Goal: Task Accomplishment & Management: Use online tool/utility

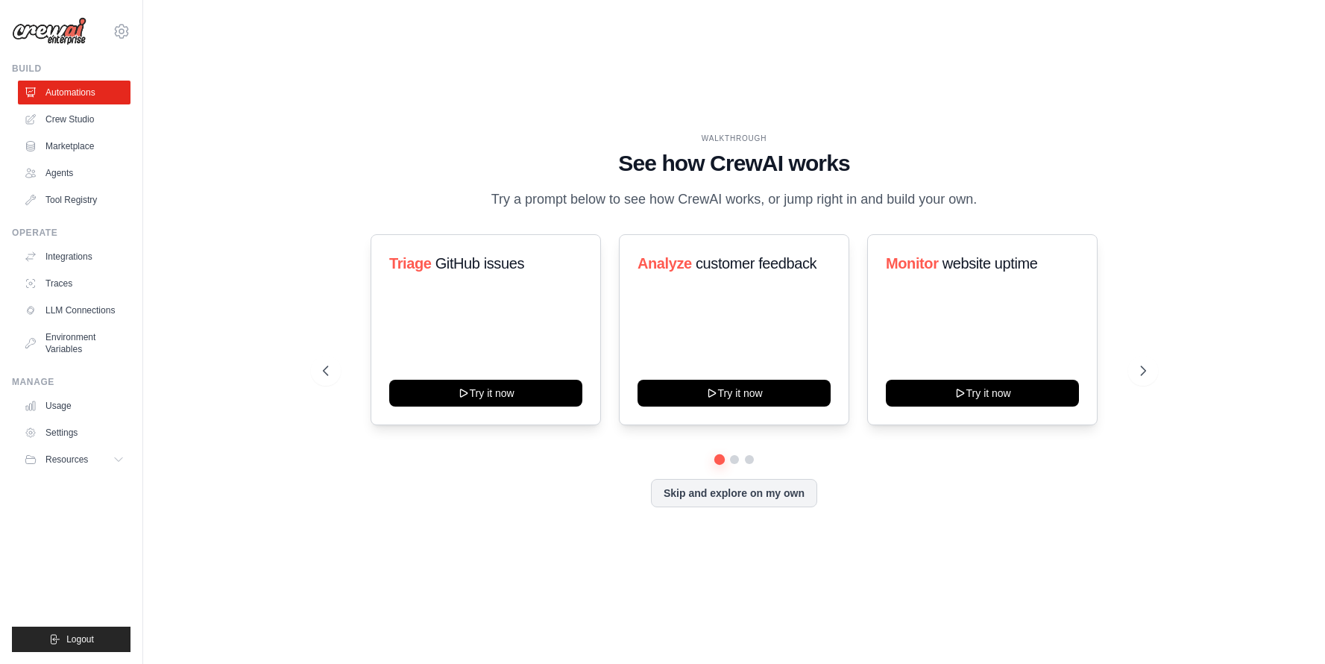
click at [64, 76] on div "Build Automations Crew Studio Marketplace Agents" at bounding box center [71, 137] width 119 height 149
click at [748, 482] on button "Skip and explore on my own" at bounding box center [734, 491] width 166 height 28
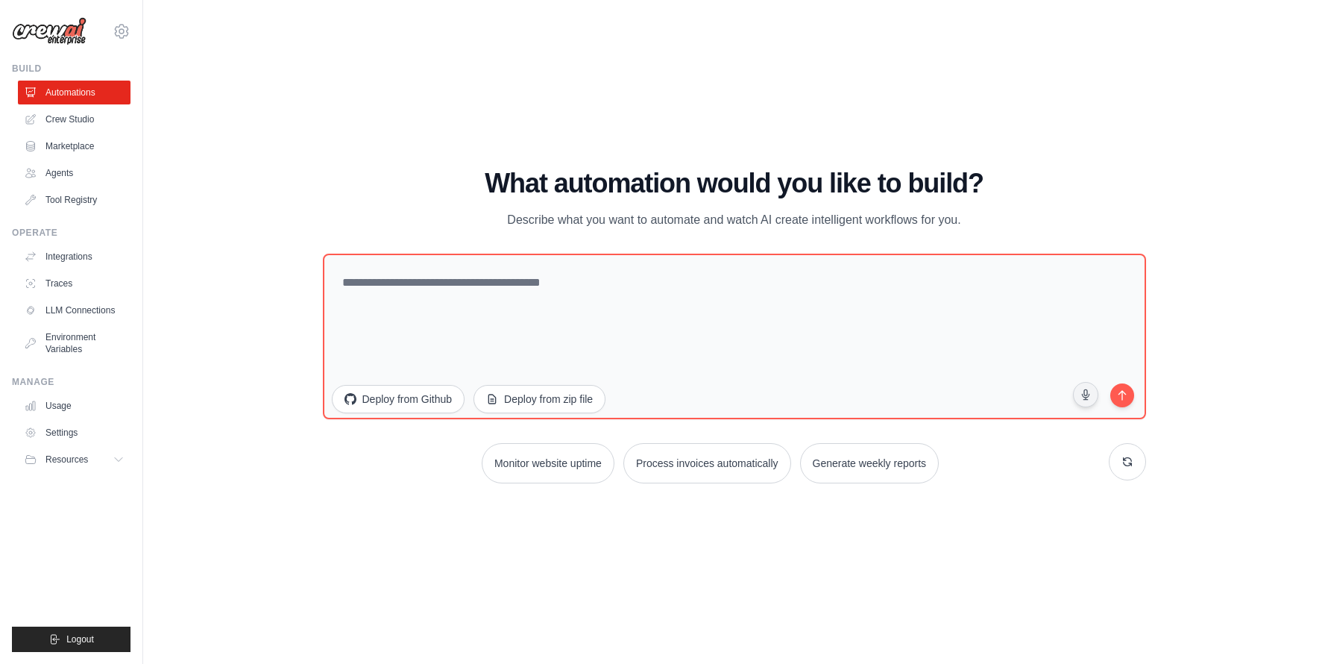
click at [110, 23] on div "nadine.anderle@ambevtech.com.br Ambev - SAZ Your organization ✓ Settings" at bounding box center [71, 24] width 119 height 48
click at [119, 25] on icon at bounding box center [122, 31] width 18 height 18
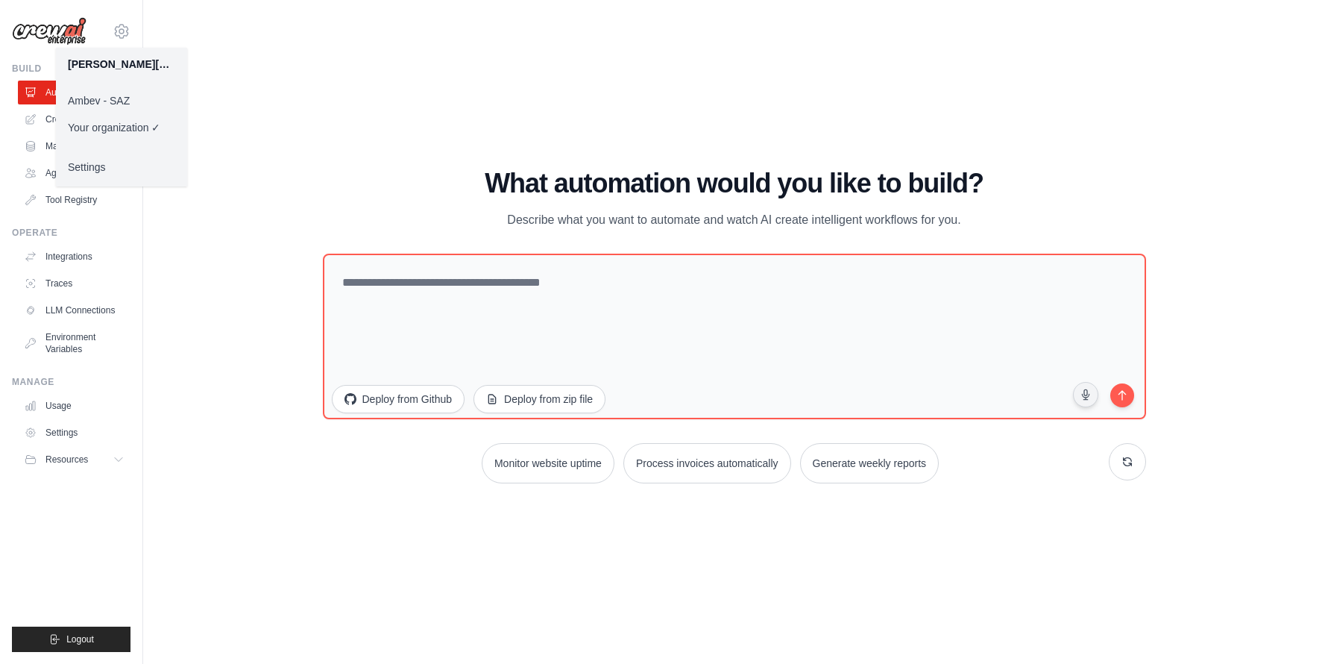
click at [127, 98] on link "Ambev - SAZ" at bounding box center [121, 100] width 131 height 27
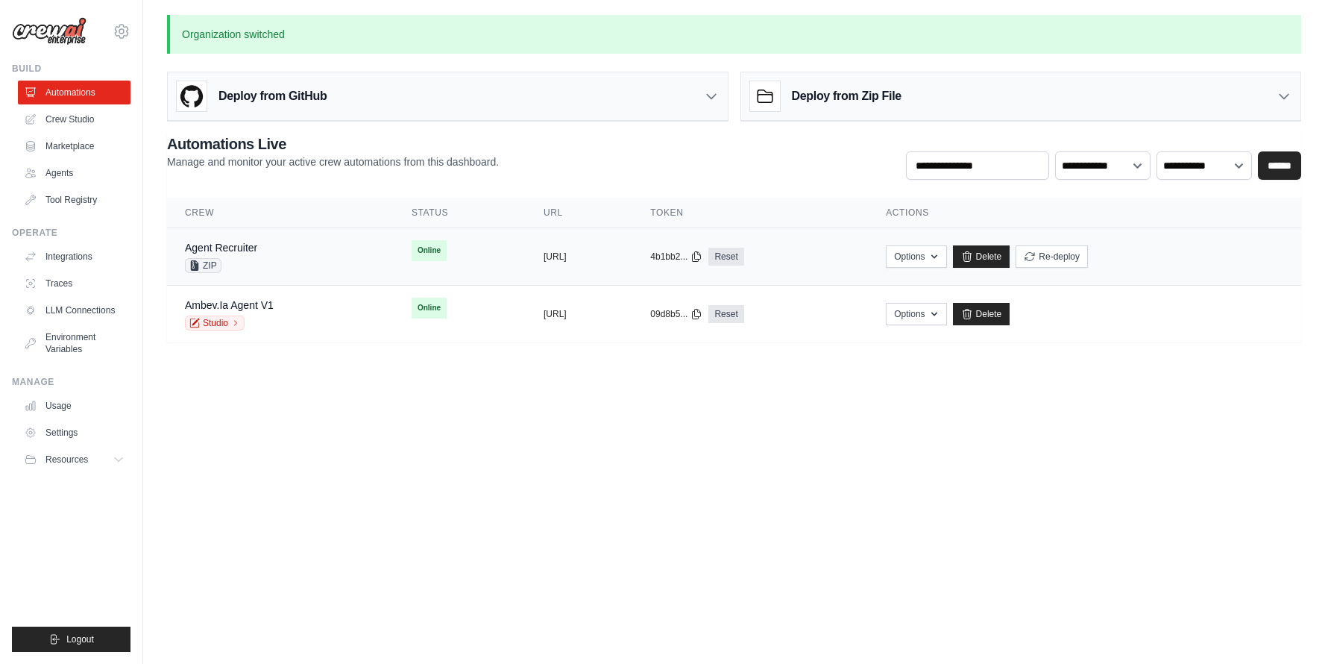
click at [218, 240] on div "Agent Recruiter" at bounding box center [221, 247] width 72 height 15
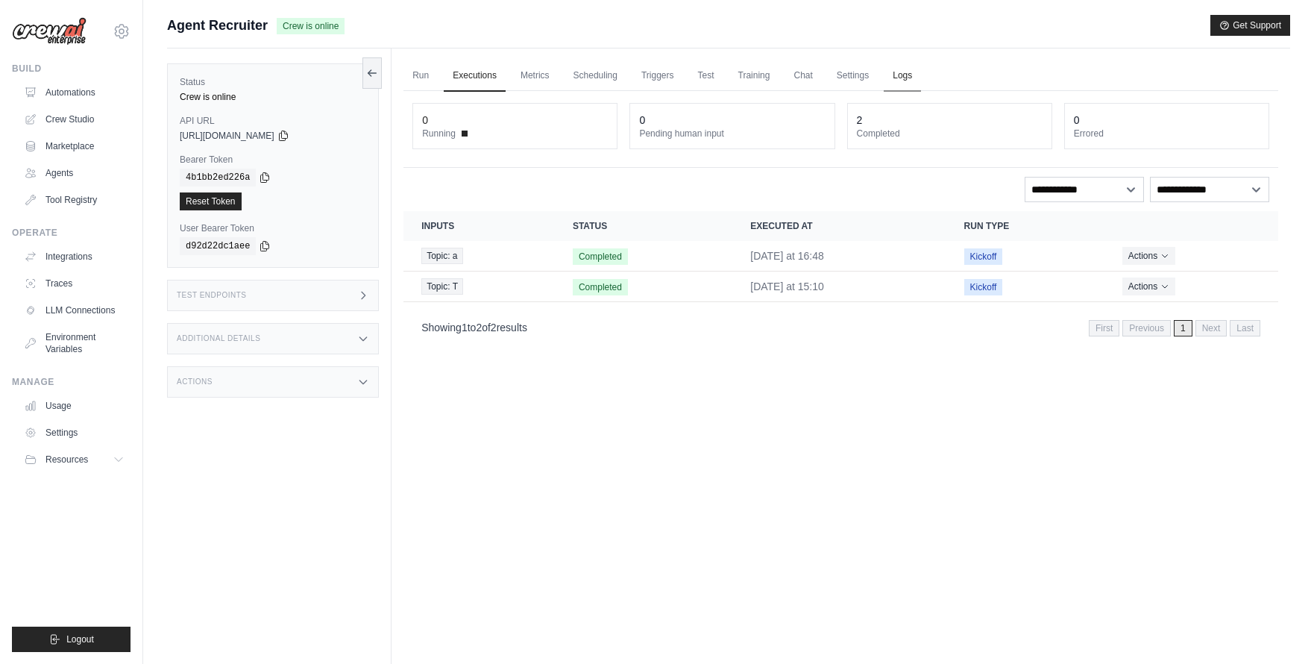
click at [899, 78] on link "Logs" at bounding box center [902, 75] width 37 height 31
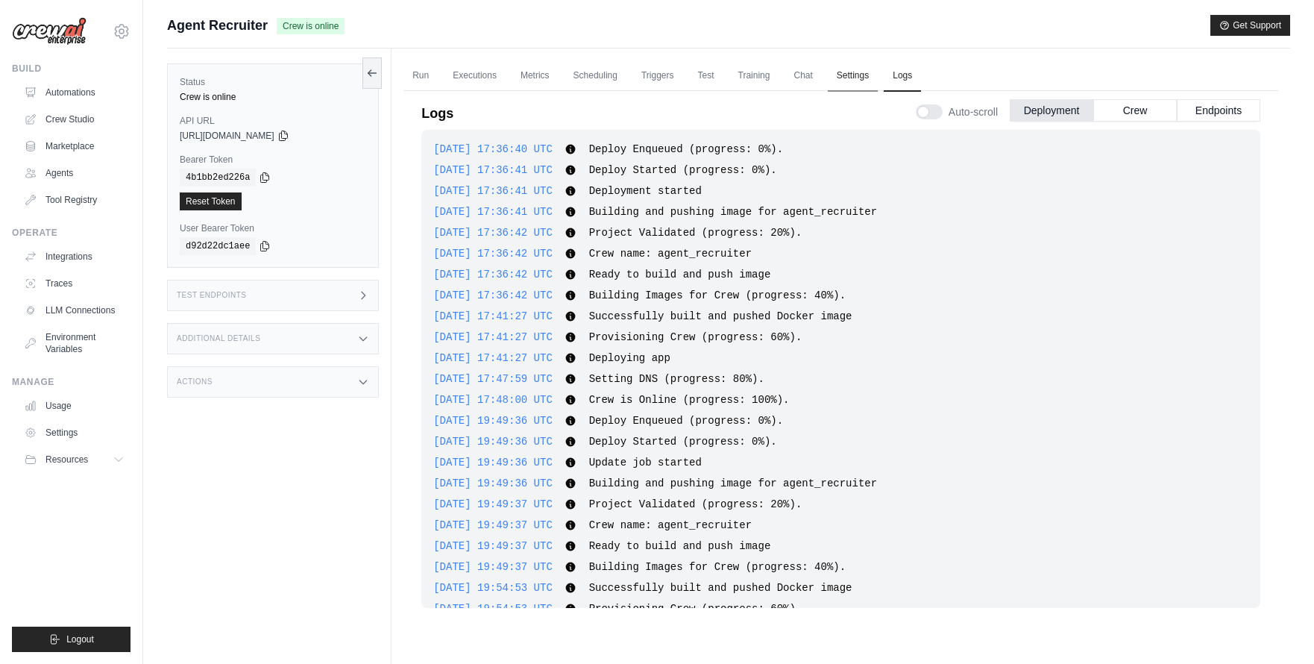
click at [857, 65] on link "Settings" at bounding box center [853, 75] width 50 height 31
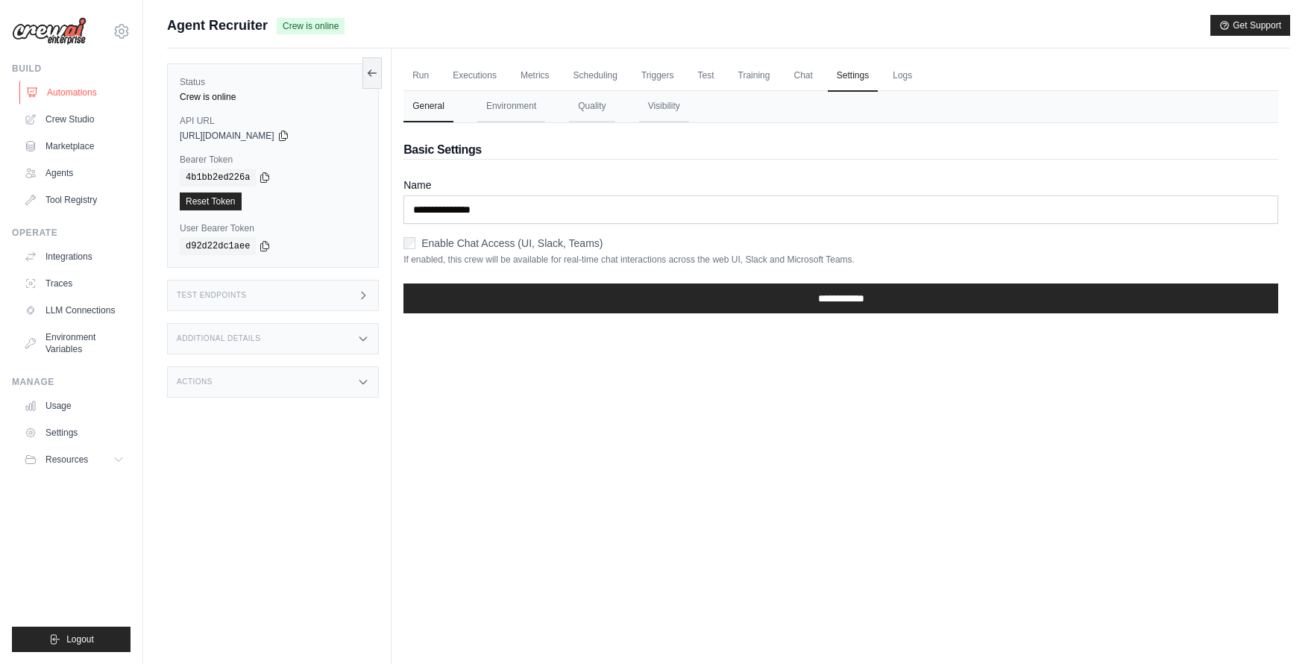
click at [92, 94] on link "Automations" at bounding box center [75, 93] width 113 height 24
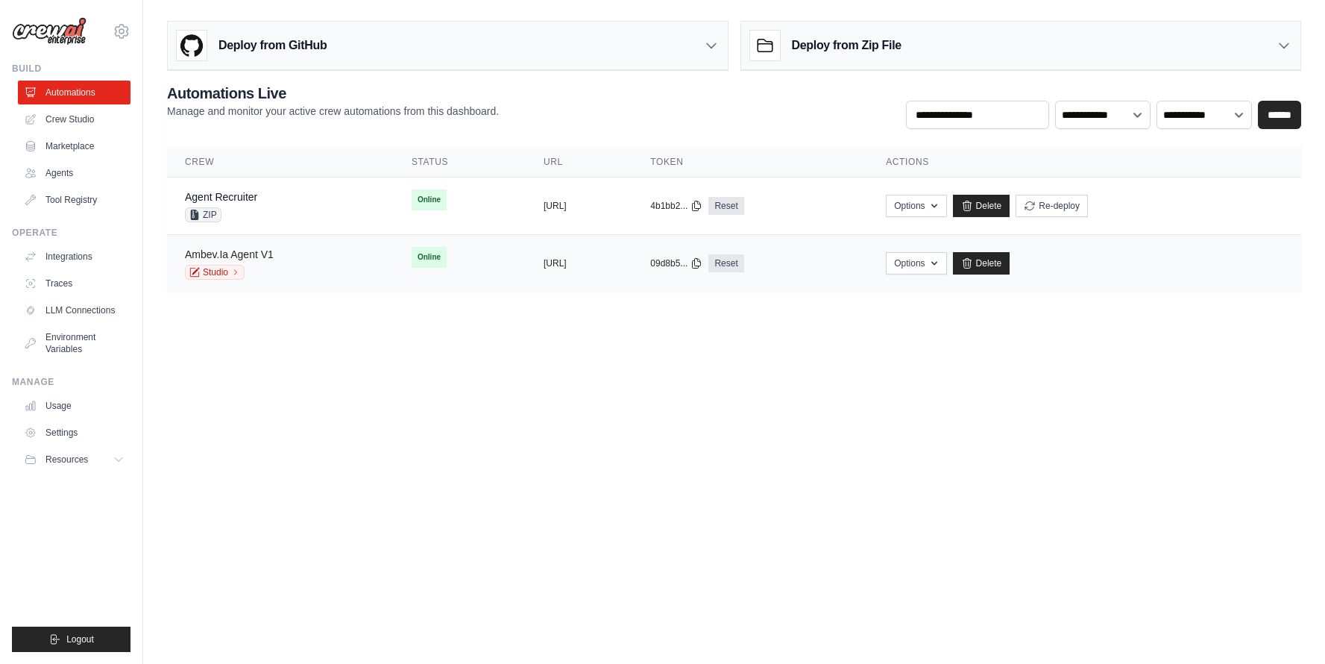
click at [249, 254] on link "Ambev.Ia Agent V1" at bounding box center [229, 254] width 89 height 12
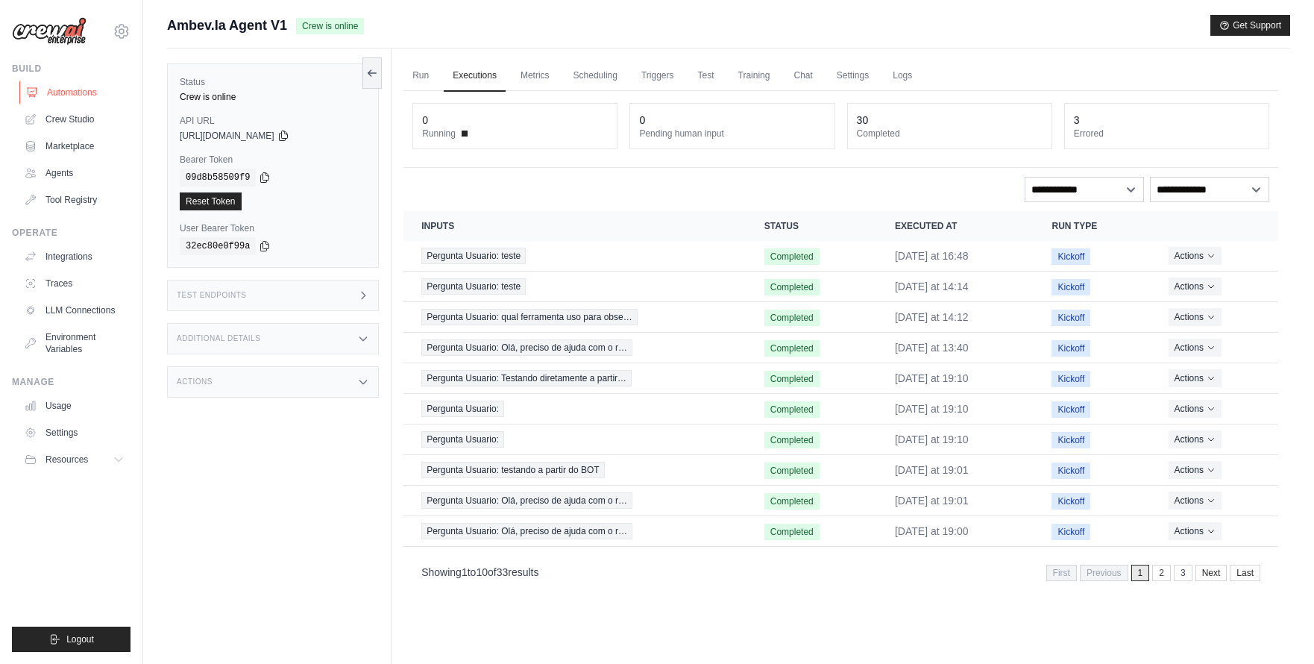
click at [101, 93] on link "Automations" at bounding box center [75, 93] width 113 height 24
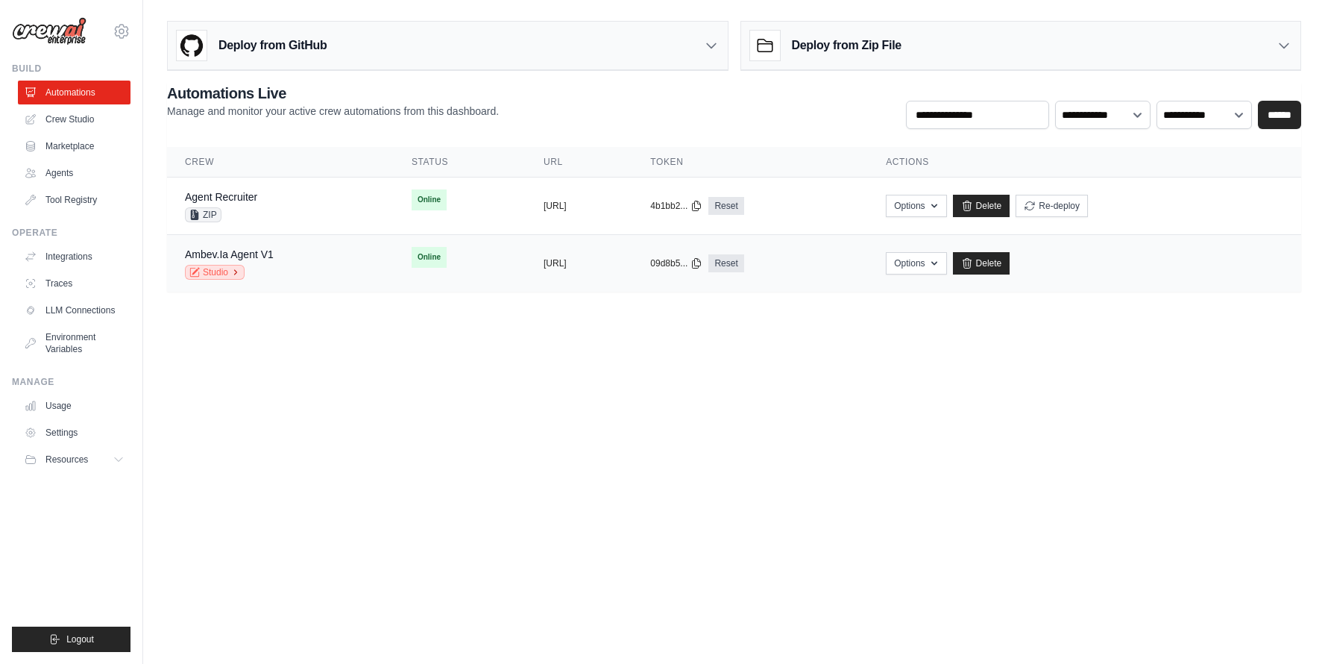
click at [200, 269] on link "Studio" at bounding box center [215, 272] width 60 height 15
click at [72, 201] on link "Tool Registry" at bounding box center [75, 200] width 113 height 24
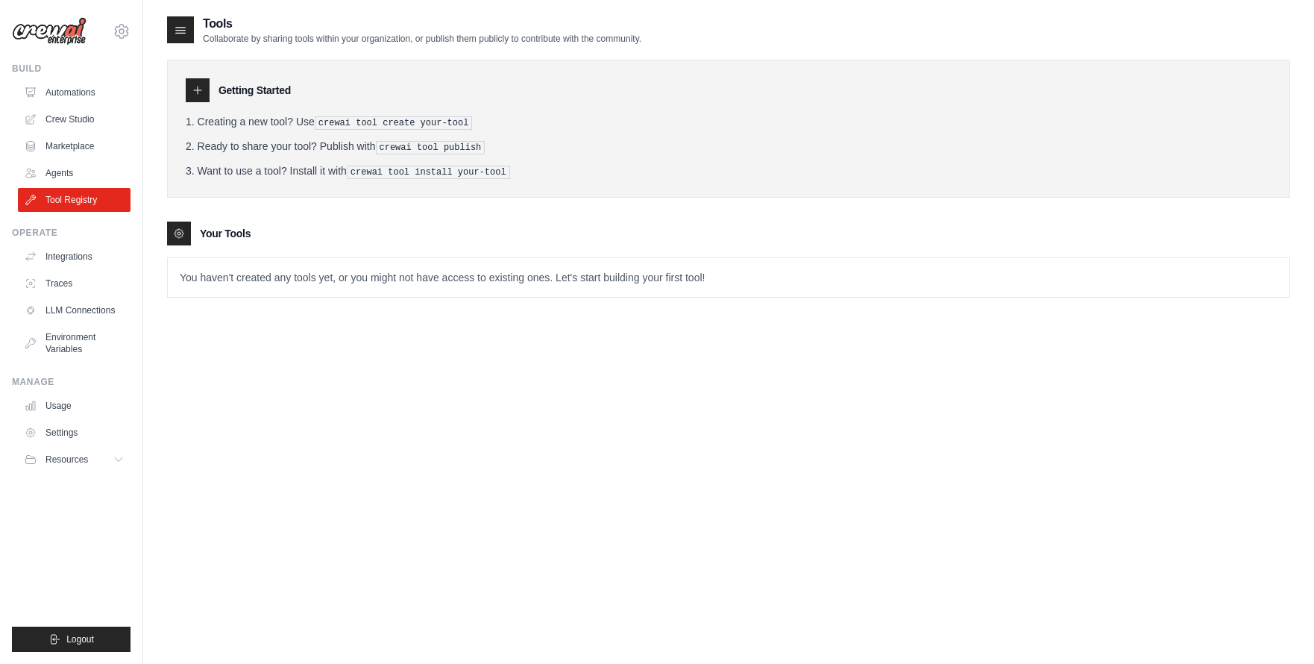
click at [335, 37] on p "Collaborate by sharing tools within your organization, or publish them publicly…" at bounding box center [422, 39] width 438 height 12
click at [384, 154] on ol "Creating a new tool? Use crewai tool create your-tool Ready to share your tool?…" at bounding box center [729, 146] width 1086 height 65
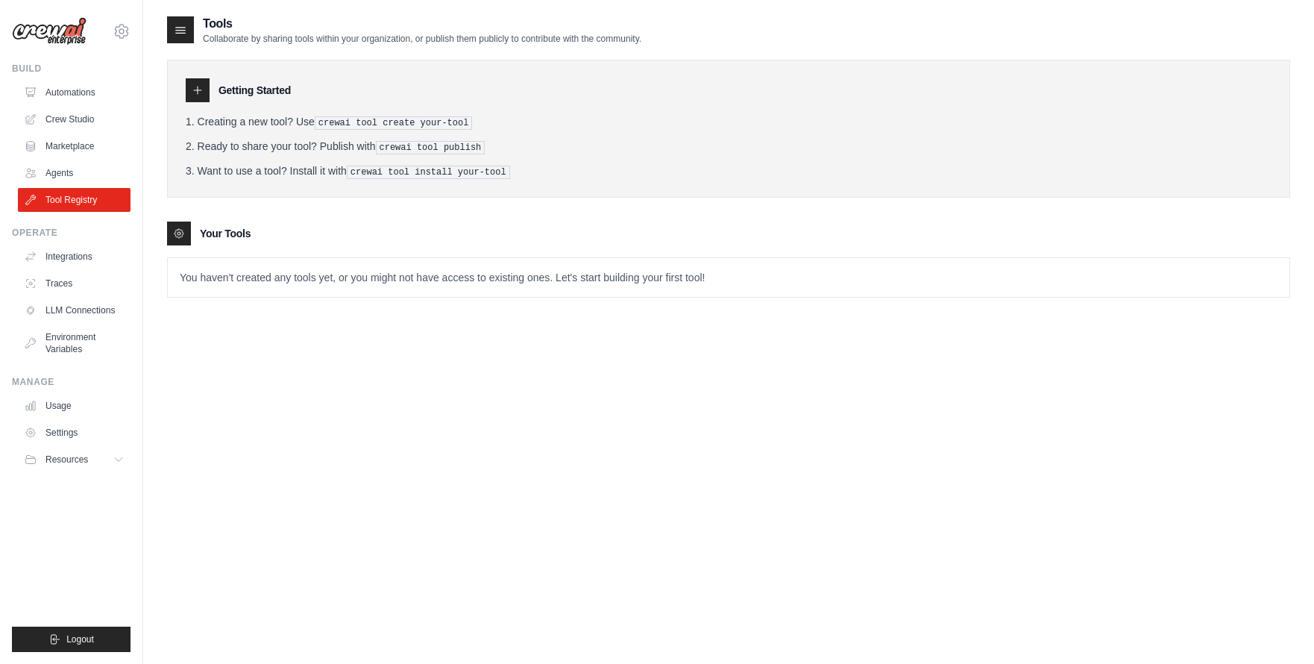
click at [865, 203] on div "Getting Started Creating a new tool? Use crewai tool create your-tool Ready to …" at bounding box center [728, 171] width 1123 height 253
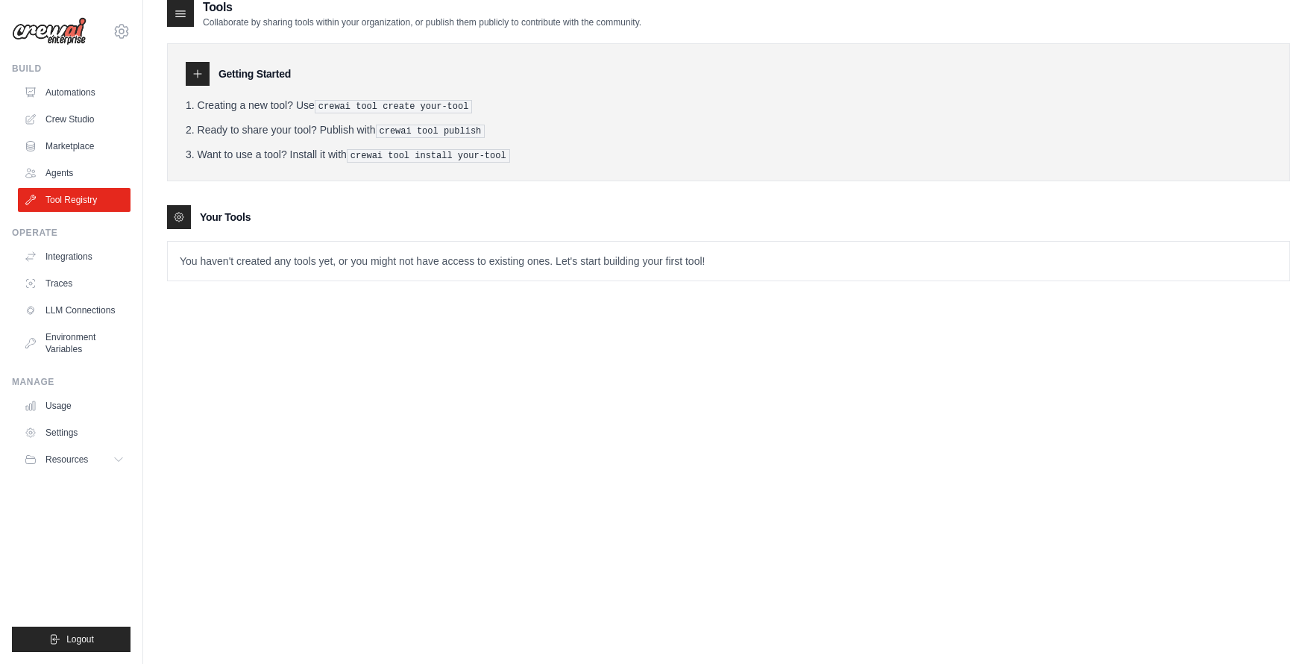
click at [456, 247] on p "You haven't created any tools yet, or you might not have access to existing one…" at bounding box center [728, 261] width 1121 height 39
click at [459, 266] on p "You haven't created any tools yet, or you might not have access to existing one…" at bounding box center [728, 261] width 1121 height 39
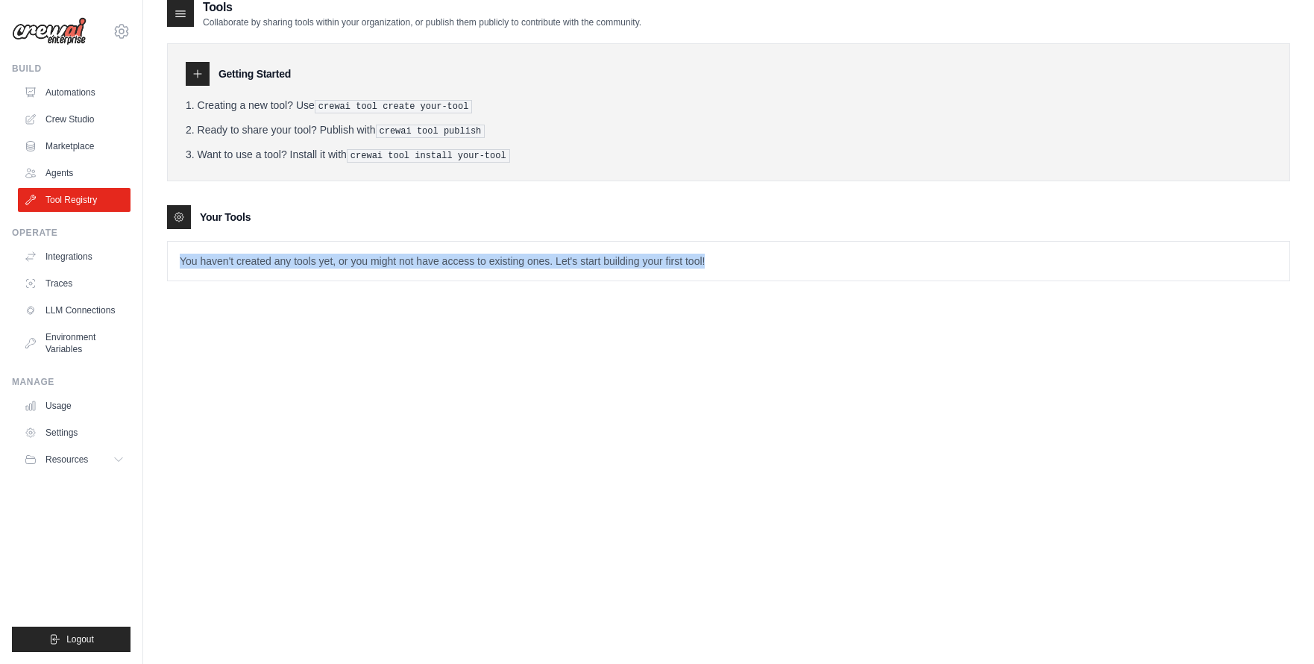
click at [459, 266] on p "You haven't created any tools yet, or you might not have access to existing one…" at bounding box center [728, 261] width 1121 height 39
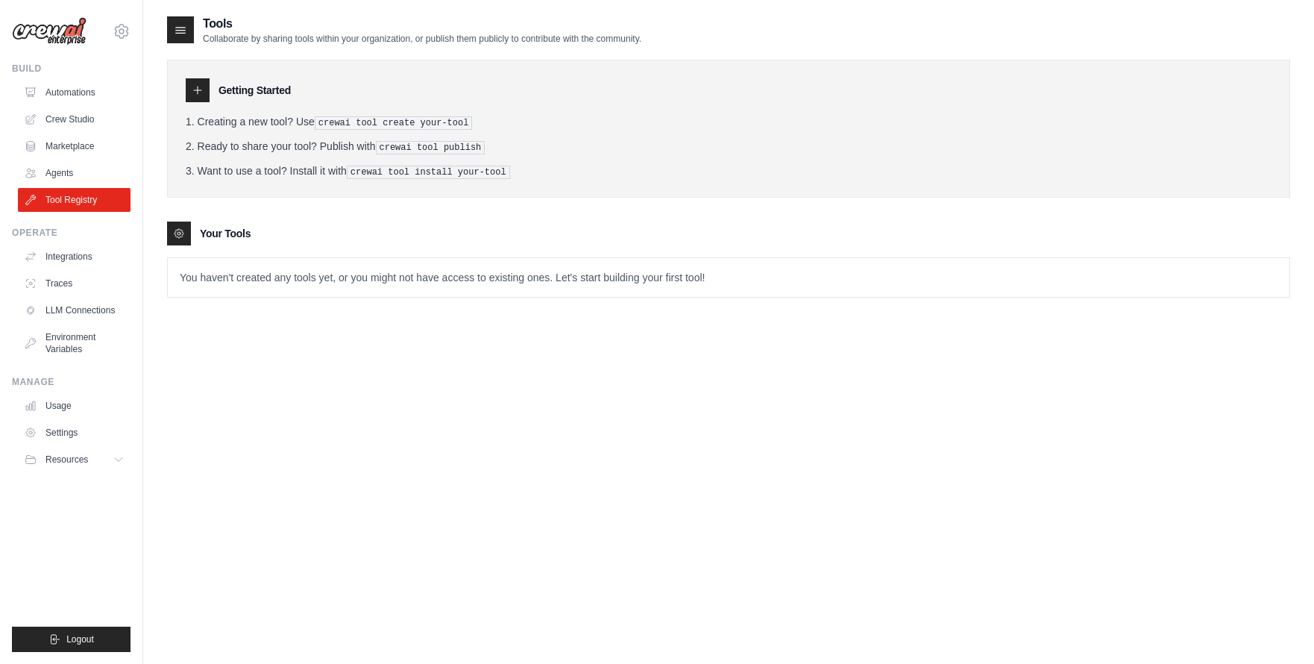
click at [402, 113] on div "Getting Started Creating a new tool? Use crewai tool create your-tool Ready to …" at bounding box center [728, 129] width 1123 height 138
drag, startPoint x: 421, startPoint y: 120, endPoint x: 264, endPoint y: 122, distance: 156.6
click at [264, 122] on li "Creating a new tool? Use crewai tool create your-tool" at bounding box center [729, 122] width 1086 height 16
click at [29, 101] on link "Automations" at bounding box center [75, 93] width 113 height 24
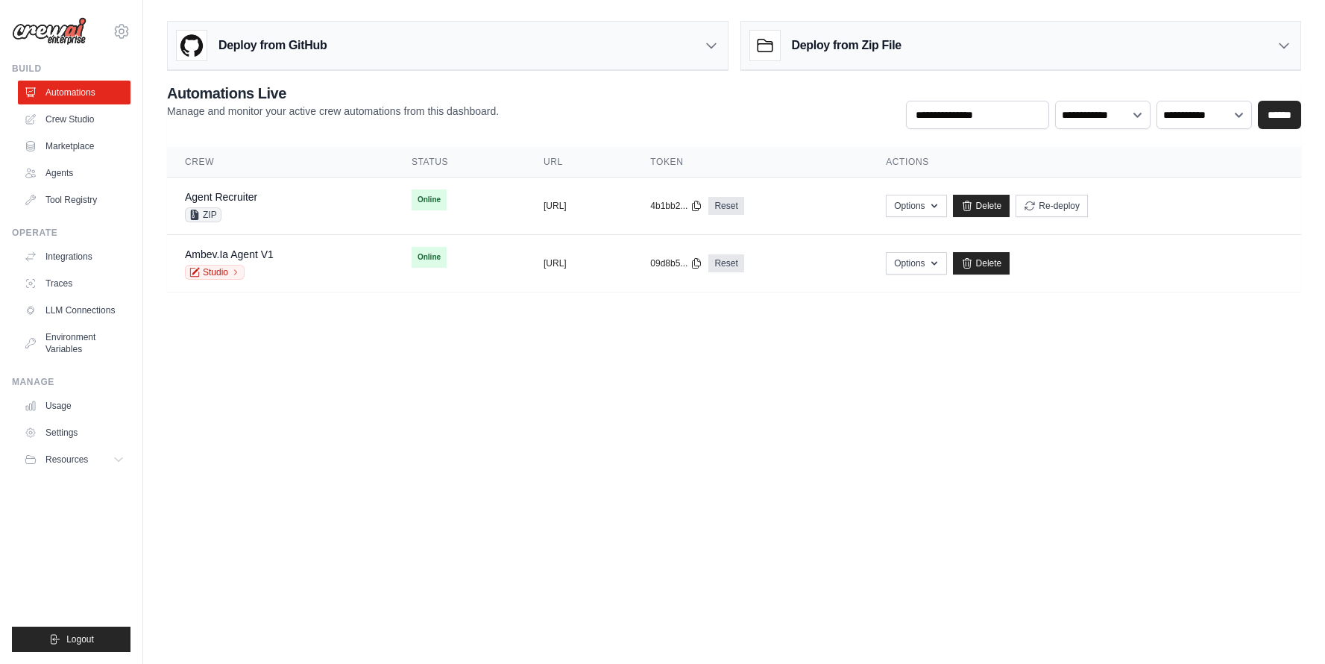
click at [270, 38] on h3 "Deploy from GitHub" at bounding box center [272, 46] width 108 height 18
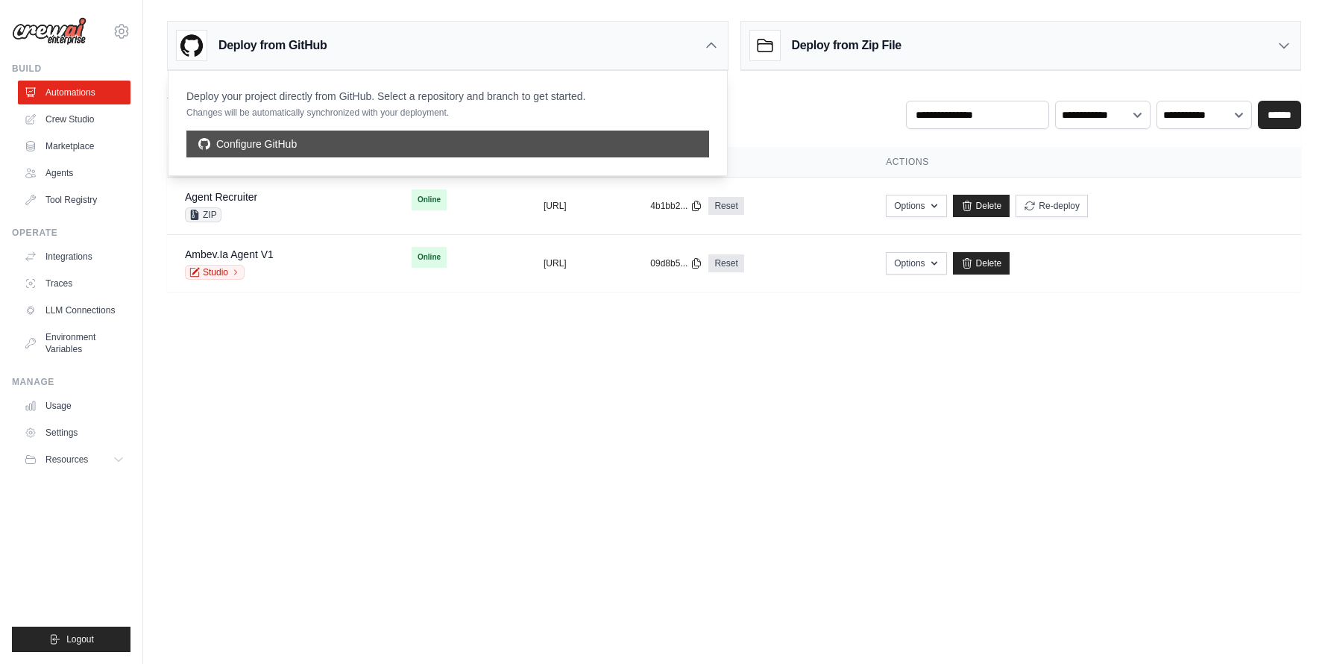
click at [369, 144] on link "Configure GitHub" at bounding box center [447, 143] width 523 height 27
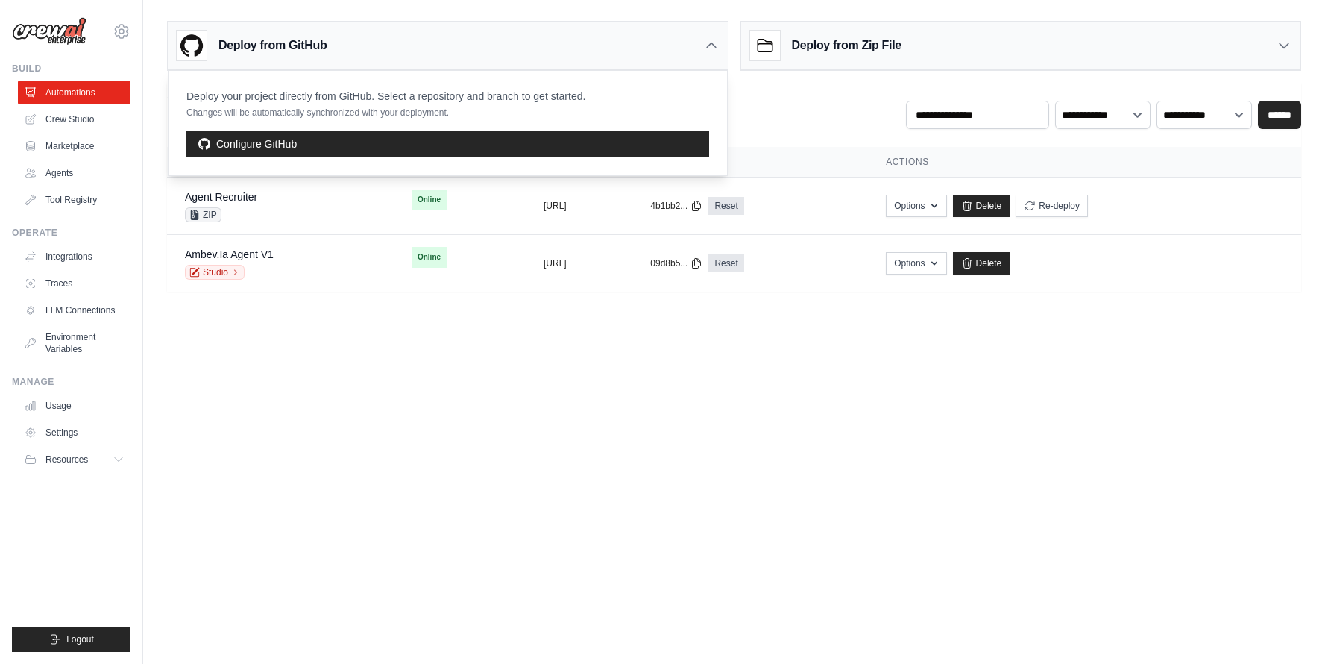
click at [872, 50] on h3 "Deploy from Zip File" at bounding box center [847, 46] width 110 height 18
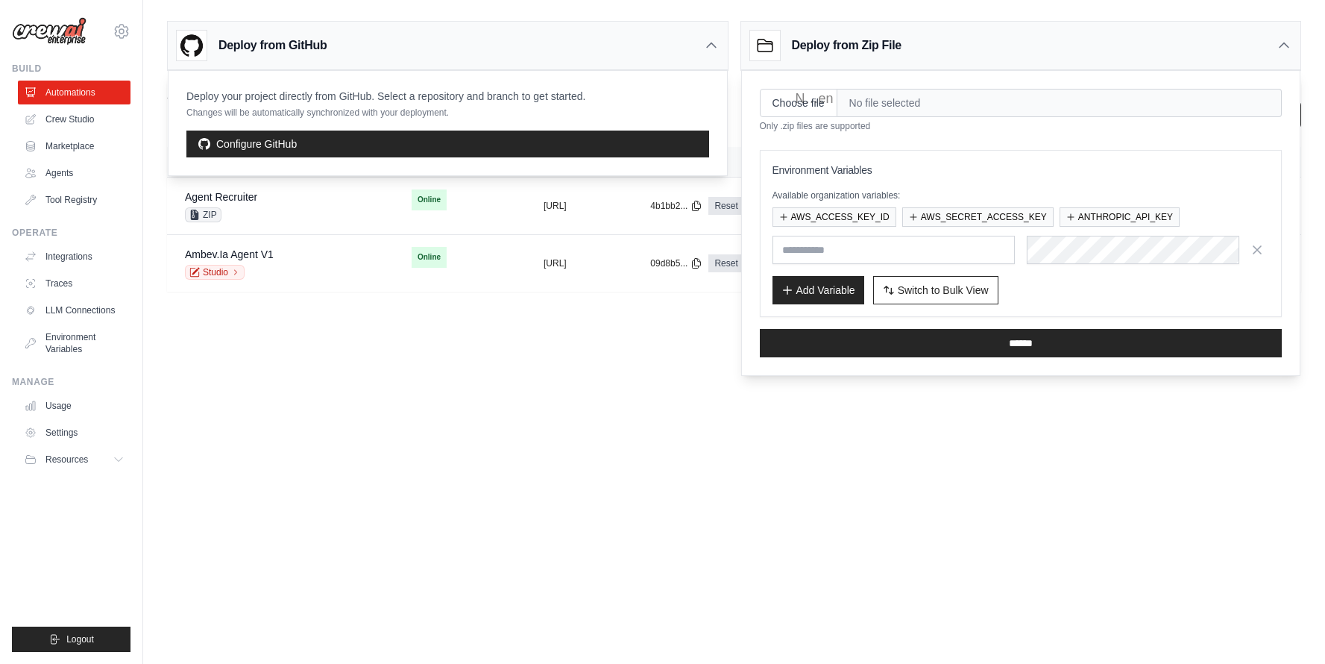
click at [599, 521] on body "nadine.anderle@ambevtech.com.br Ambev - SAZ ✓ Your organization Settings Build …" at bounding box center [662, 332] width 1325 height 664
click at [703, 467] on body "nadine.anderle@ambevtech.com.br Ambev - SAZ ✓ Your organization Settings Build …" at bounding box center [662, 332] width 1325 height 664
drag, startPoint x: 522, startPoint y: 404, endPoint x: 404, endPoint y: 329, distance: 139.8
click at [522, 403] on body "nadine.anderle@ambevtech.com.br Ambev - SAZ ✓ Your organization Settings Build …" at bounding box center [662, 332] width 1325 height 664
click at [75, 117] on link "Crew Studio" at bounding box center [75, 119] width 113 height 24
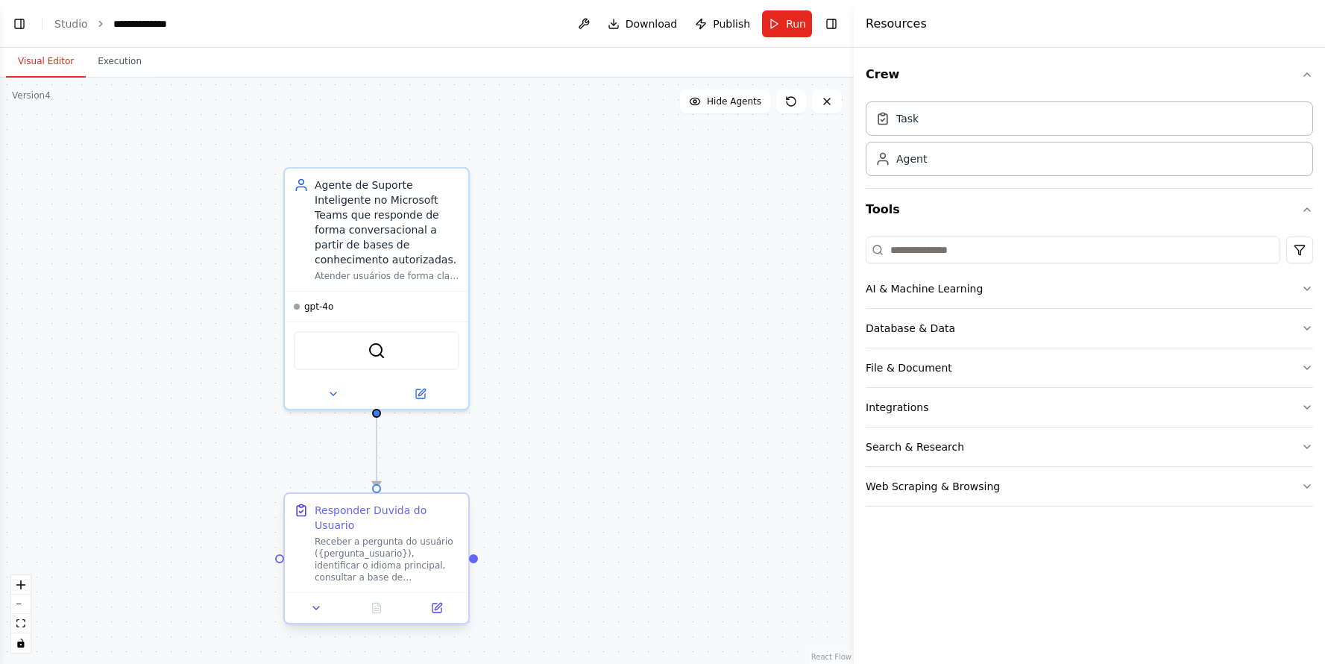
click at [397, 552] on div "Receber a pergunta do usuário ({pergunta_usuario}), identificar o idioma princi…" at bounding box center [387, 559] width 145 height 48
click at [396, 350] on div "QdrantVectorSearchTool" at bounding box center [377, 347] width 166 height 39
click at [418, 392] on icon at bounding box center [421, 388] width 7 height 7
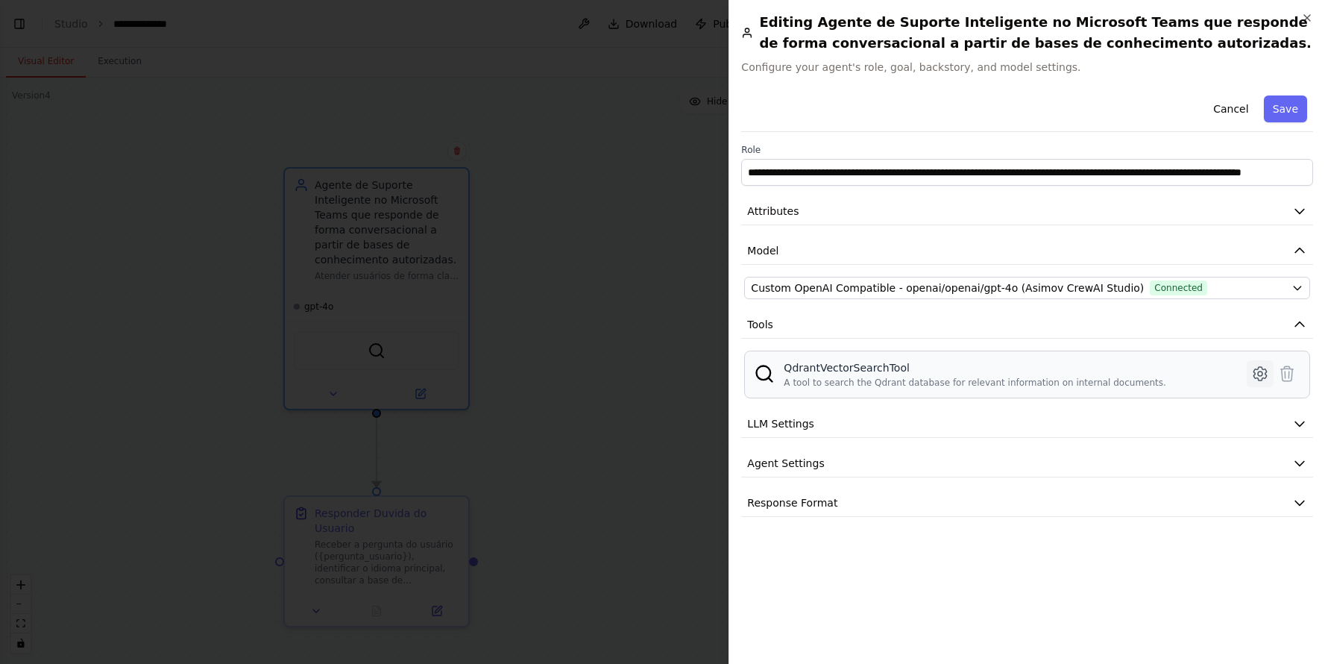
click at [1257, 374] on icon at bounding box center [1260, 374] width 18 height 18
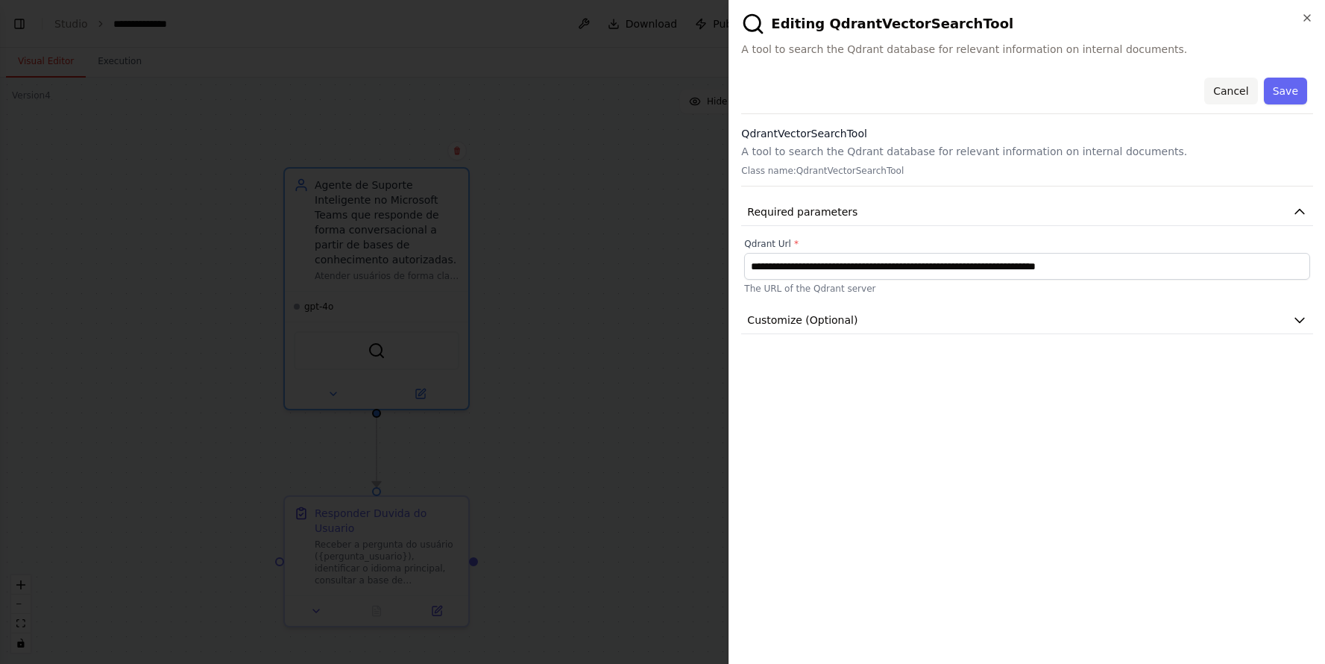
click at [1241, 95] on button "Cancel" at bounding box center [1230, 91] width 53 height 27
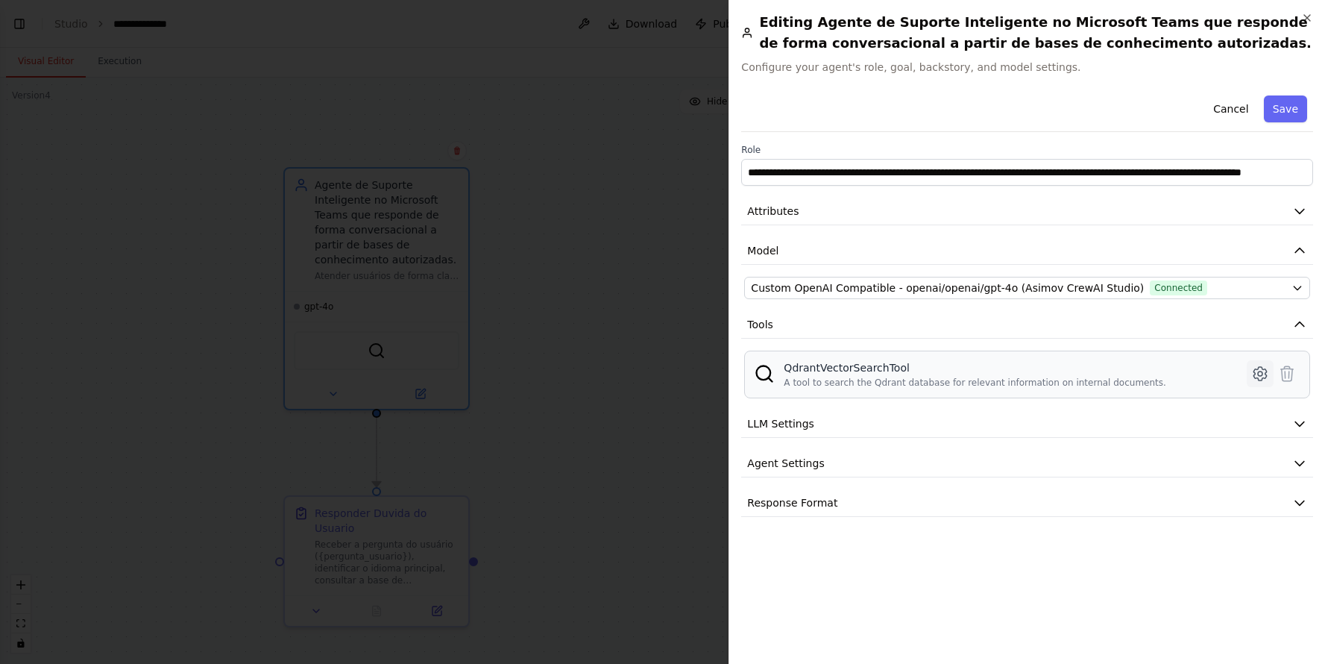
click at [1264, 378] on icon at bounding box center [1259, 373] width 13 height 13
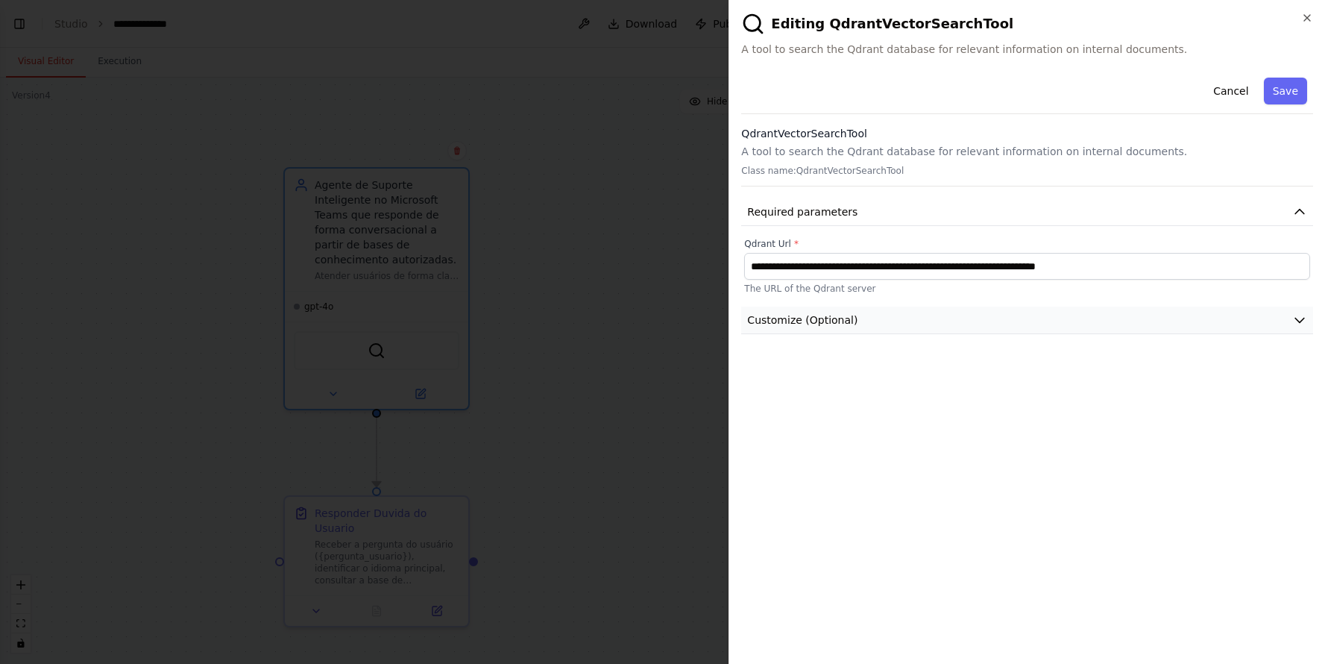
click at [901, 320] on button "Customize (Optional)" at bounding box center [1027, 320] width 572 height 28
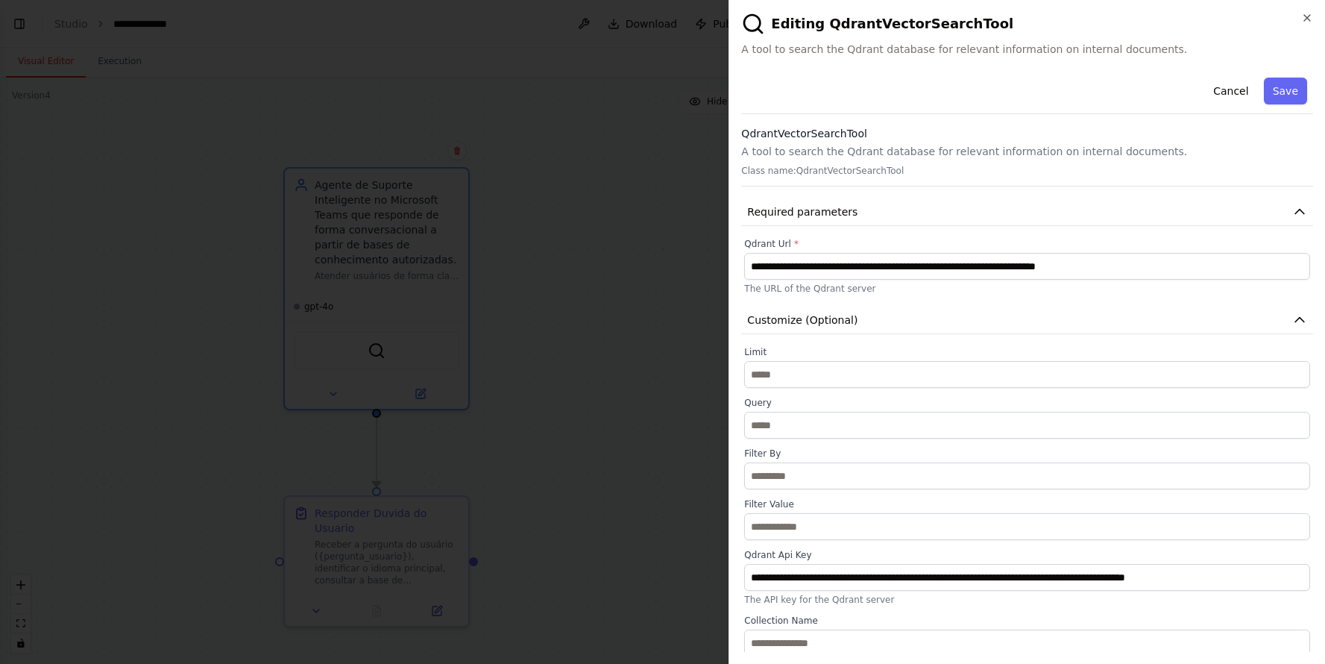
scroll to position [4, 0]
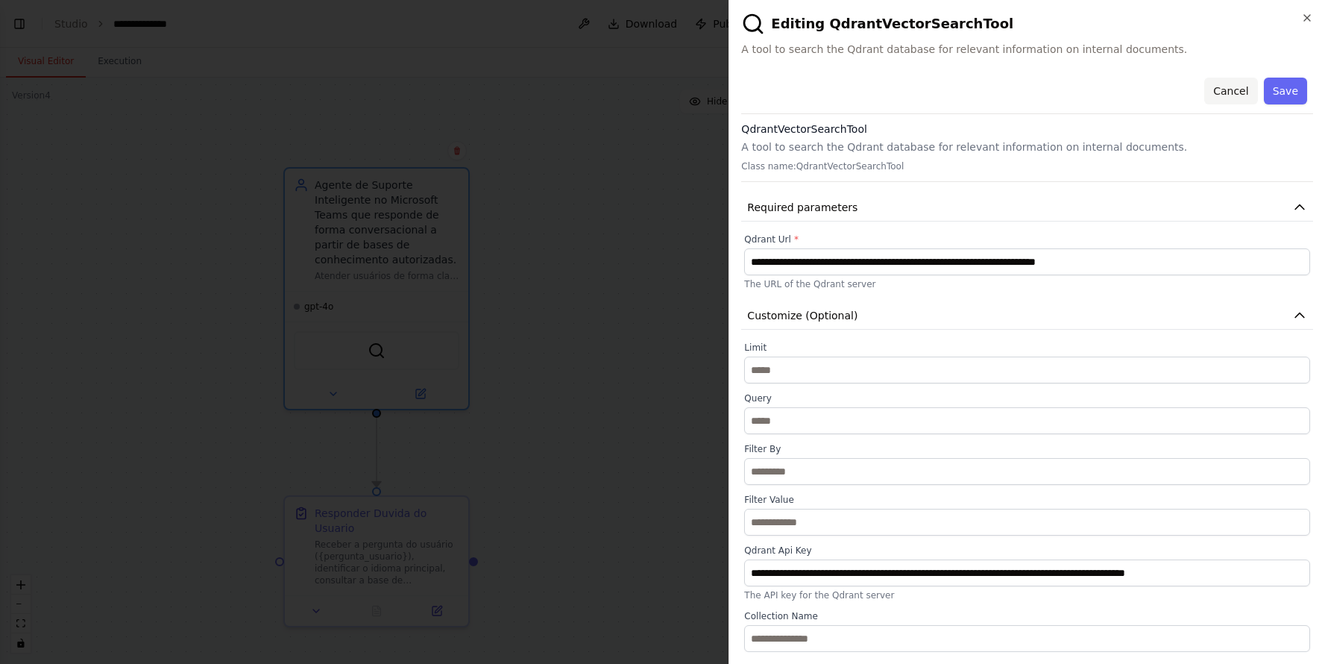
click at [1227, 89] on button "Cancel" at bounding box center [1230, 91] width 53 height 27
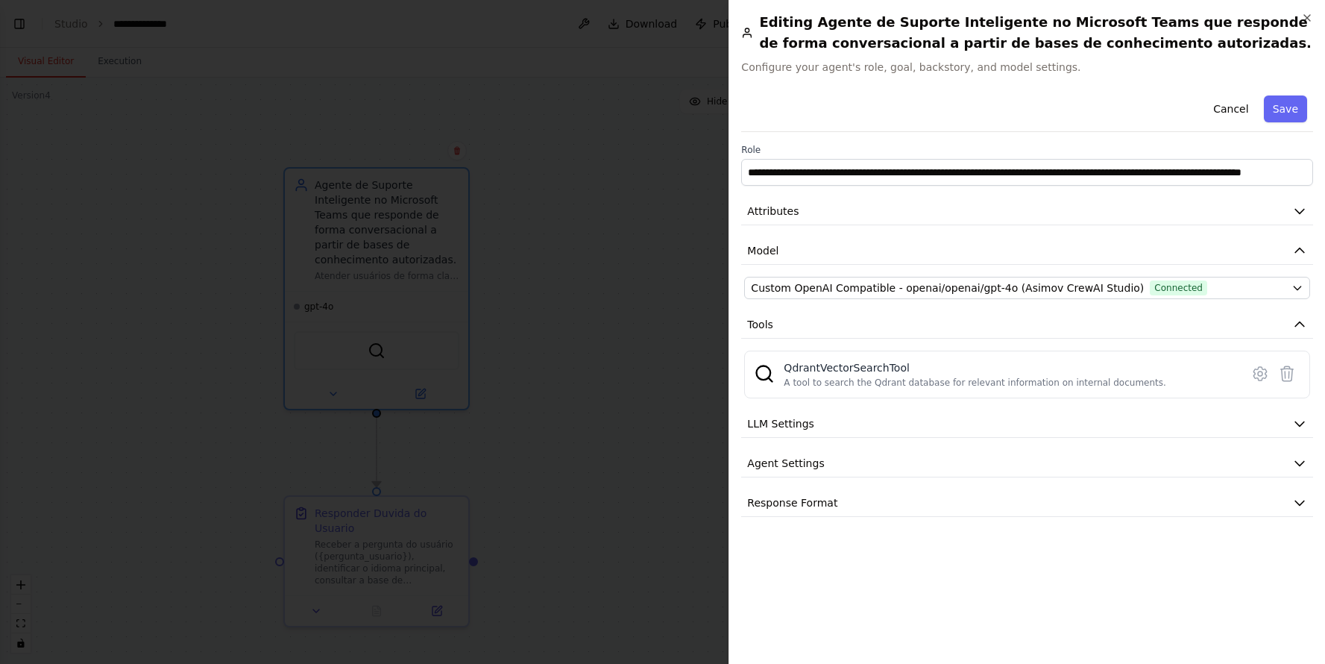
click at [414, 373] on div at bounding box center [662, 332] width 1325 height 664
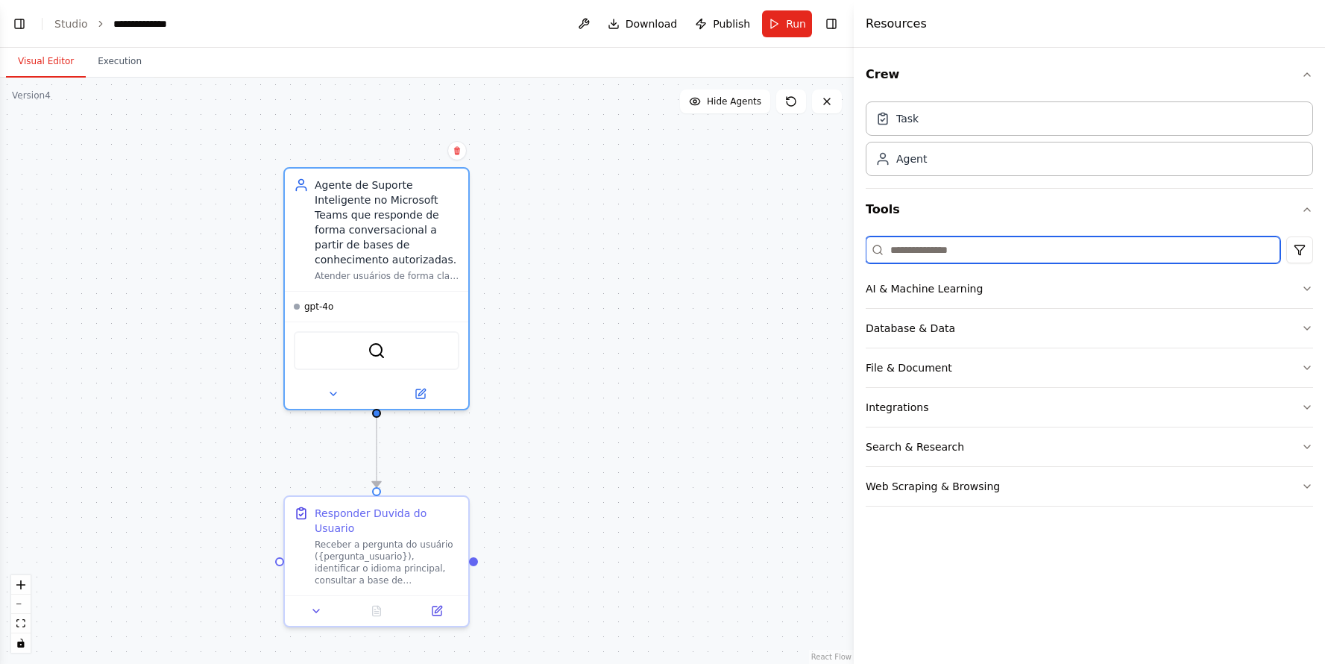
click at [939, 254] on input at bounding box center [1073, 249] width 415 height 27
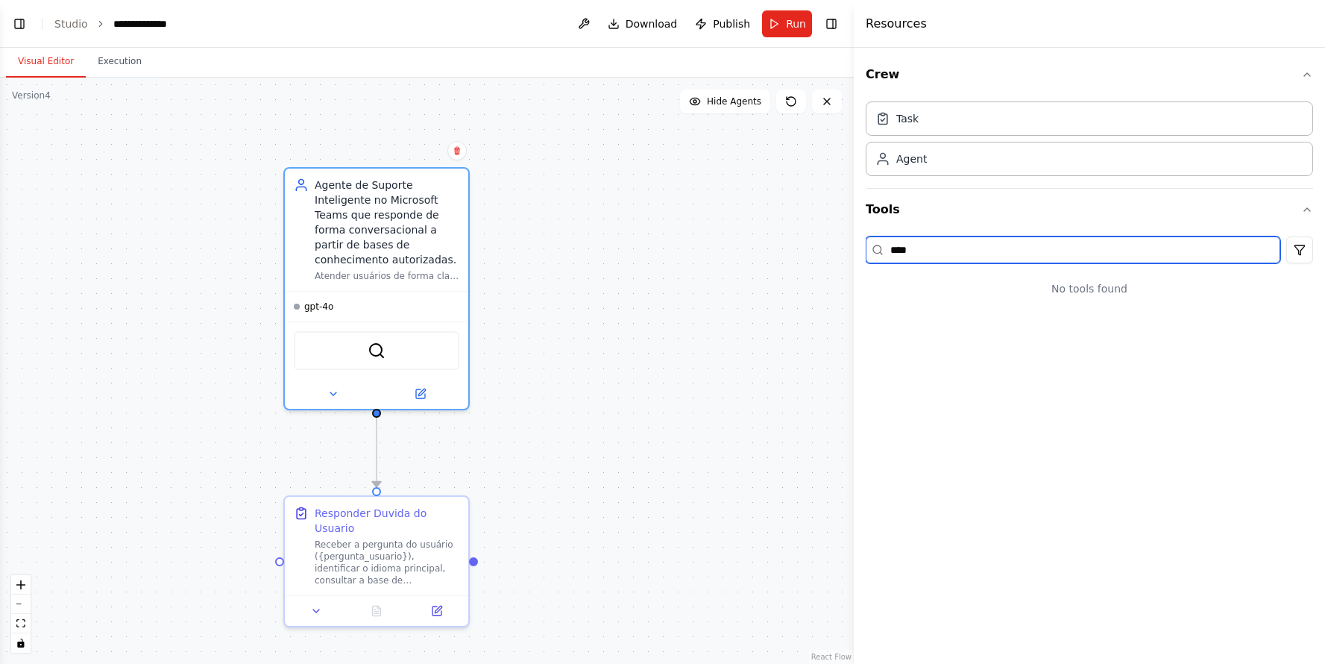
type input "*****"
click at [1210, 254] on input "*****" at bounding box center [1073, 249] width 415 height 27
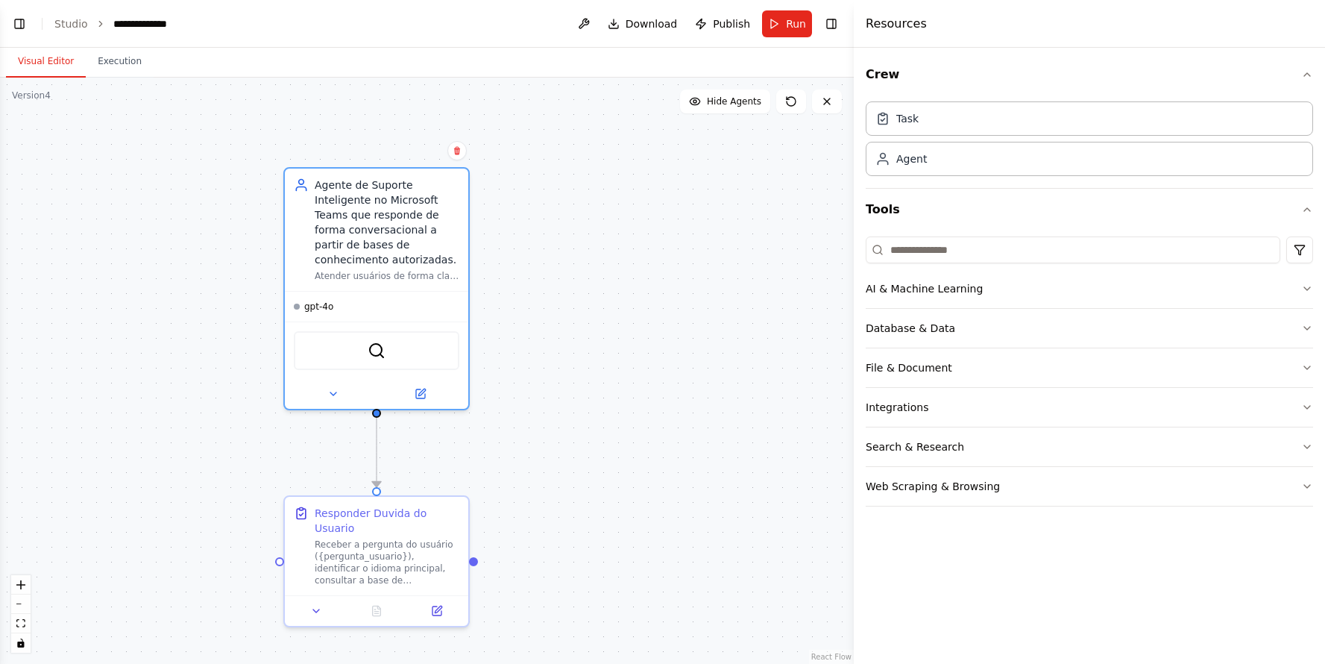
click at [746, 429] on div ".deletable-edge-delete-btn { width: 20px; height: 20px; border: 0px solid #ffff…" at bounding box center [427, 371] width 854 height 586
click at [373, 346] on img at bounding box center [376, 347] width 18 height 18
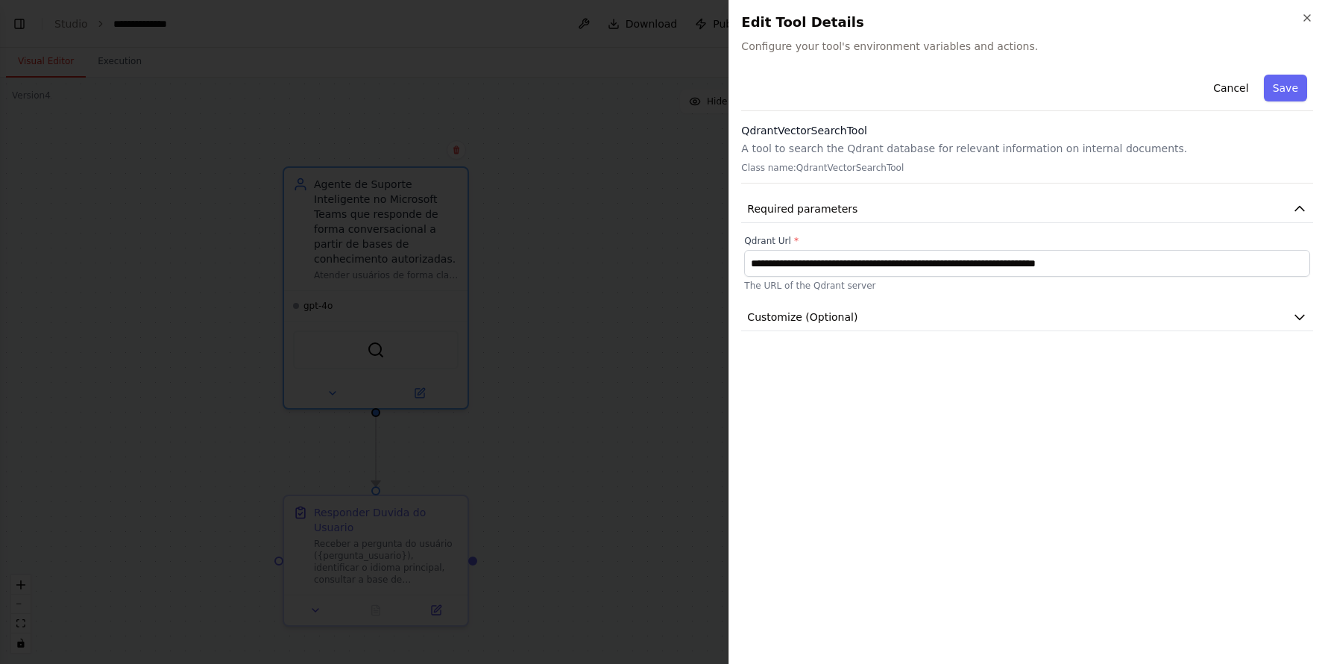
click at [772, 48] on span "Configure your tool's environment variables and actions." at bounding box center [1027, 46] width 572 height 15
click at [1221, 24] on h2 "Edit Tool Details" at bounding box center [1027, 22] width 572 height 21
click at [1231, 88] on button "Cancel" at bounding box center [1230, 88] width 53 height 27
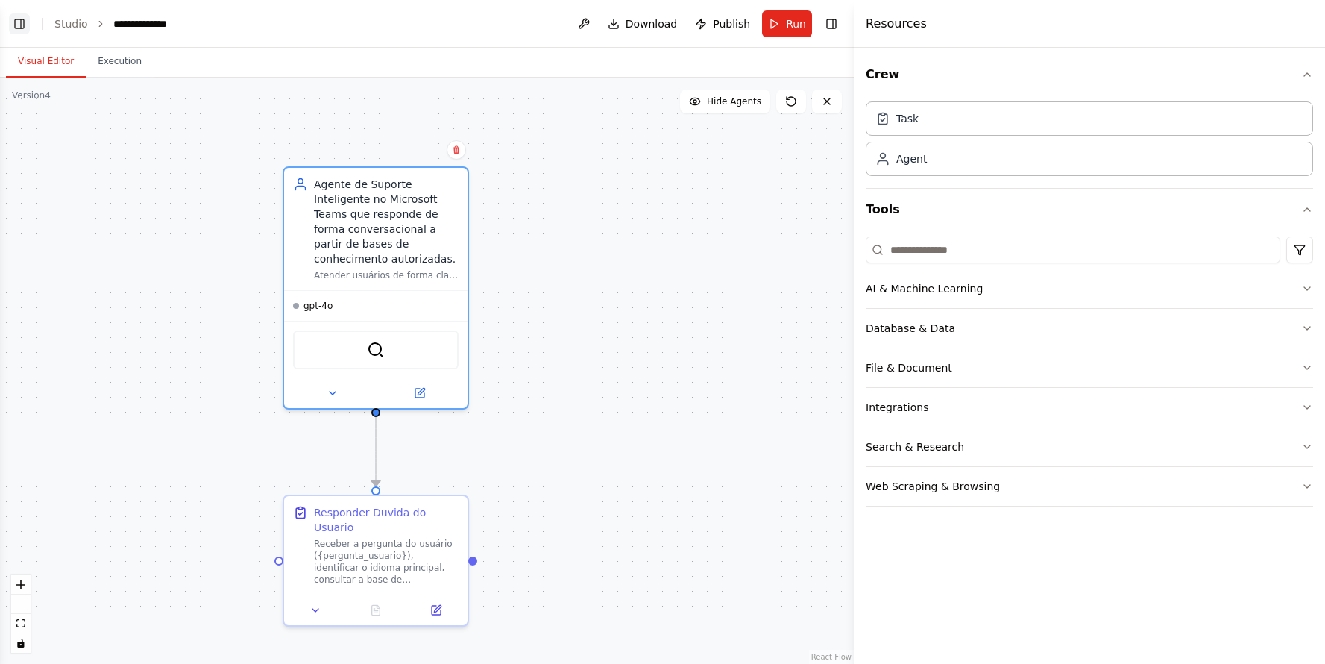
click at [20, 19] on button "Toggle Left Sidebar" at bounding box center [19, 23] width 21 height 21
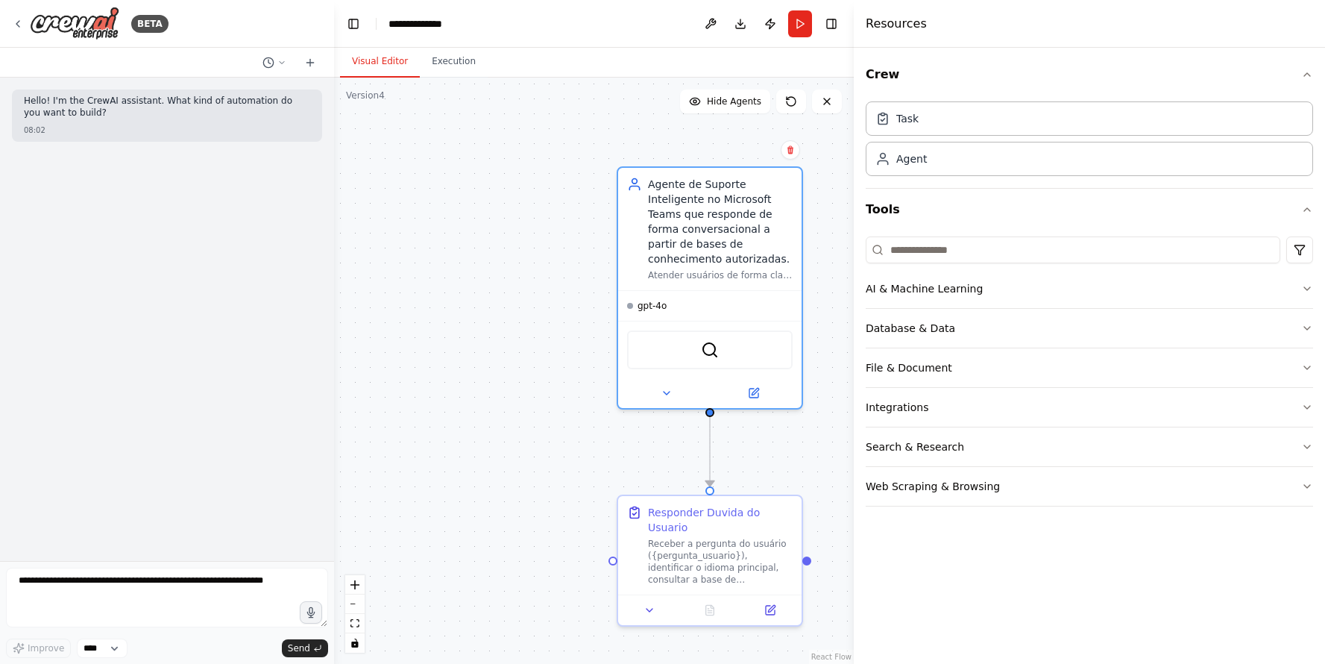
click at [728, 50] on div "Visual Editor Execution" at bounding box center [594, 63] width 520 height 30
drag, startPoint x: 605, startPoint y: 57, endPoint x: 289, endPoint y: 44, distance: 316.4
click at [602, 57] on div "Visual Editor Execution" at bounding box center [594, 63] width 520 height 30
click at [17, 21] on icon at bounding box center [18, 24] width 12 height 12
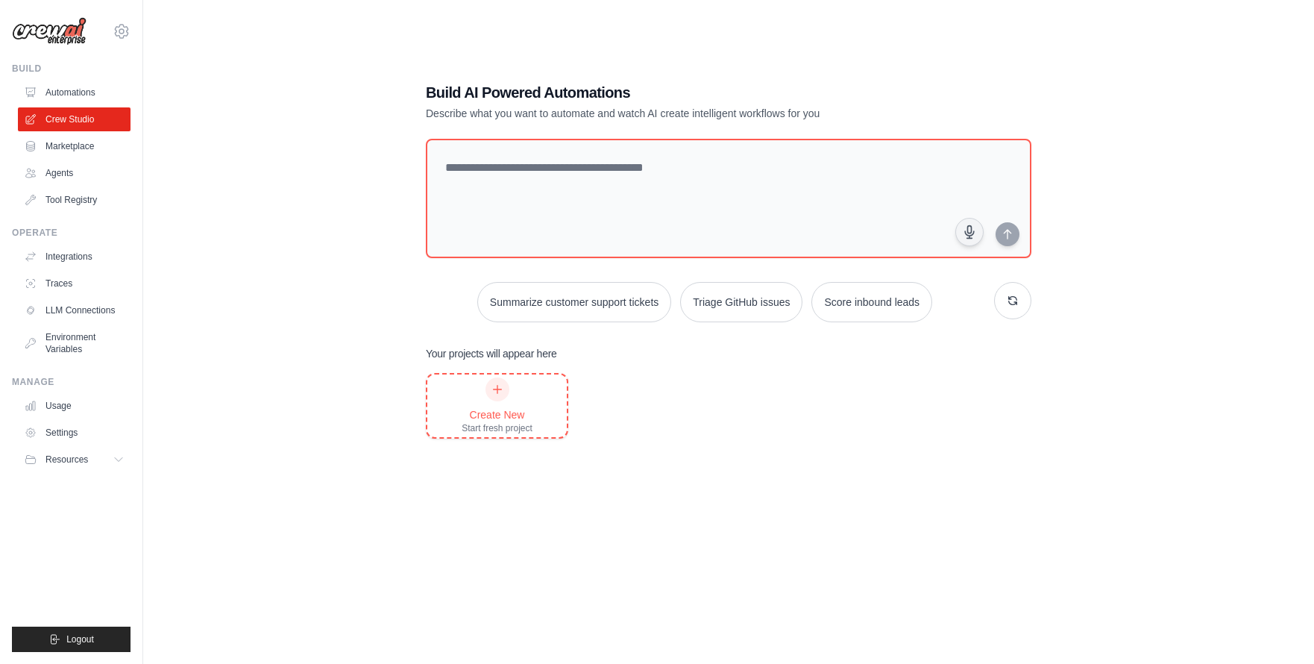
click at [482, 418] on div "Create New" at bounding box center [497, 414] width 71 height 15
click at [66, 104] on link "Automations" at bounding box center [75, 93] width 113 height 24
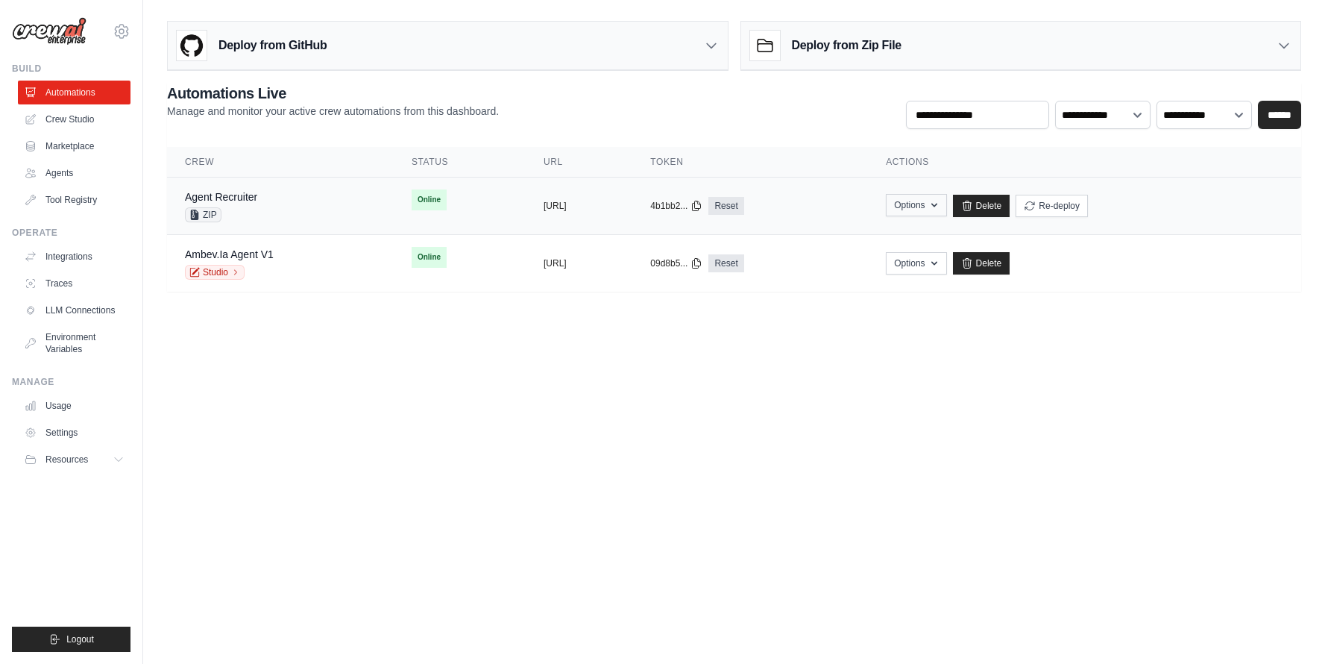
click at [946, 198] on button "Options" at bounding box center [916, 205] width 60 height 22
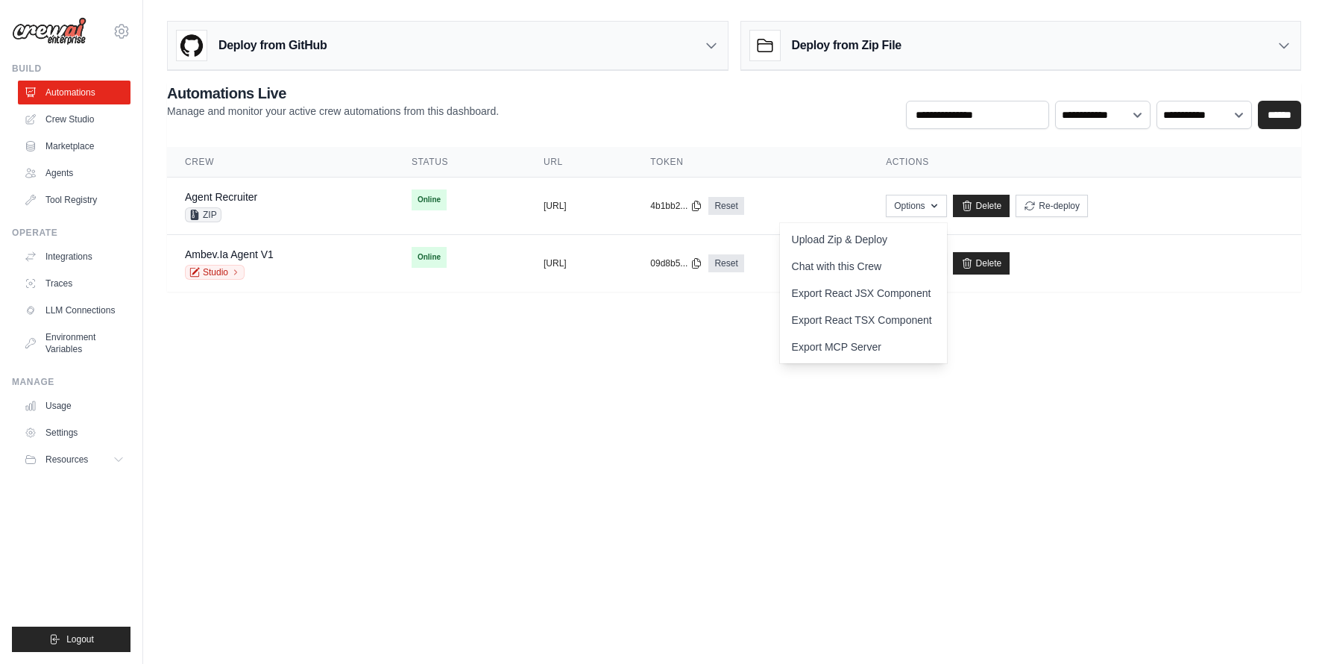
click at [979, 421] on body "[PERSON_NAME][EMAIL_ADDRESS][PERSON_NAME][DOMAIN_NAME] Ambev - SAZ ✓ Your organ…" at bounding box center [662, 332] width 1325 height 664
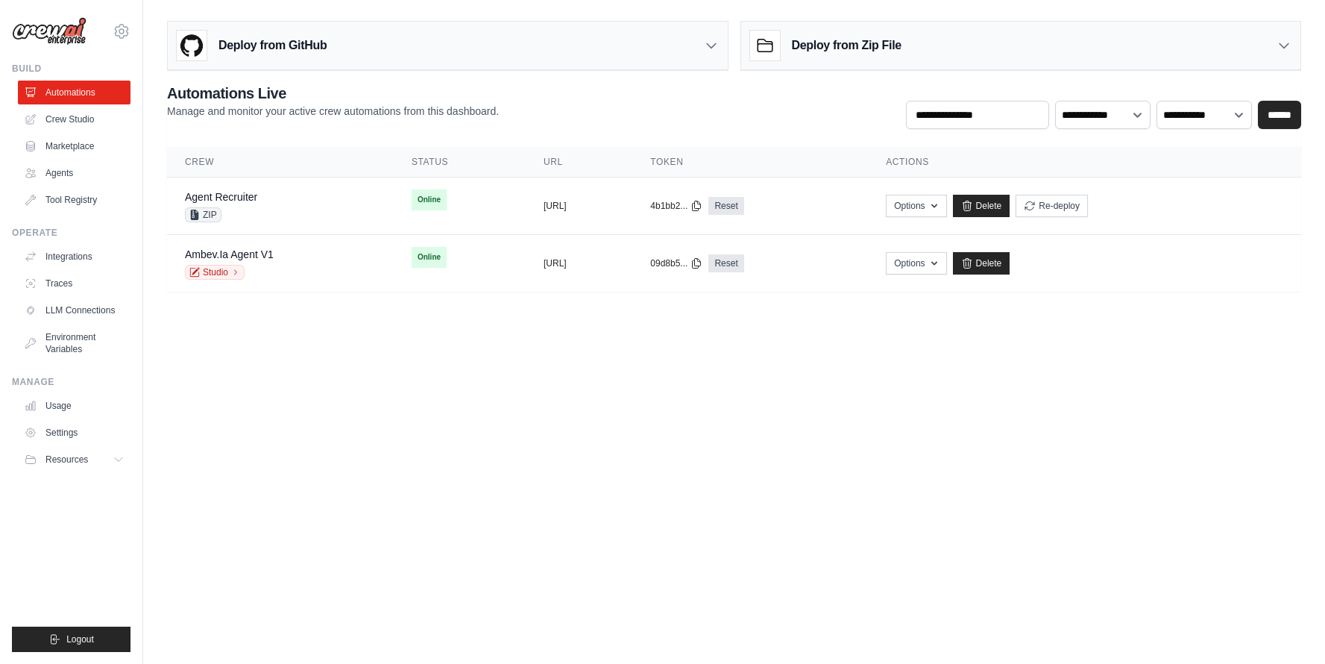
click at [1031, 48] on div "Deploy from Zip File" at bounding box center [1021, 46] width 560 height 48
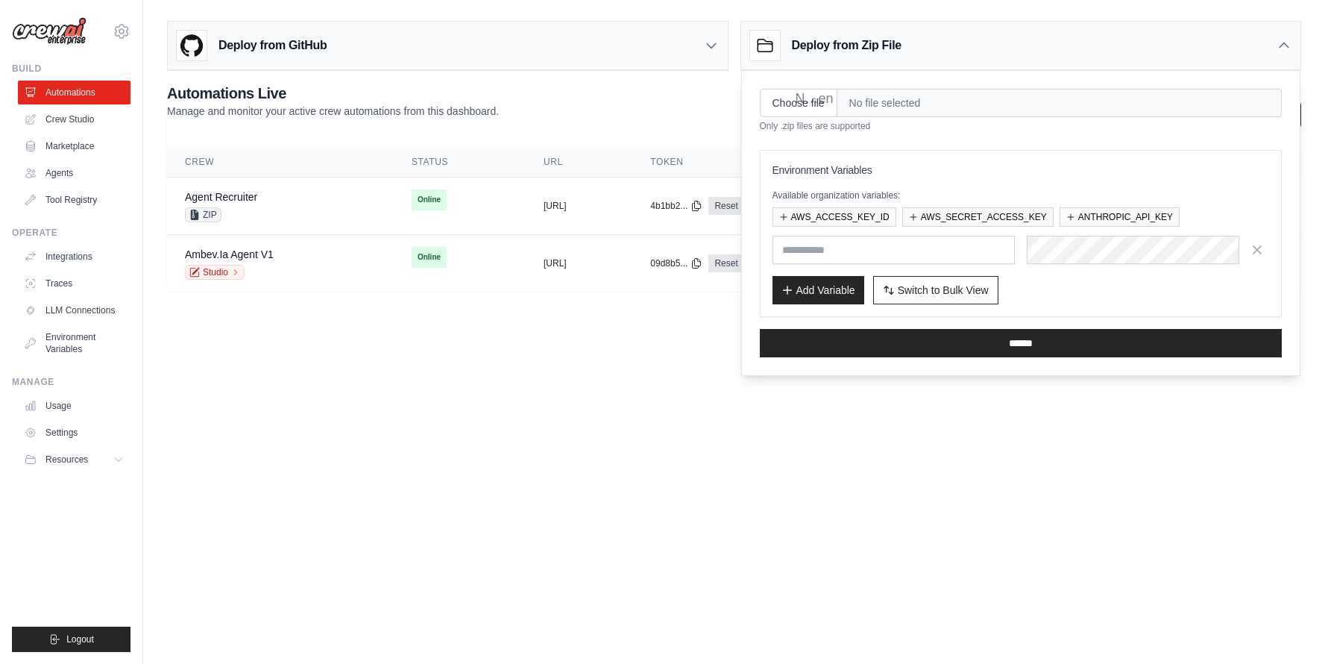
click at [978, 98] on span "No file selected" at bounding box center [1059, 103] width 444 height 28
click at [800, 106] on input "Choose file" at bounding box center [799, 103] width 78 height 28
type input "**********"
paste input "**********"
type input "**********"
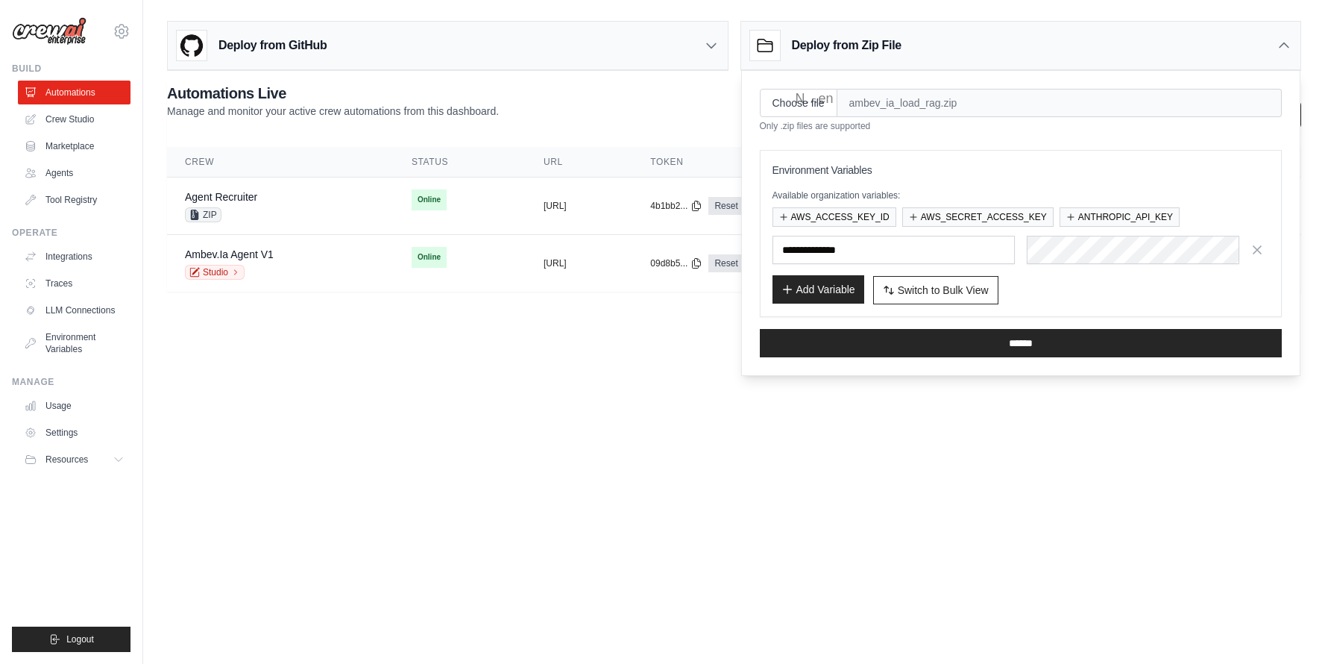
click at [828, 295] on button "Add Variable" at bounding box center [818, 289] width 92 height 28
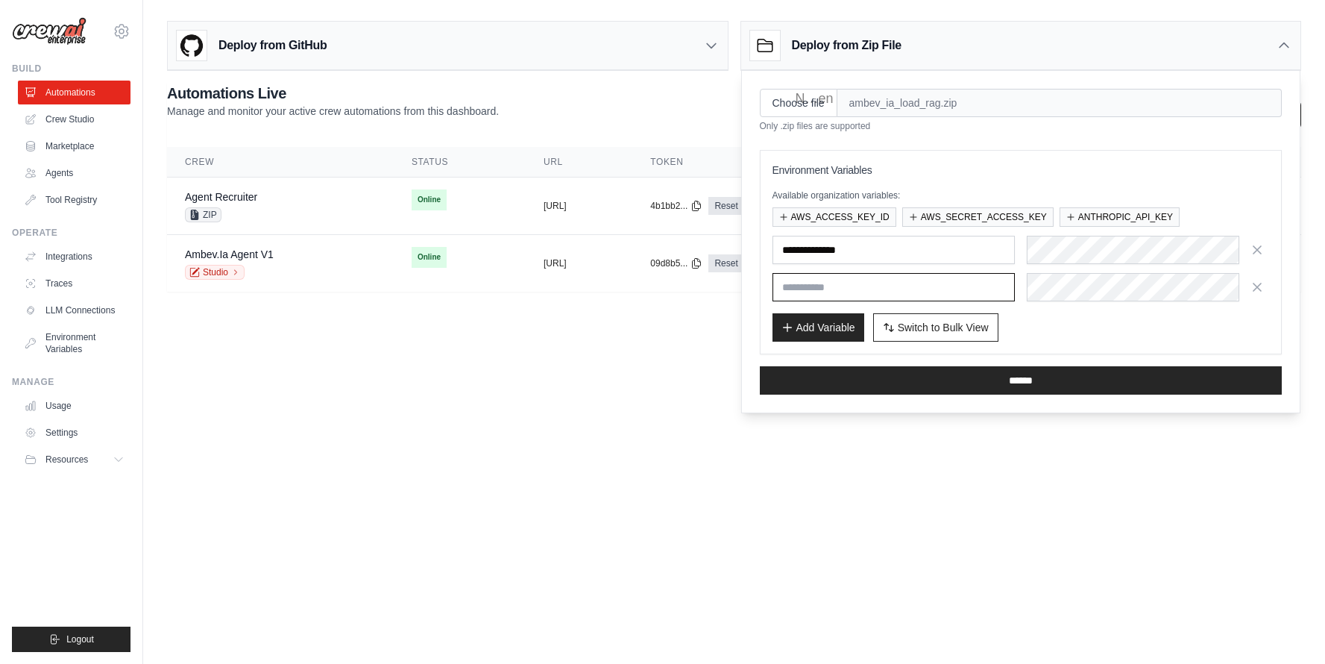
paste input "*********"
type input "*********"
click at [828, 335] on button "Add Variable" at bounding box center [818, 326] width 92 height 28
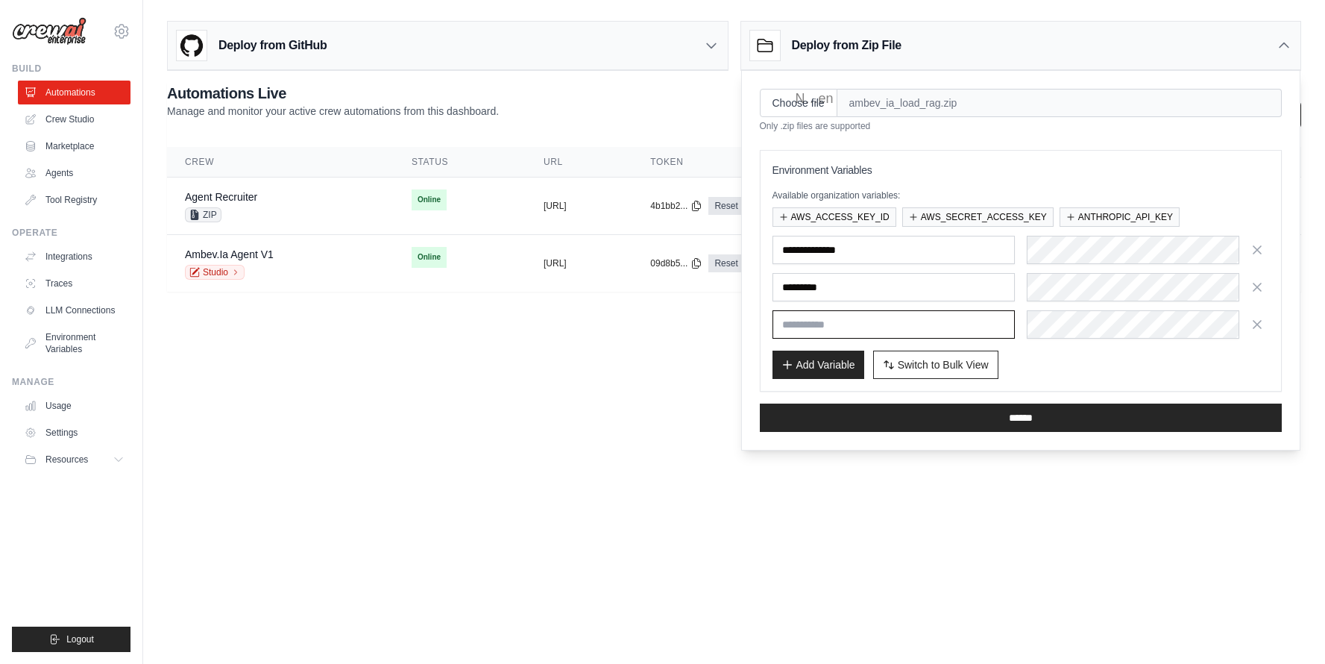
paste input "********"
type input "********"
click at [926, 363] on span "Switch to Bulk View" at bounding box center [943, 363] width 91 height 15
type textarea "**********"
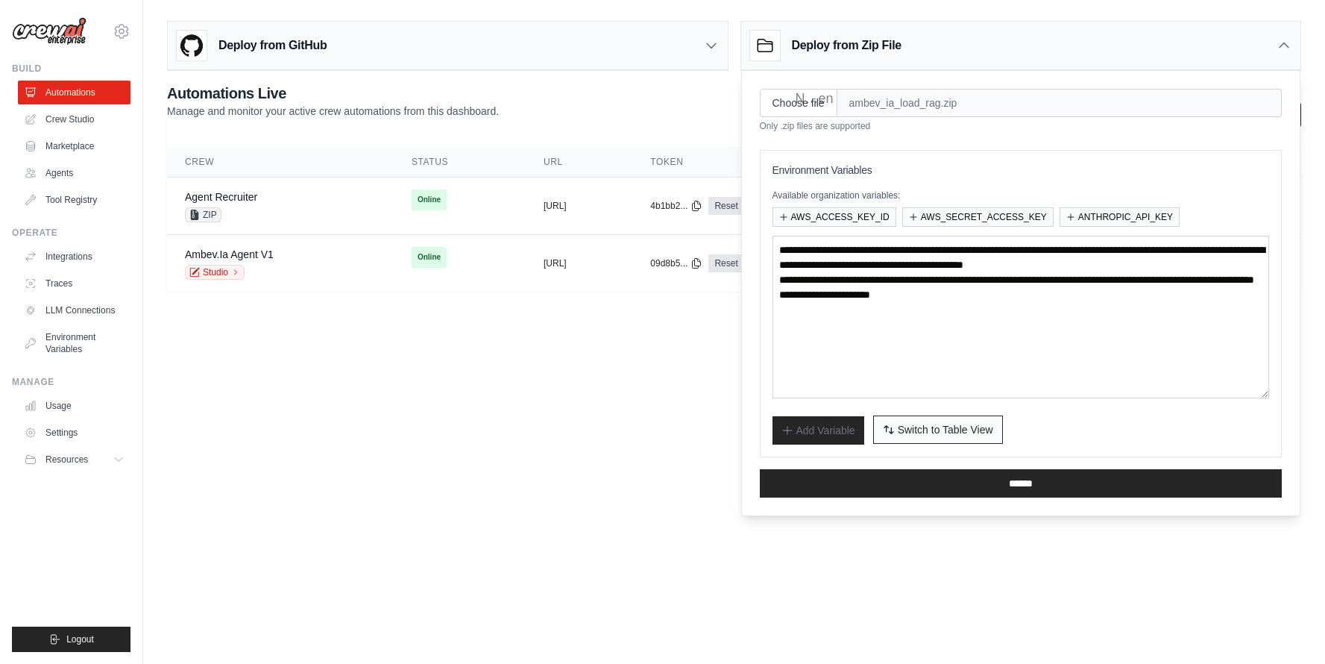
click at [933, 422] on span "Switch to Table View" at bounding box center [945, 429] width 95 height 15
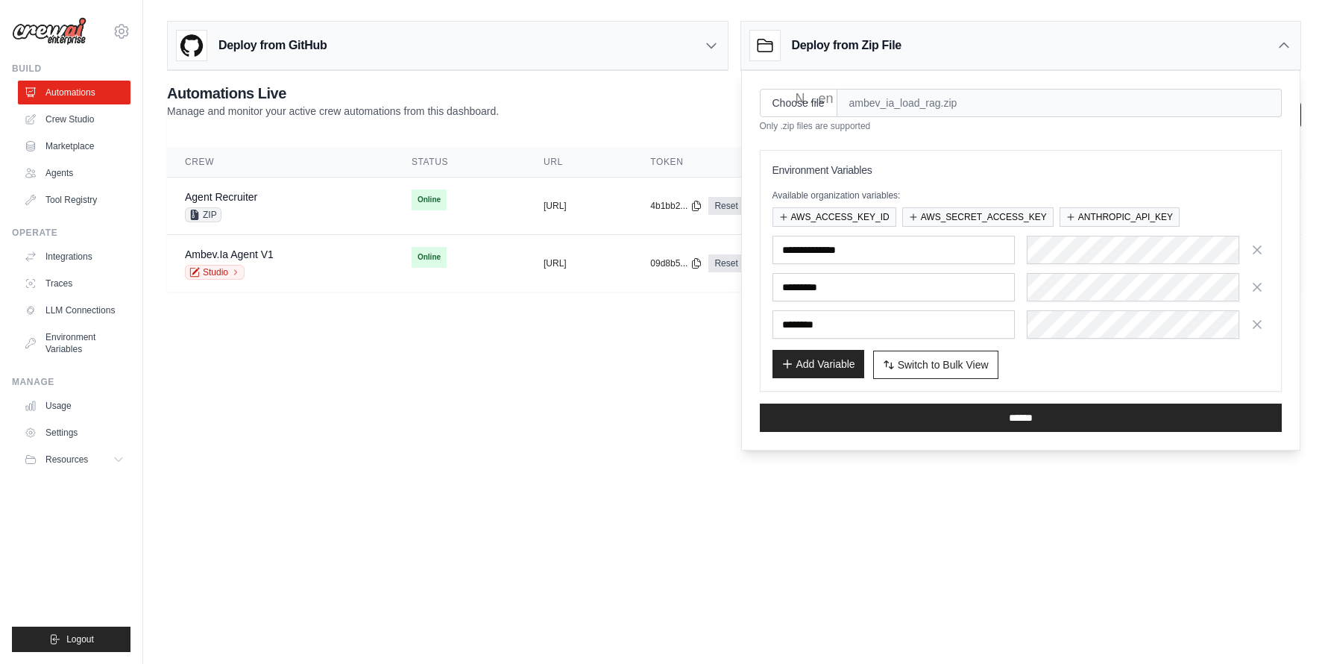
click at [822, 374] on button "Add Variable" at bounding box center [818, 364] width 92 height 28
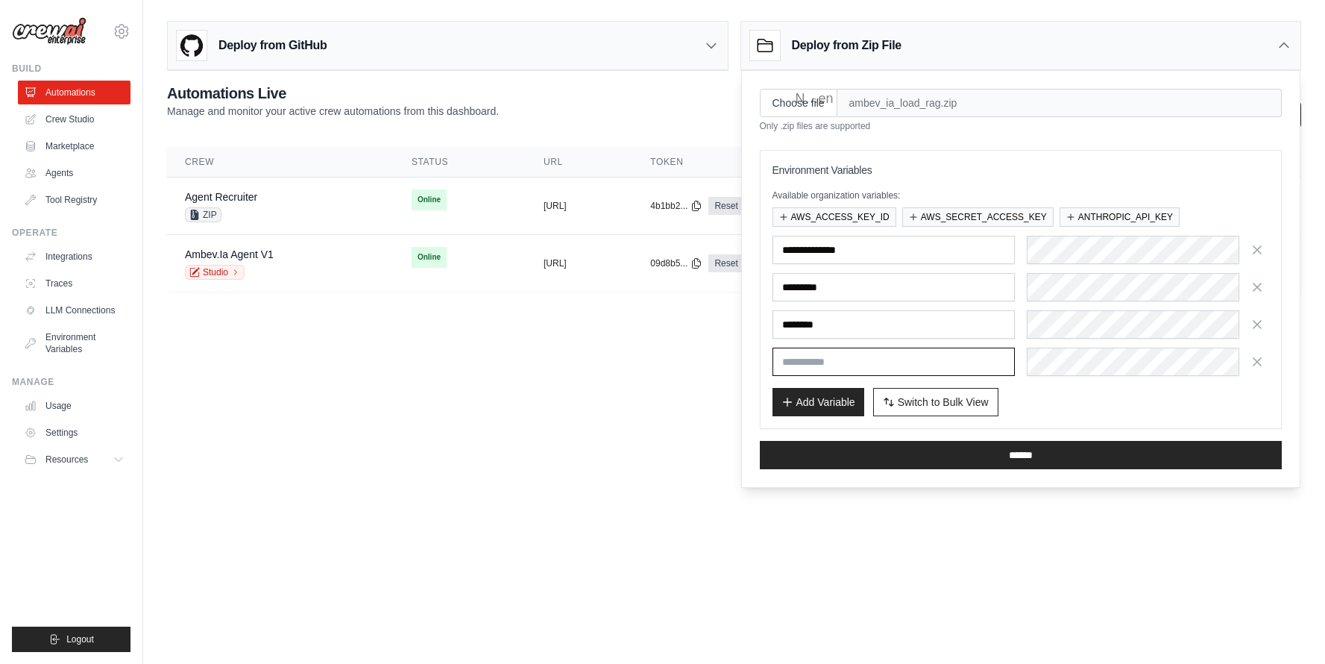
paste input "**********"
type input "**********"
click at [831, 406] on button "Add Variable" at bounding box center [818, 401] width 92 height 28
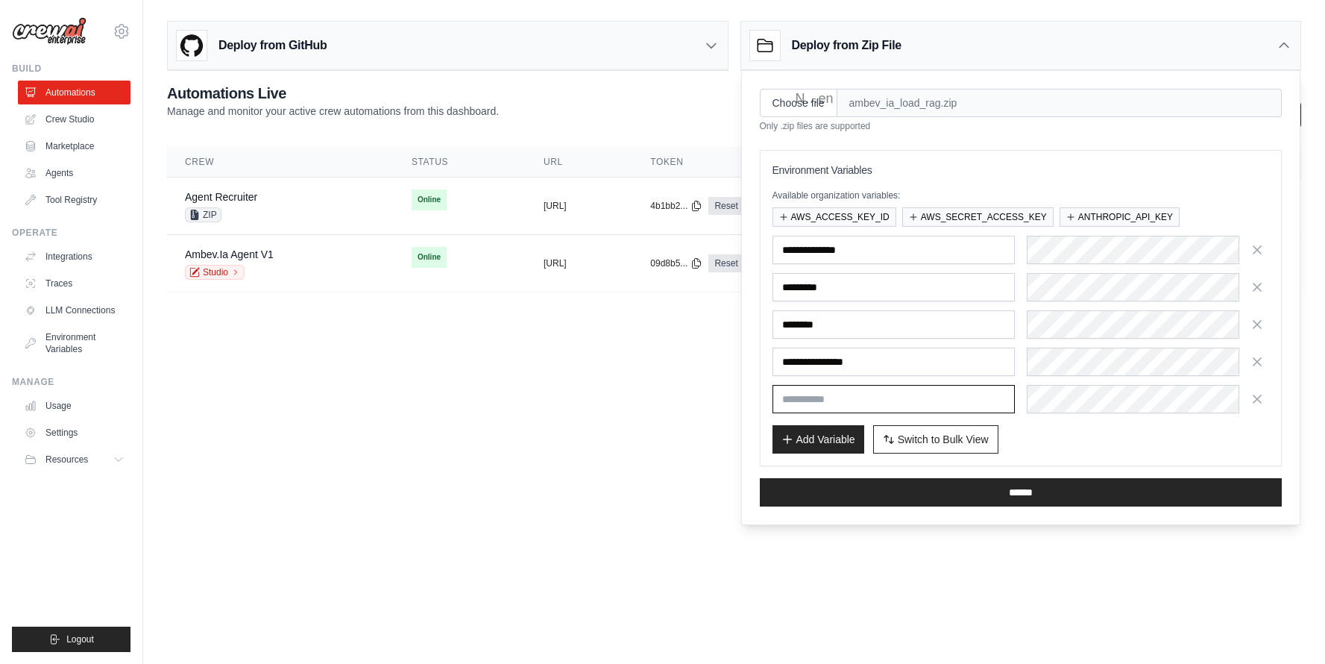
click at [998, 406] on input "text" at bounding box center [893, 399] width 242 height 28
paste input "**********"
type input "**********"
click at [810, 441] on button "Add Variable" at bounding box center [818, 438] width 92 height 28
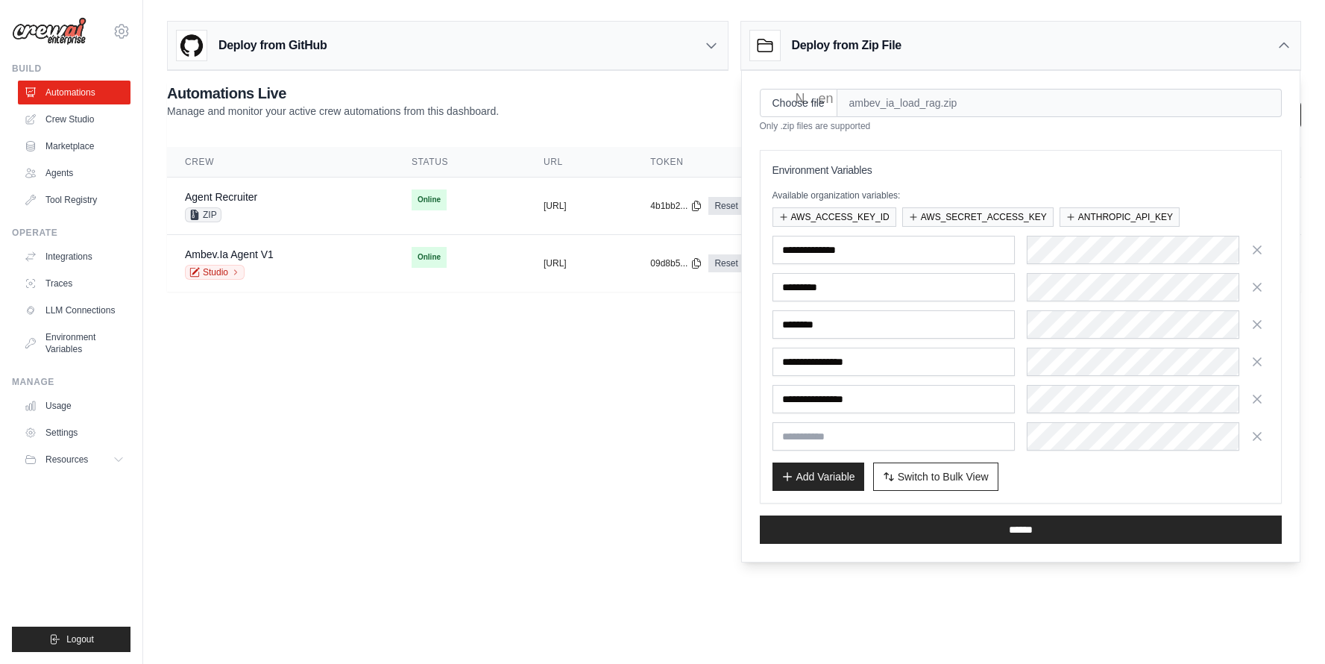
drag, startPoint x: 810, startPoint y: 441, endPoint x: 817, endPoint y: 433, distance: 10.5
click at [810, 440] on input "text" at bounding box center [893, 436] width 242 height 28
click at [825, 429] on input "text" at bounding box center [893, 436] width 242 height 28
type input "********"
click at [835, 480] on button "Add Variable" at bounding box center [818, 476] width 92 height 28
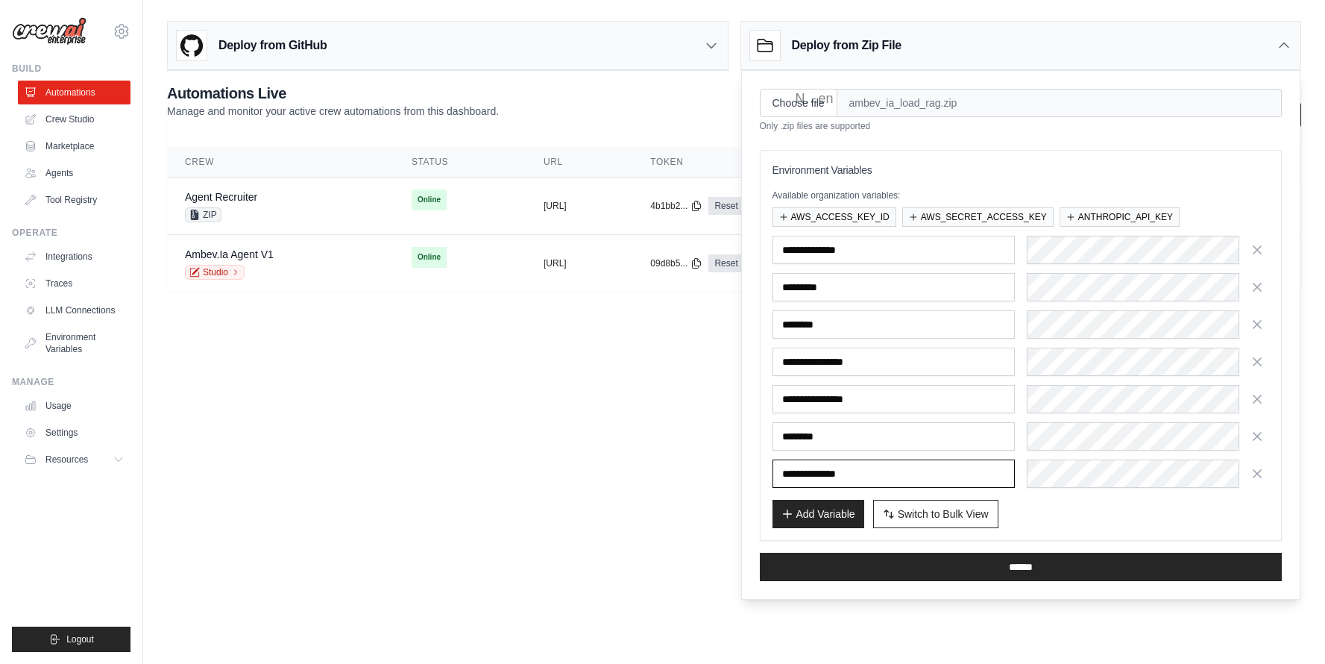
type input "**********"
click at [812, 515] on button "Add Variable" at bounding box center [818, 513] width 92 height 28
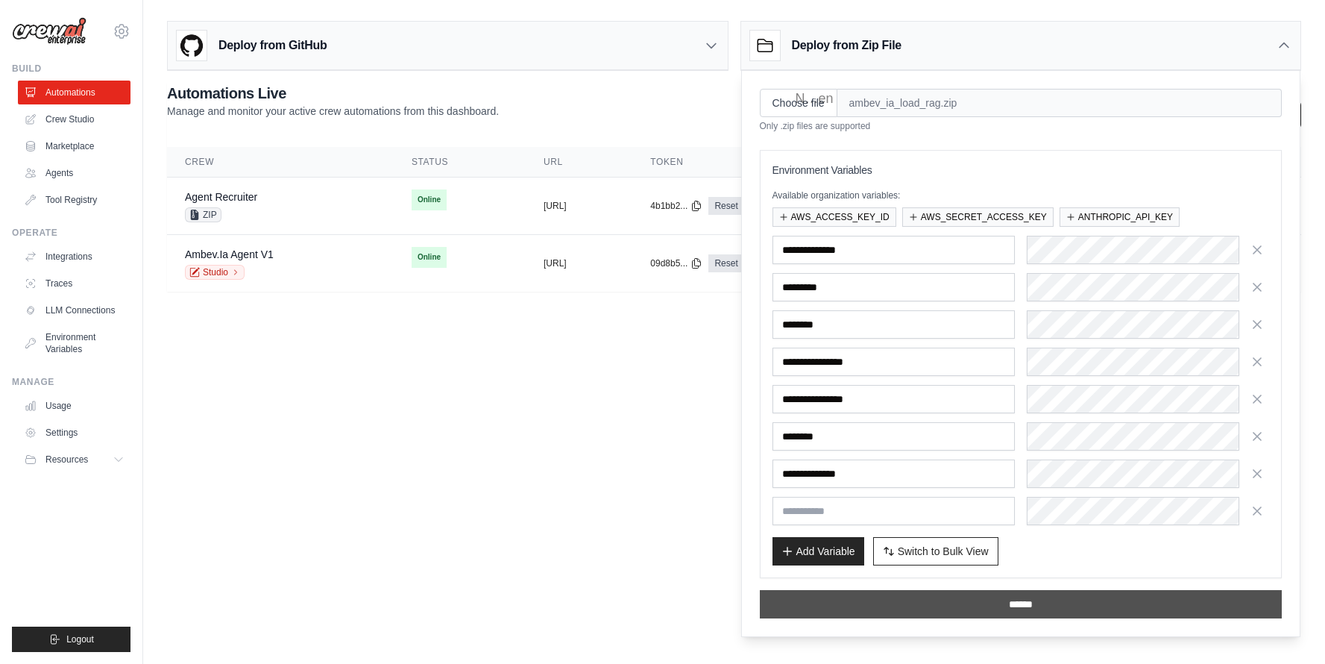
click at [861, 617] on input "******" at bounding box center [1021, 604] width 523 height 28
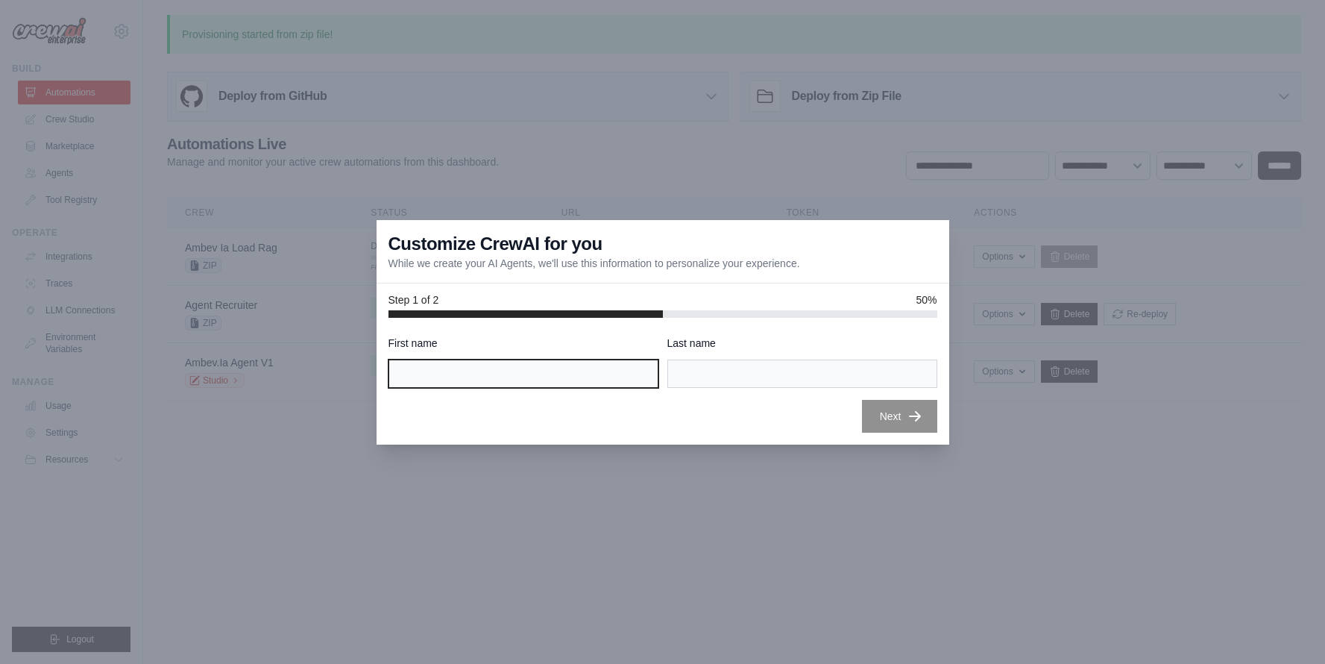
click at [580, 375] on input "First name" at bounding box center [523, 373] width 270 height 28
type input "******"
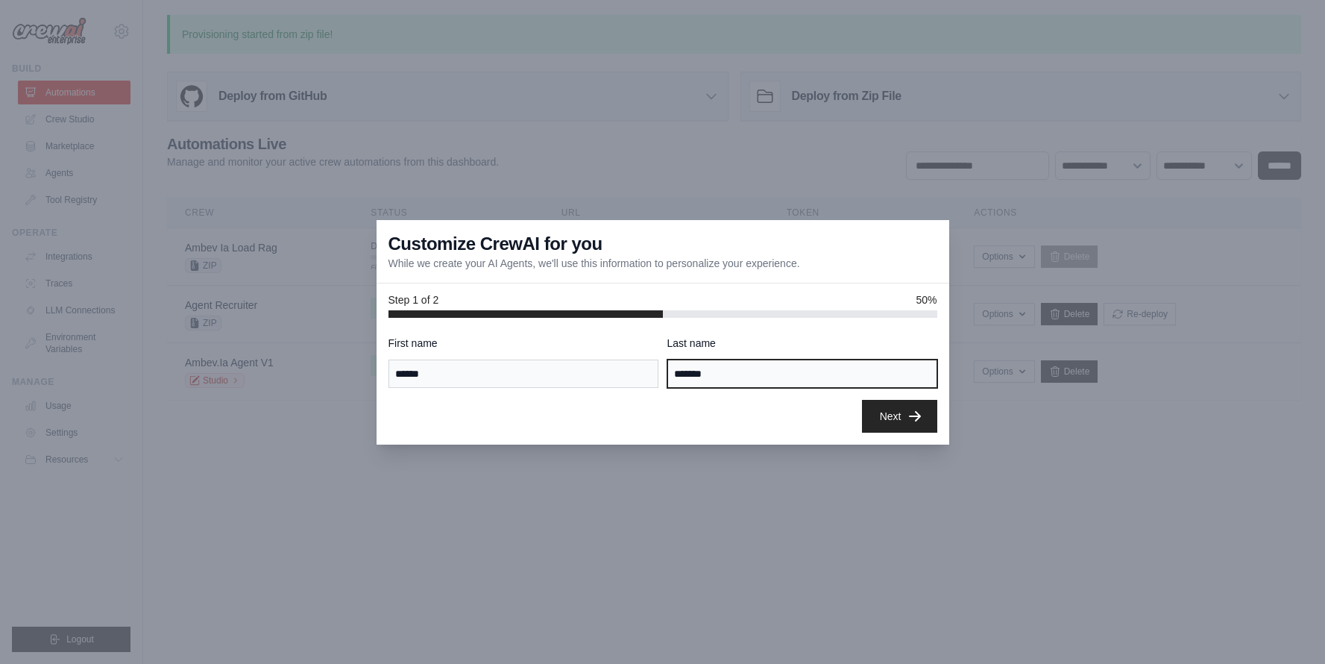
type input "*******"
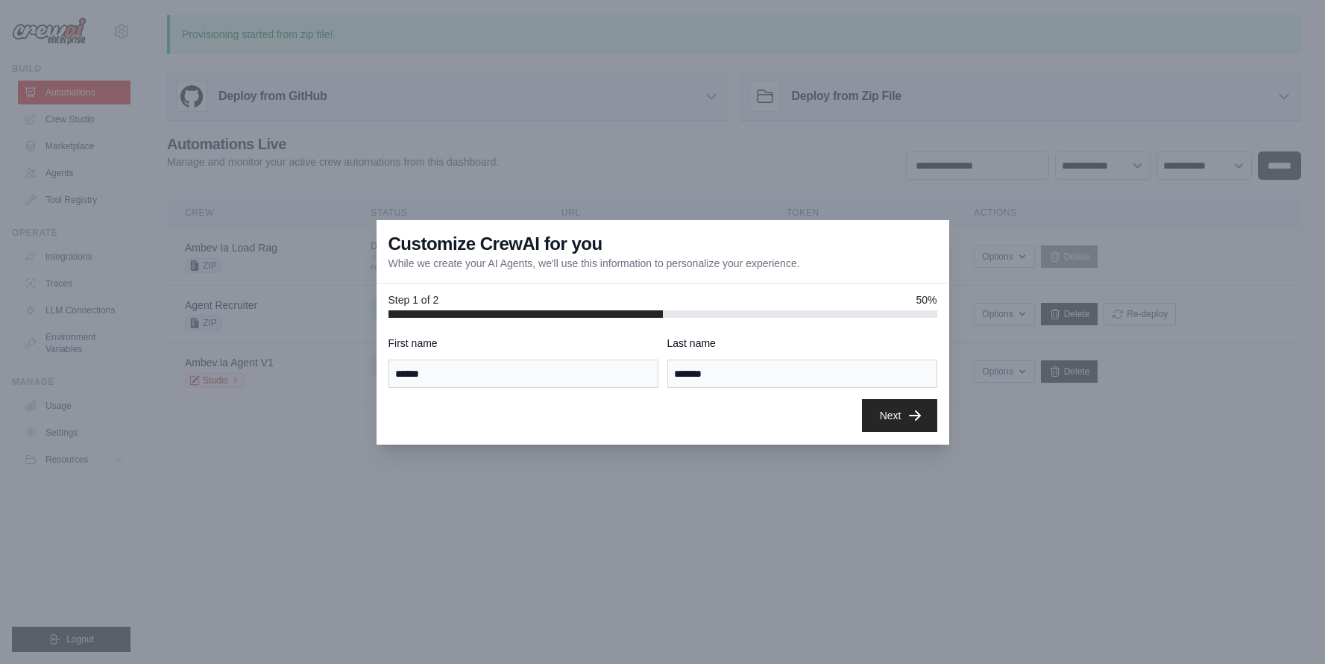
drag, startPoint x: 826, startPoint y: 248, endPoint x: 898, endPoint y: 423, distance: 189.3
click at [898, 423] on button "Next" at bounding box center [899, 415] width 75 height 33
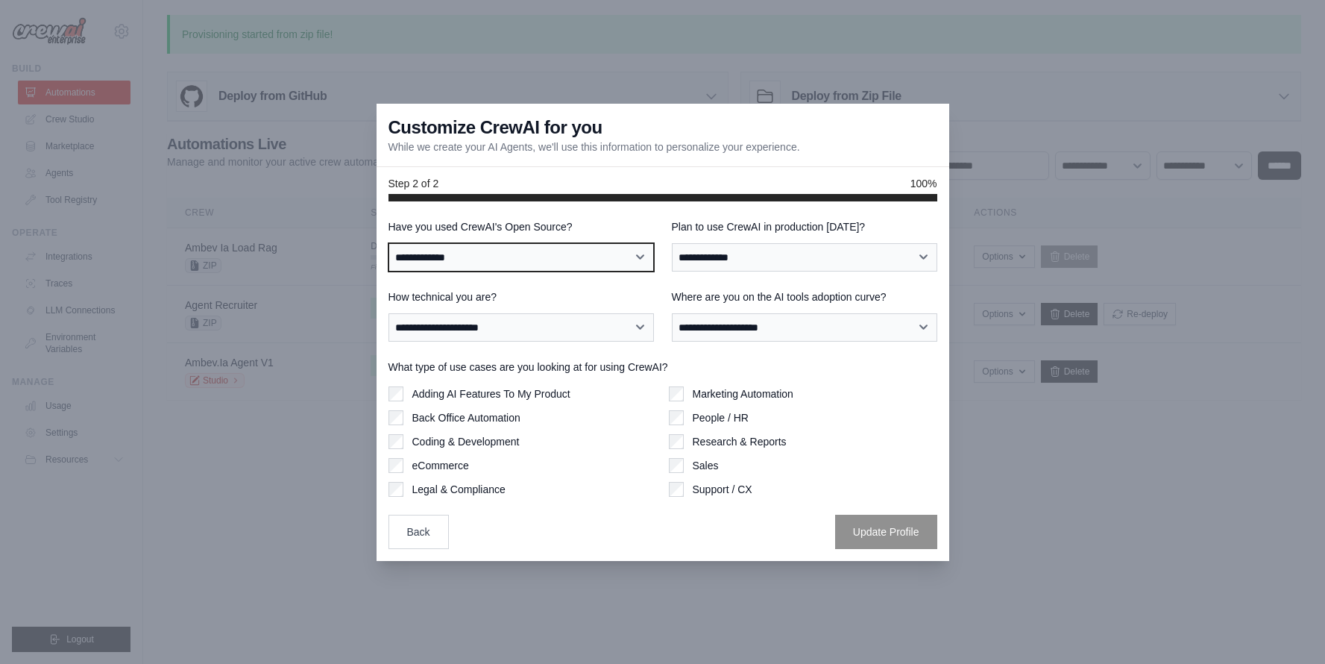
select select "**"
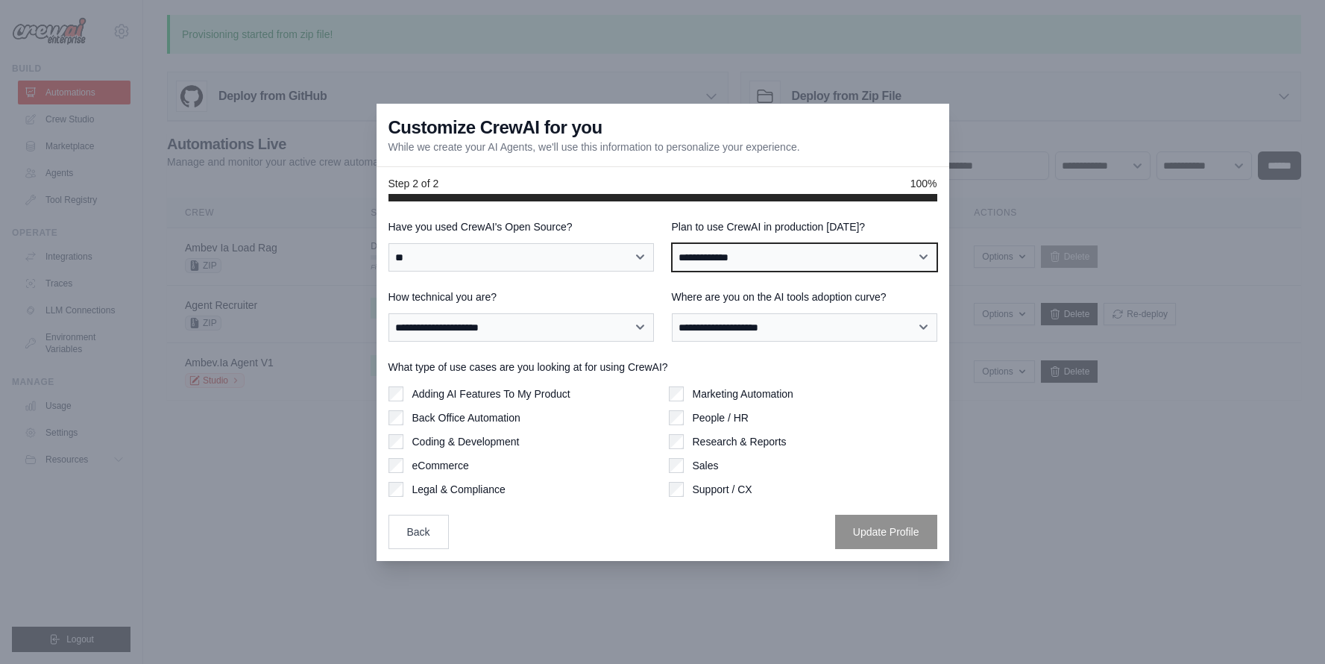
select select "****"
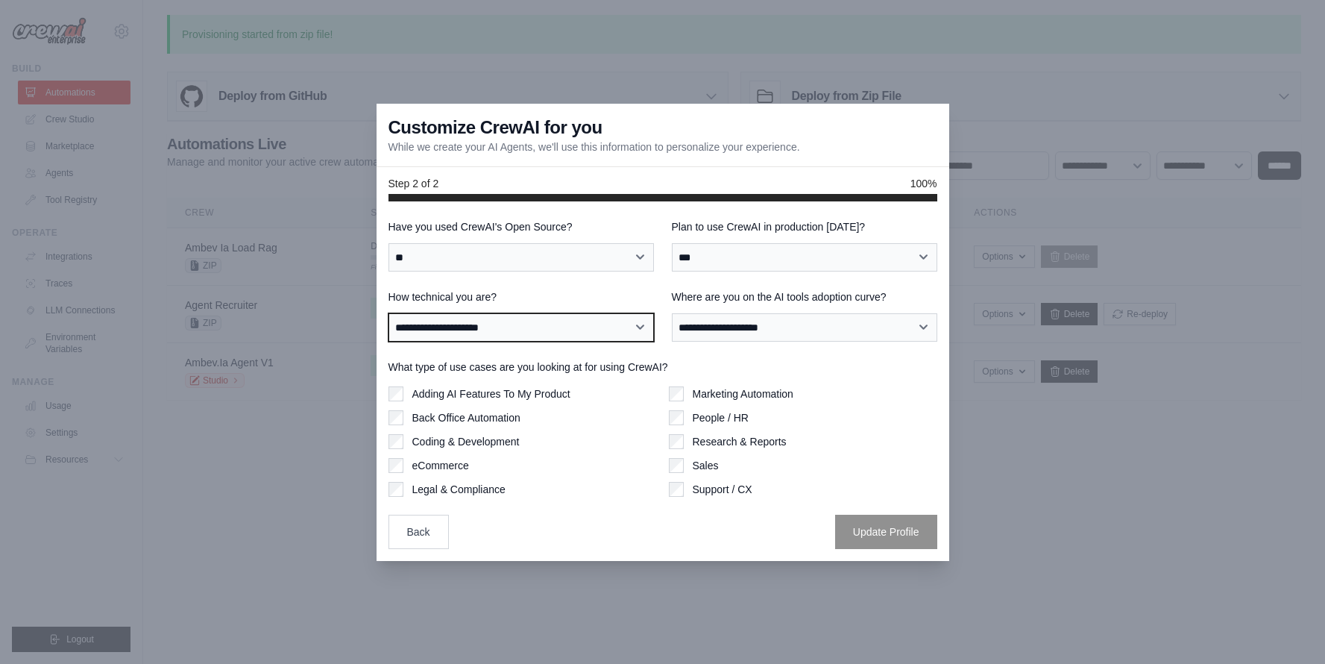
select select "**********"
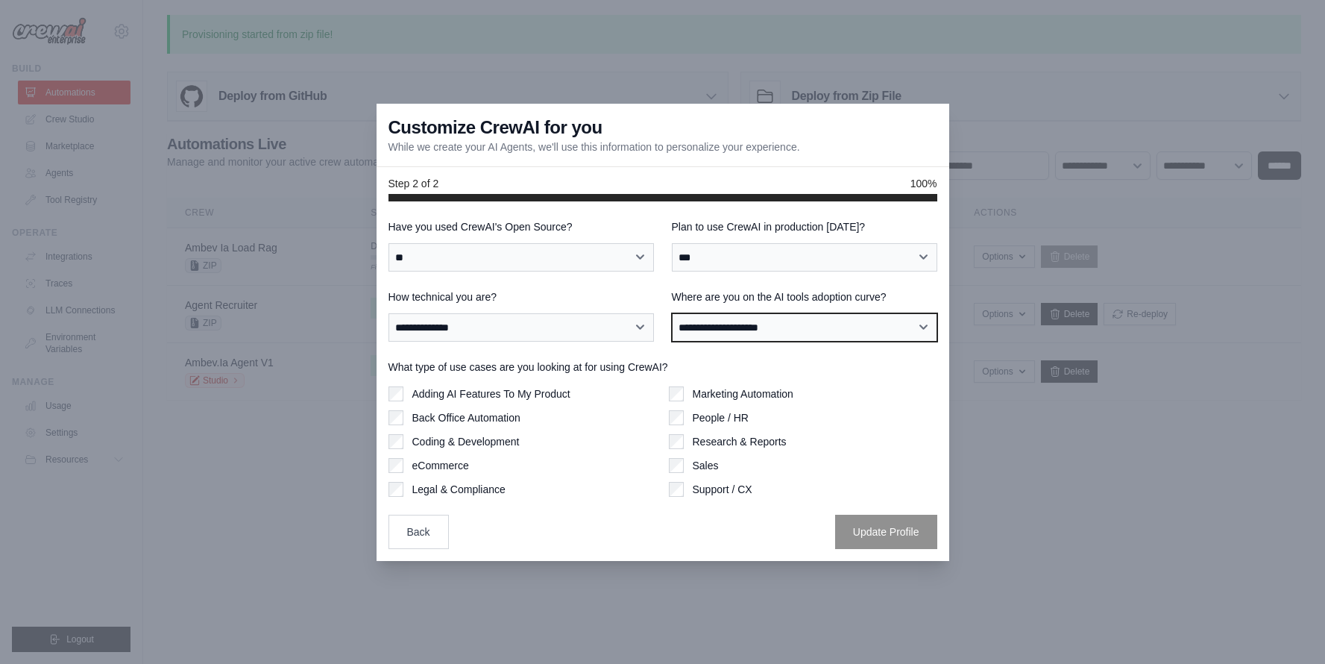
select select "**********"
click at [444, 439] on label "Coding & Development" at bounding box center [465, 441] width 107 height 15
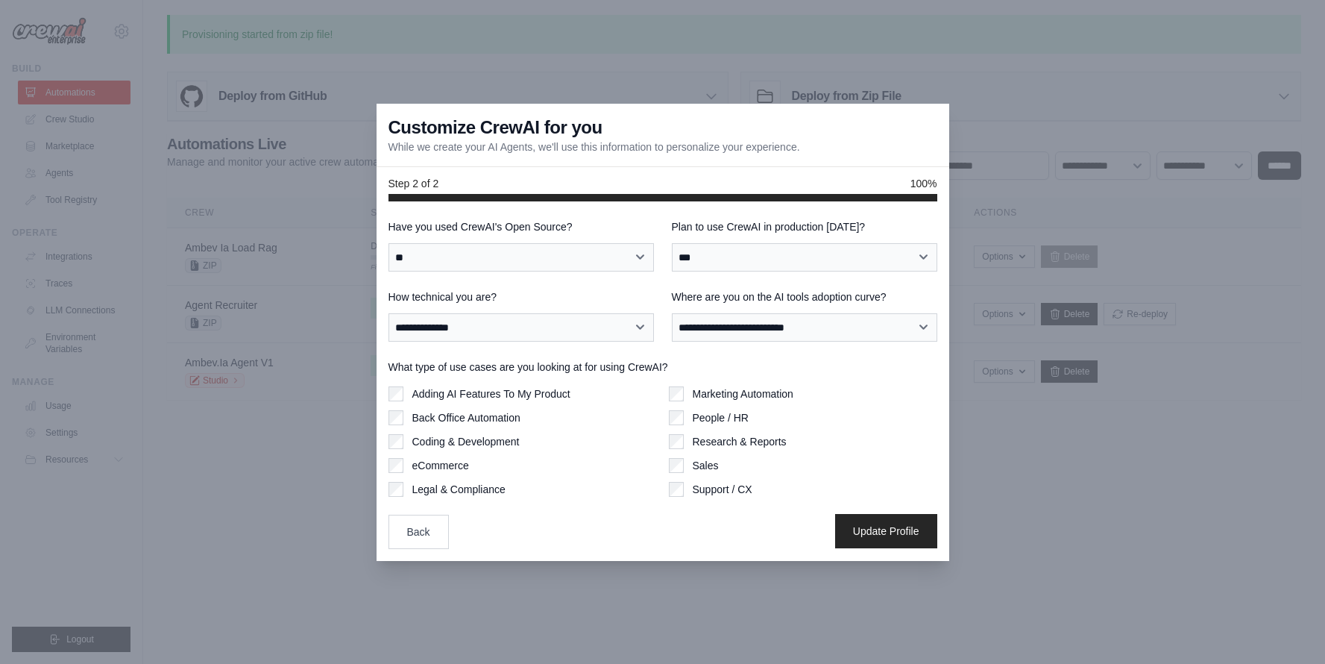
click at [899, 529] on button "Update Profile" at bounding box center [886, 531] width 102 height 34
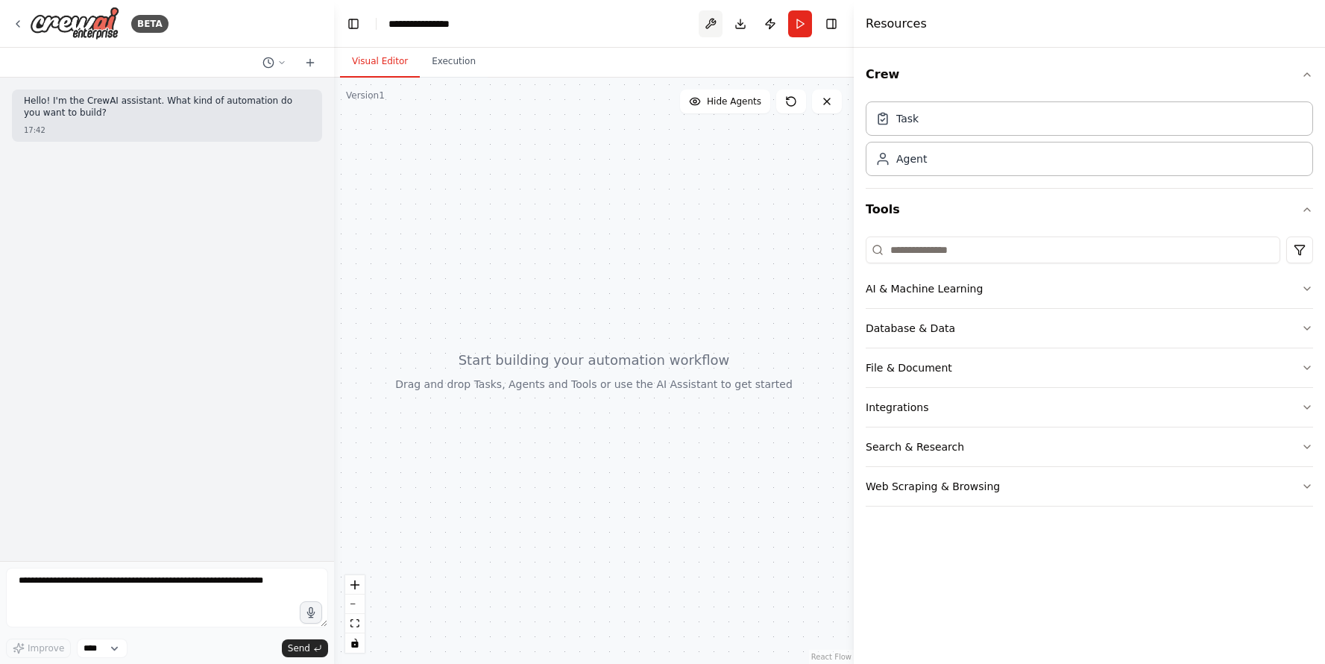
click at [715, 22] on button at bounding box center [711, 23] width 24 height 27
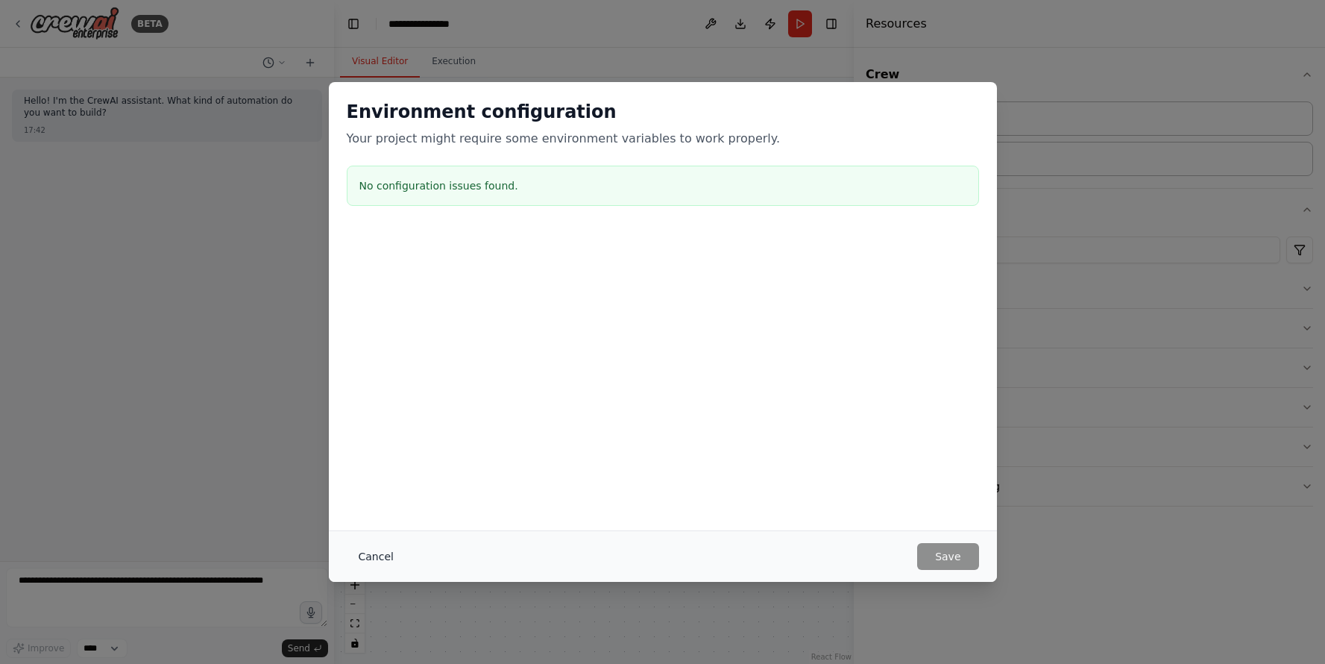
click at [368, 558] on button "Cancel" at bounding box center [376, 556] width 59 height 27
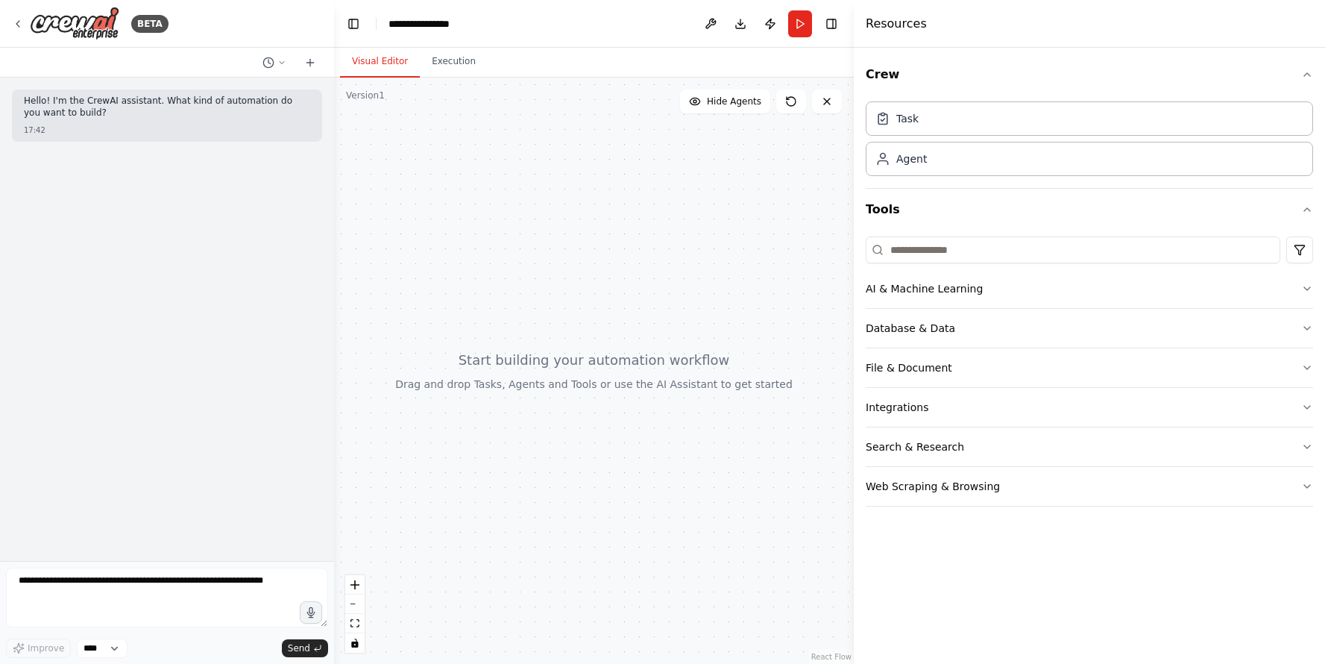
click at [10, 23] on div "BETA" at bounding box center [167, 24] width 334 height 48
click at [18, 23] on icon at bounding box center [18, 24] width 12 height 12
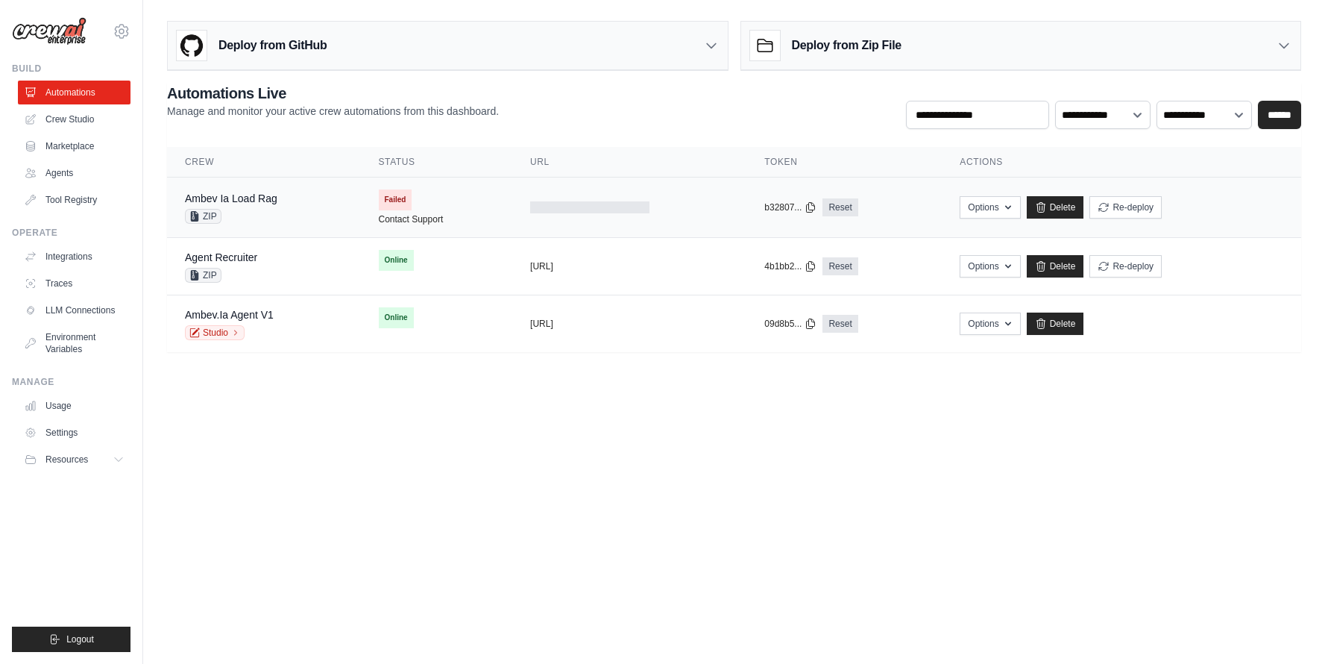
click at [361, 192] on td "Failed Contact Support" at bounding box center [437, 207] width 152 height 60
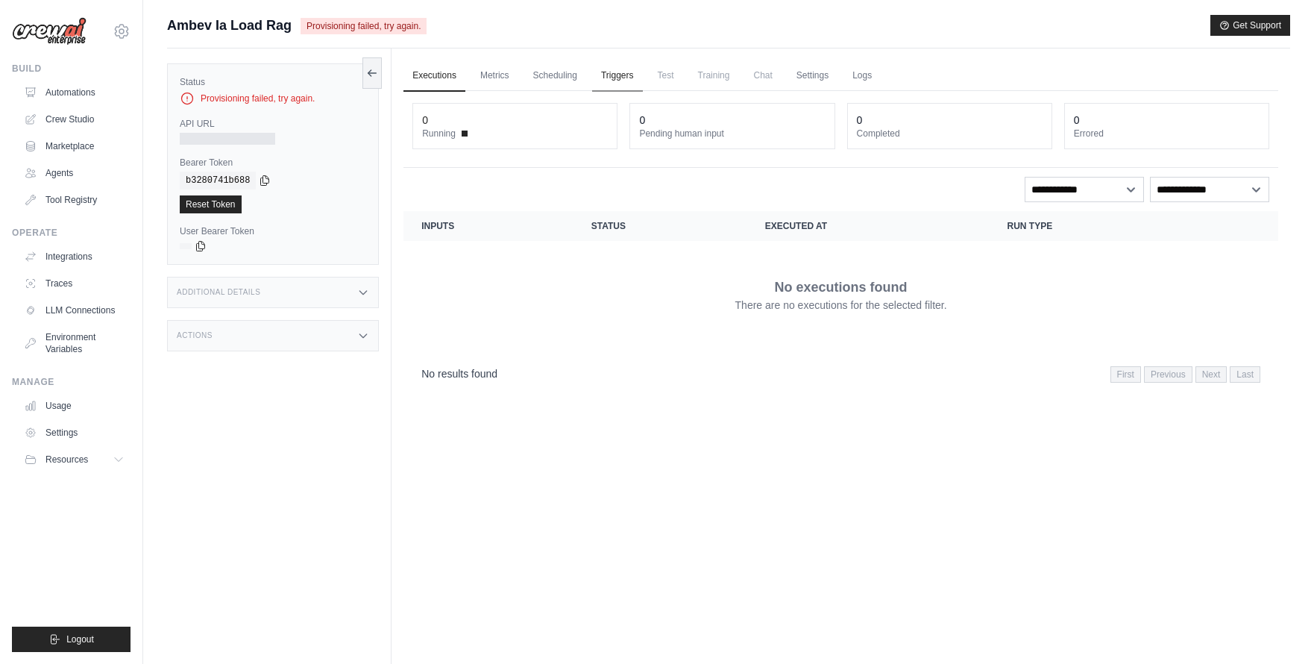
click at [630, 69] on link "Triggers" at bounding box center [617, 75] width 51 height 31
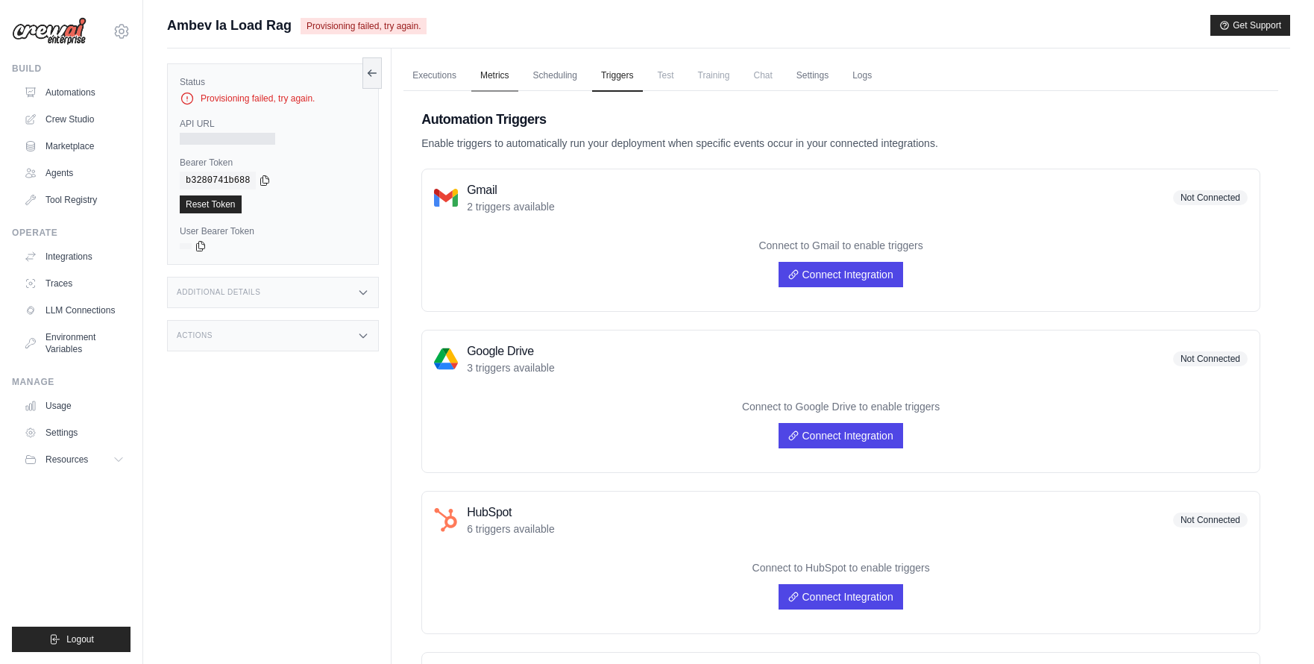
click at [480, 78] on link "Metrics" at bounding box center [494, 75] width 47 height 31
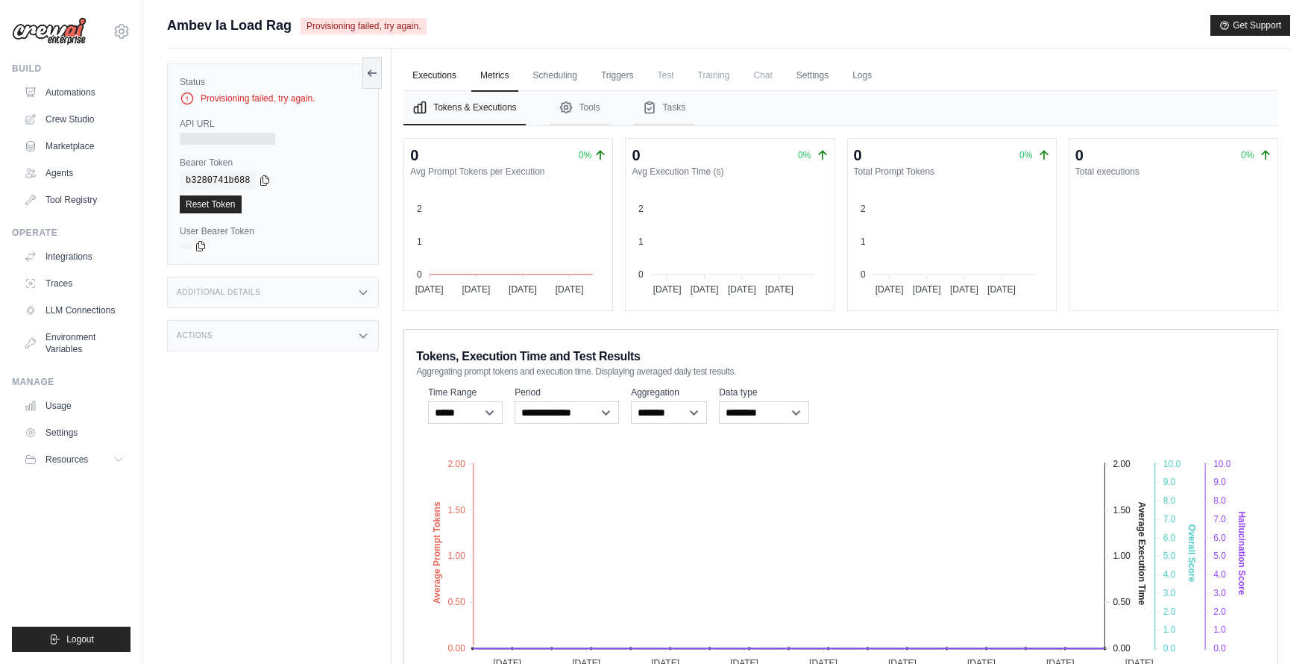
click at [431, 69] on link "Executions" at bounding box center [434, 75] width 62 height 31
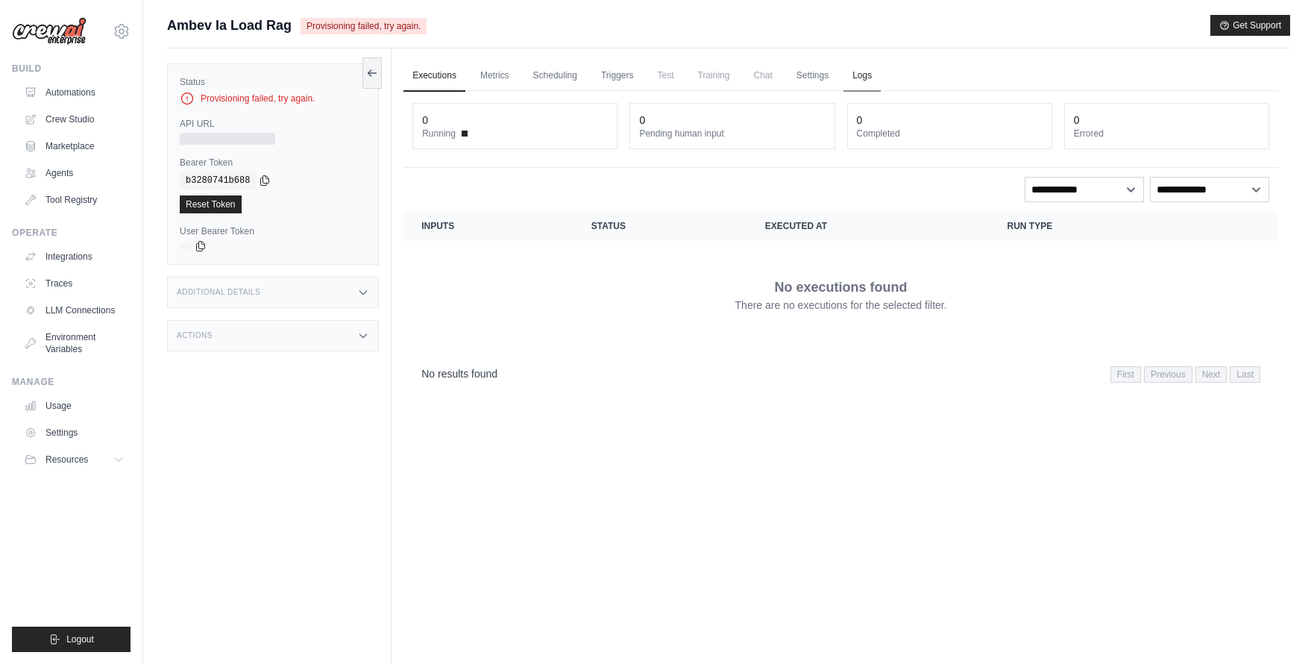
click at [851, 82] on link "Logs" at bounding box center [861, 75] width 37 height 31
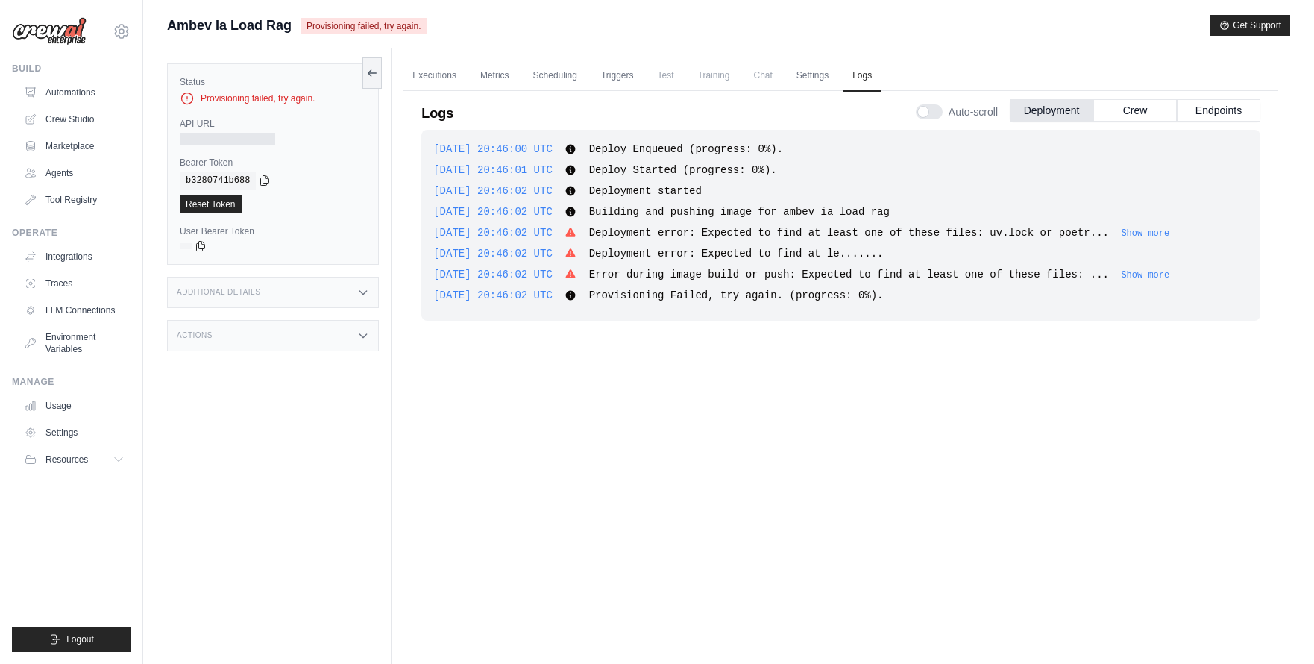
click at [742, 230] on span "Deployment error: Expected to find at least one of these files: uv.lock or poet…" at bounding box center [849, 233] width 520 height 12
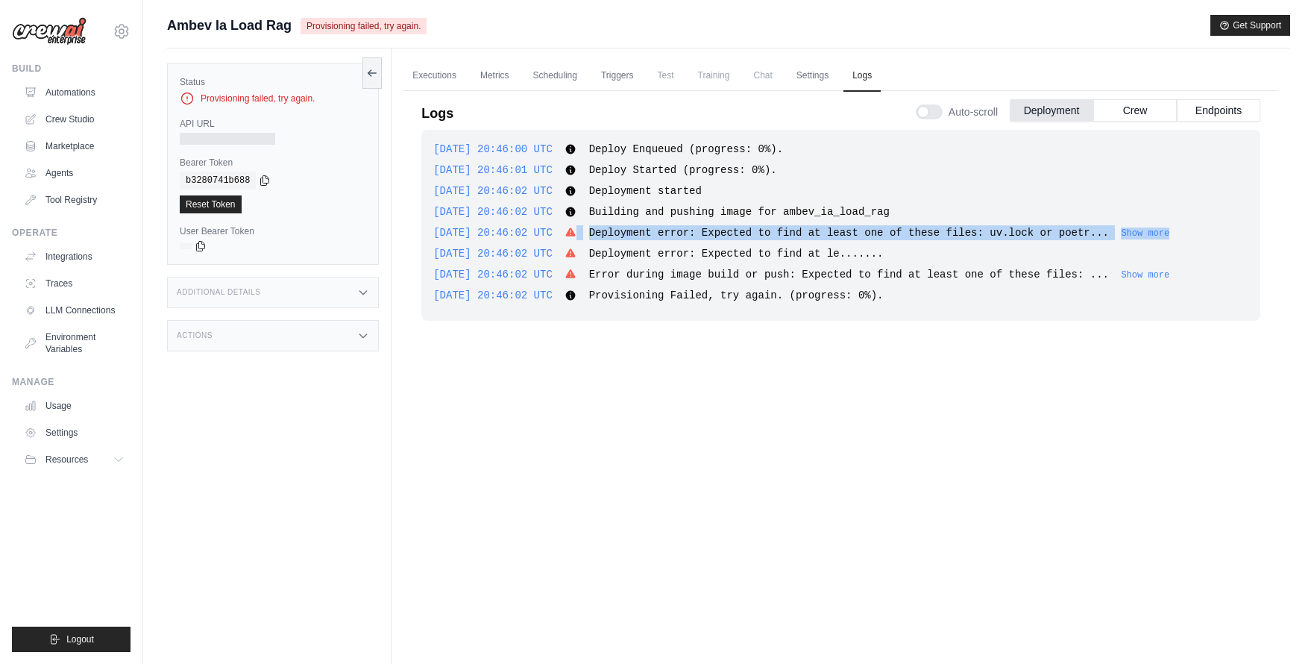
click at [742, 230] on span "Deployment error: Expected to find at least one of these files: uv.lock or poet…" at bounding box center [849, 233] width 520 height 12
click at [743, 230] on span "Deployment error: Expected to find at least one of these files: uv.lock or poet…" at bounding box center [849, 233] width 520 height 12
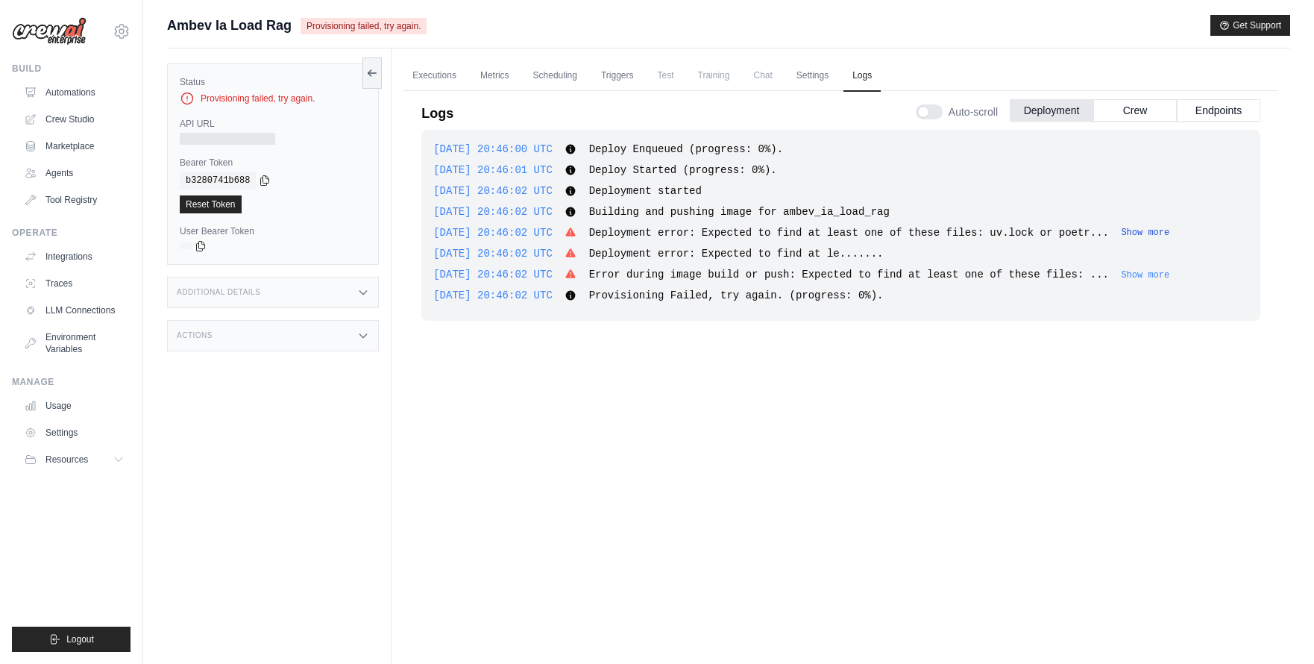
click at [1169, 230] on button "Show more" at bounding box center [1145, 233] width 48 height 12
click at [737, 255] on span "Deployment error: Expected to find at le......." at bounding box center [736, 254] width 295 height 12
click at [796, 277] on span "Error during image build or push: Expected to find at least one of these files:…" at bounding box center [849, 274] width 520 height 12
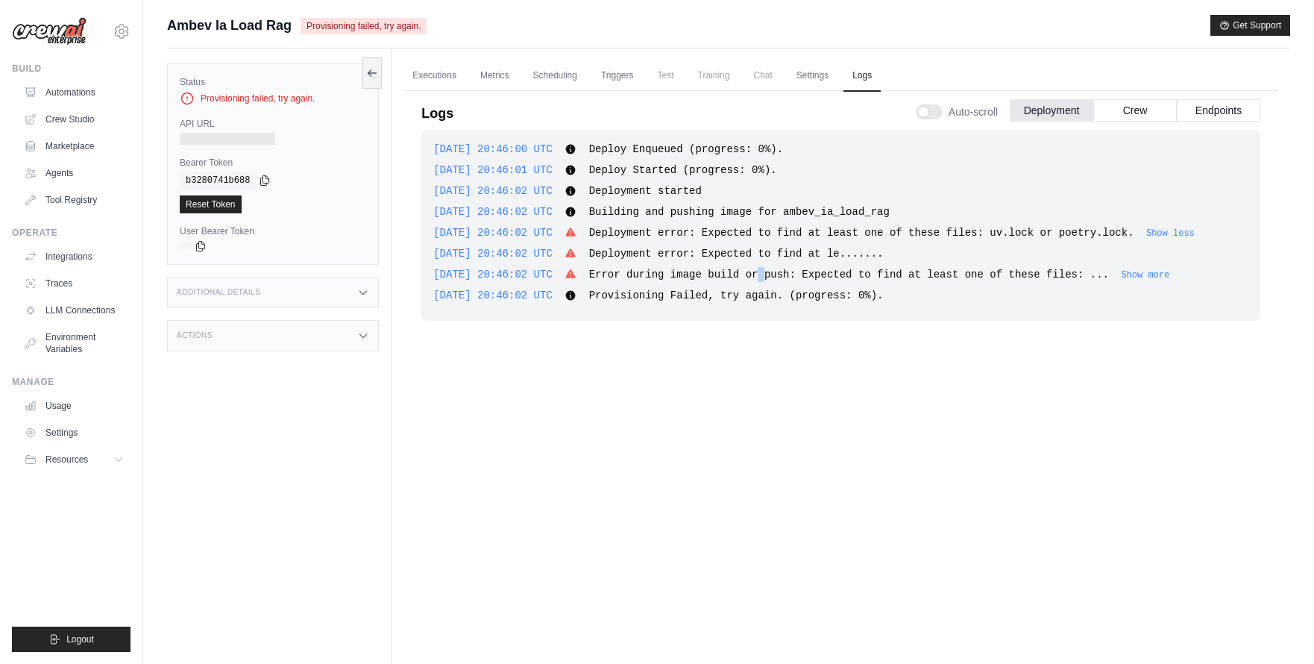
click at [796, 277] on span "Error during image build or push: Expected to find at least one of these files:…" at bounding box center [849, 274] width 520 height 12
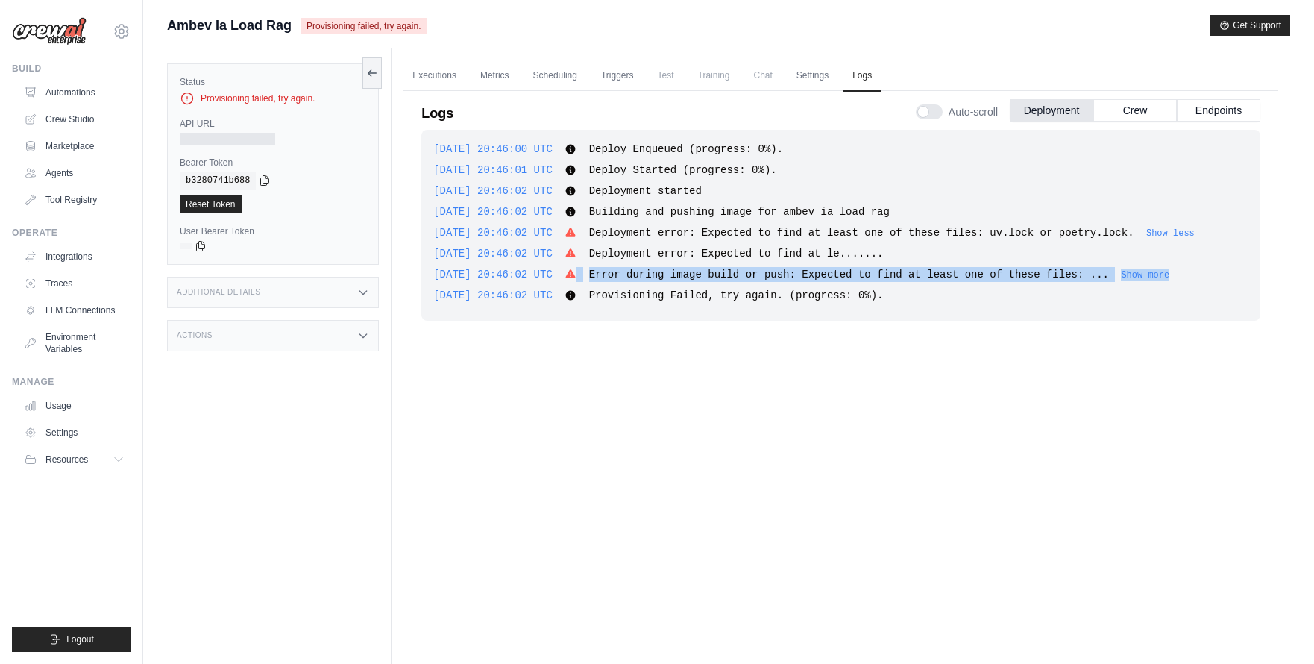
click at [796, 277] on span "Error during image build or push: Expected to find at least one of these files:…" at bounding box center [849, 274] width 520 height 12
click at [1142, 113] on button "Crew" at bounding box center [1135, 109] width 84 height 22
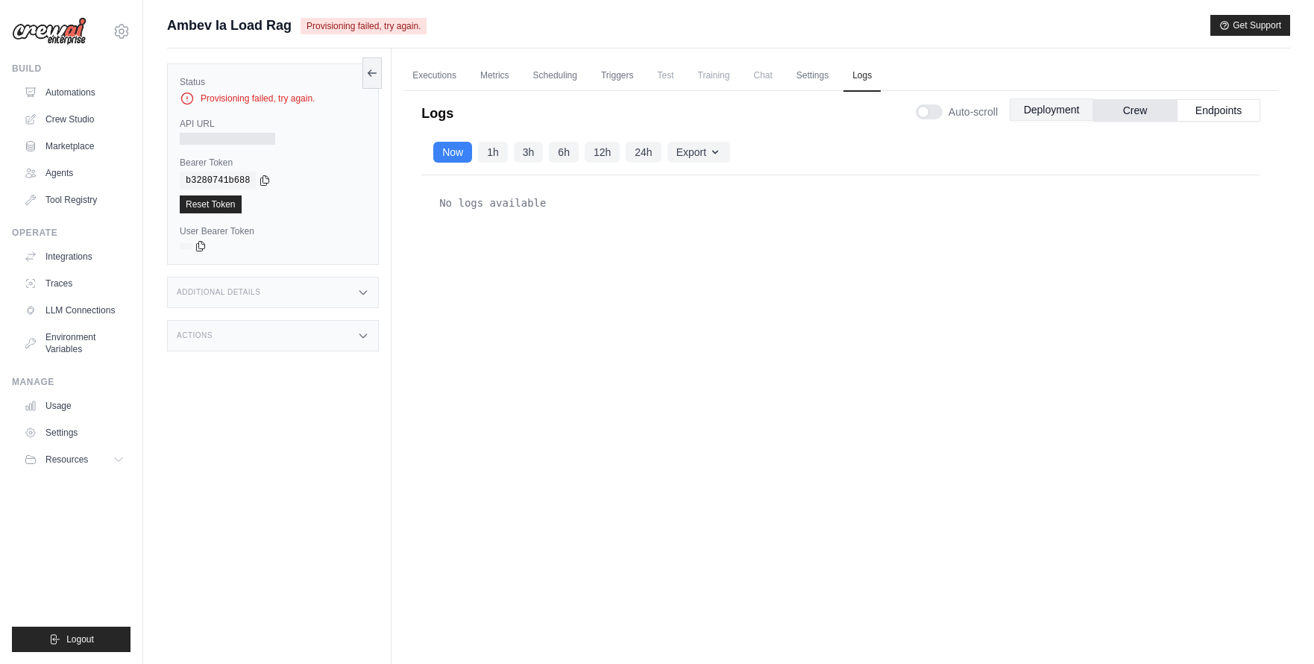
click at [1044, 110] on button "Deployment" at bounding box center [1052, 109] width 84 height 22
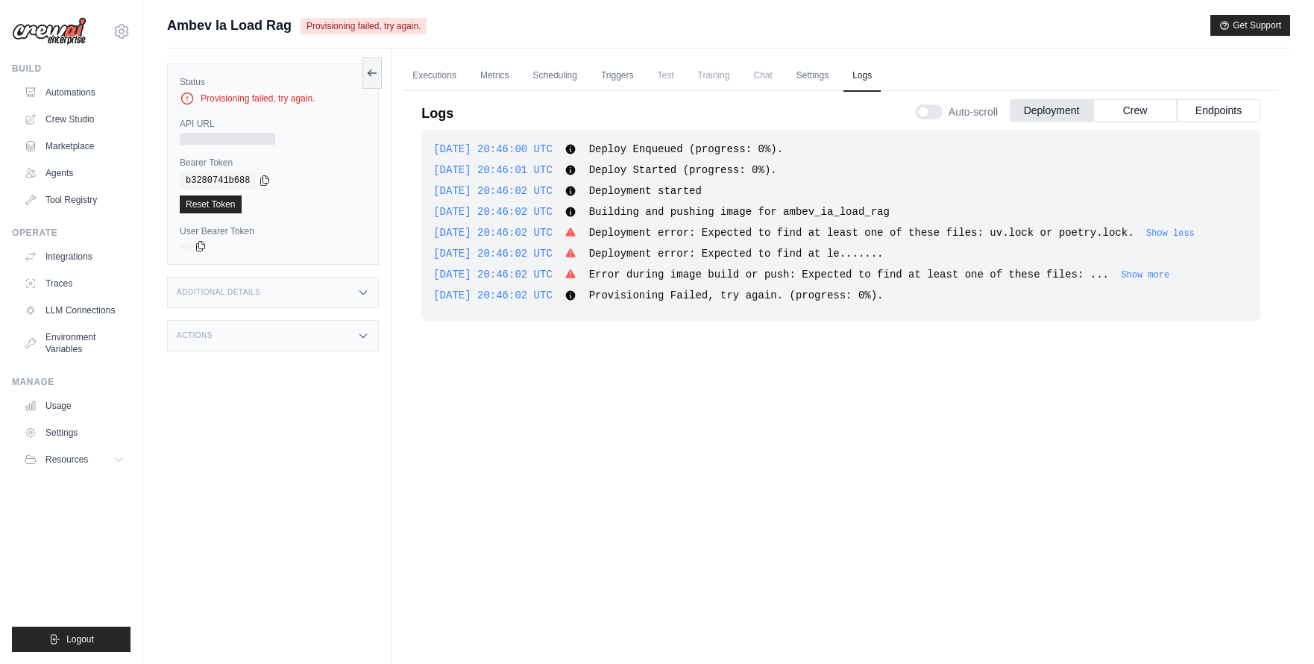
click at [740, 217] on span "Building and pushing image for ambev_ia_load_rag" at bounding box center [739, 212] width 300 height 12
click at [791, 224] on div "2025-09-17 20:46:00 UTC Deploy Enqueued (progress: 0%). Show more Show less 202…" at bounding box center [840, 225] width 839 height 191
click at [378, 62] on button at bounding box center [371, 72] width 19 height 31
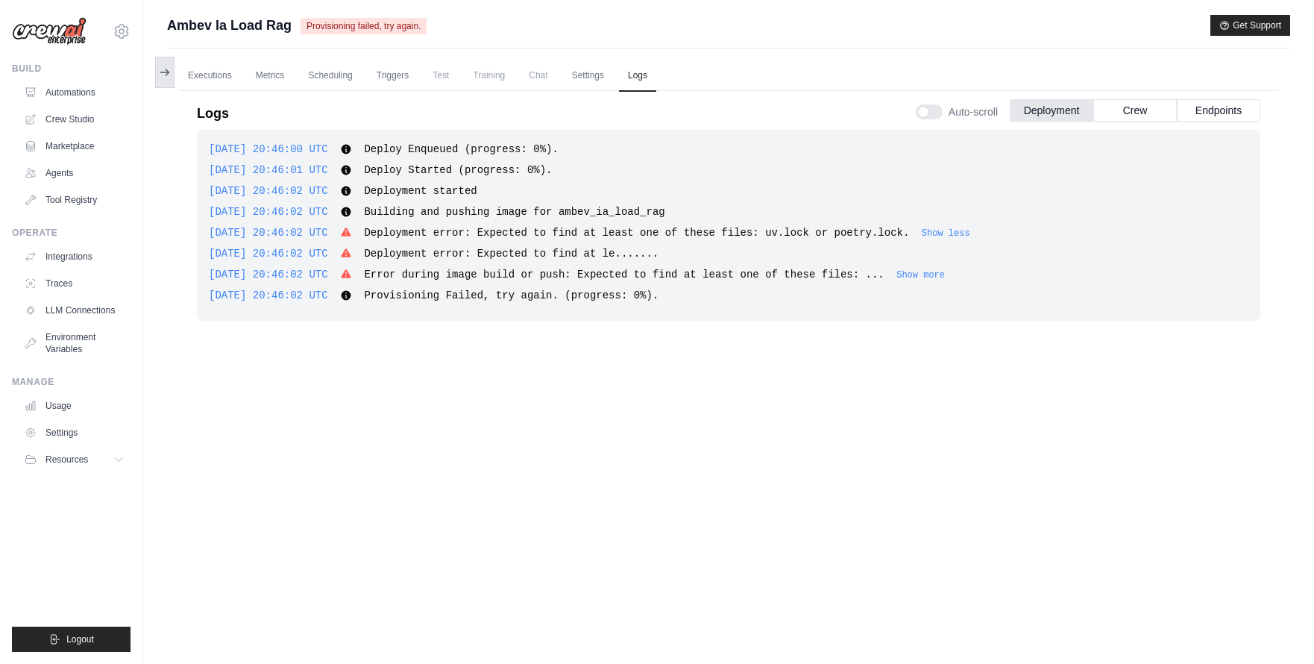
click at [174, 74] on button at bounding box center [164, 72] width 19 height 31
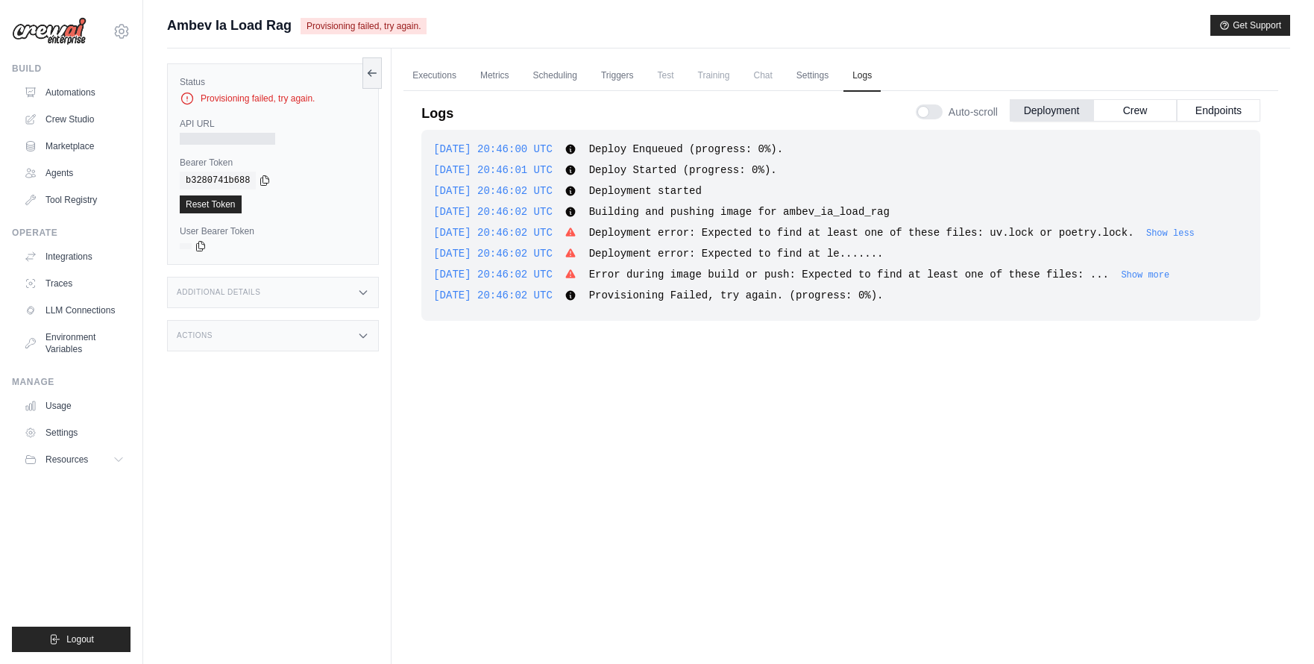
click at [406, 16] on div "Provisioning failed, try again." at bounding box center [363, 25] width 126 height 18
click at [62, 83] on link "Automations" at bounding box center [75, 93] width 113 height 24
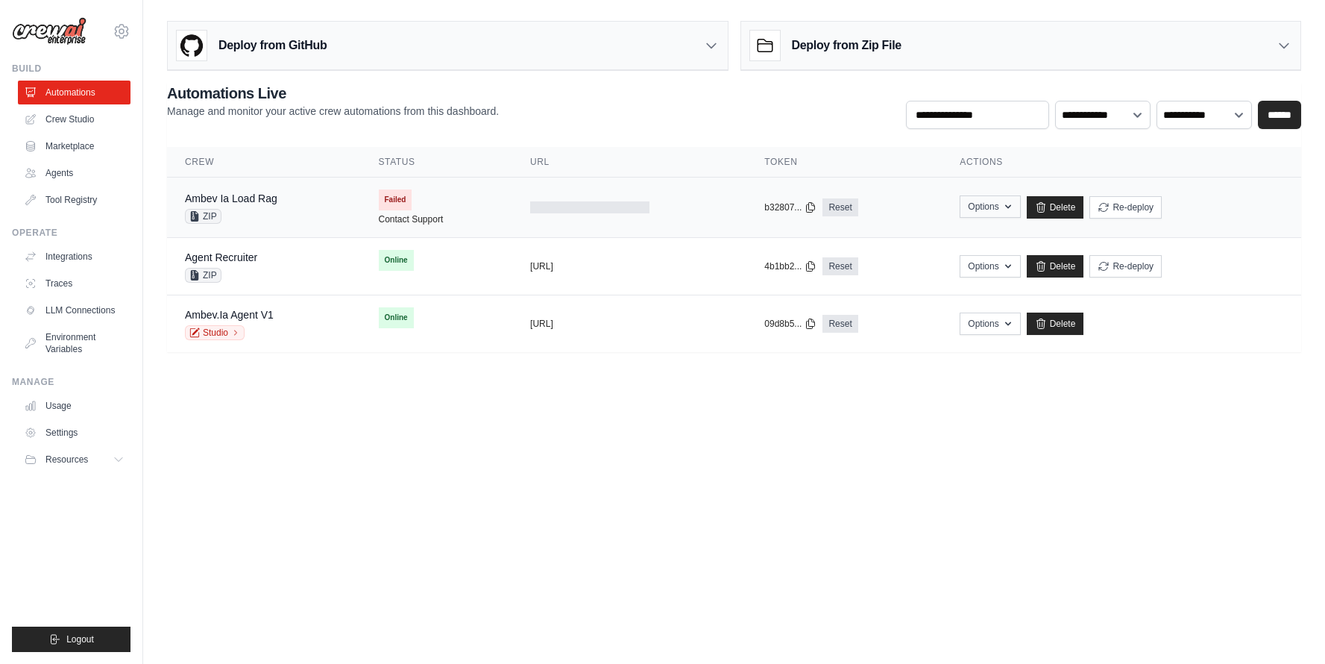
drag, startPoint x: 1133, startPoint y: 208, endPoint x: 1013, endPoint y: 218, distance: 120.4
click at [1024, 221] on td "Options Upload Zip & Deploy Export React JSX Component Export React TSX Compone…" at bounding box center [1121, 207] width 359 height 60
click at [992, 205] on button "Options" at bounding box center [990, 206] width 60 height 22
click at [1004, 207] on button "Options" at bounding box center [990, 206] width 60 height 22
click at [994, 217] on button "Options" at bounding box center [990, 206] width 60 height 22
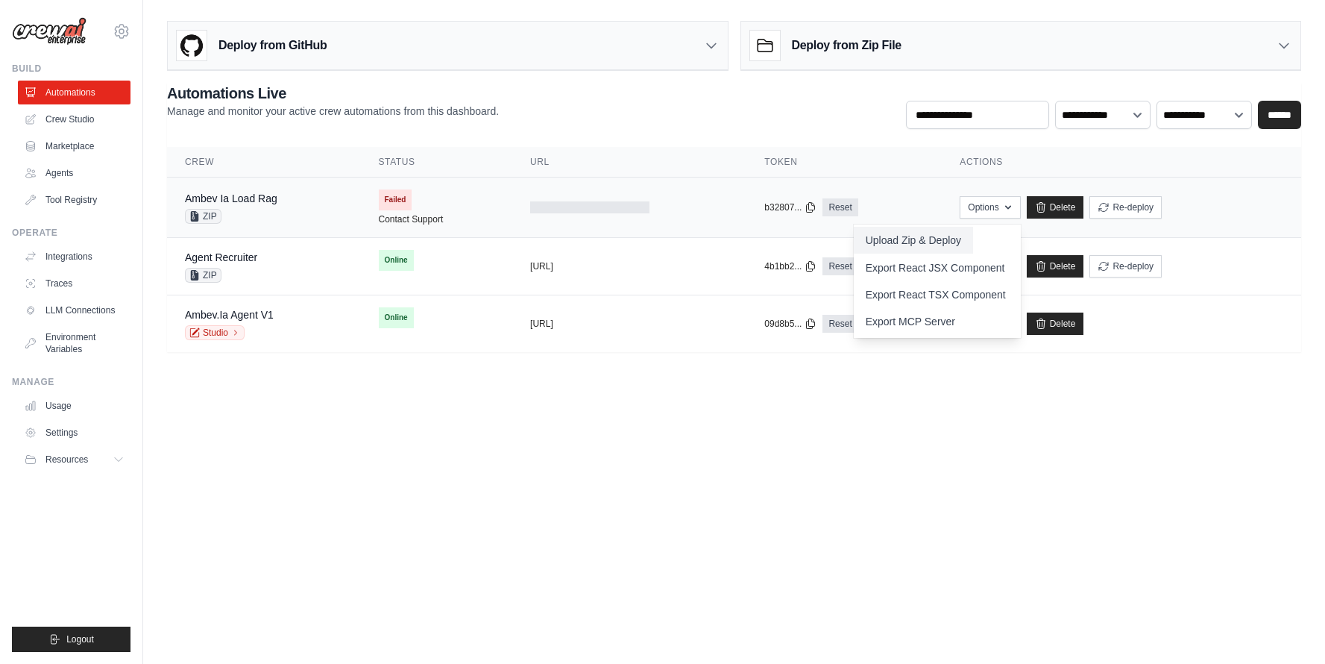
click at [963, 245] on button "Upload Zip & Deploy" at bounding box center [913, 240] width 119 height 27
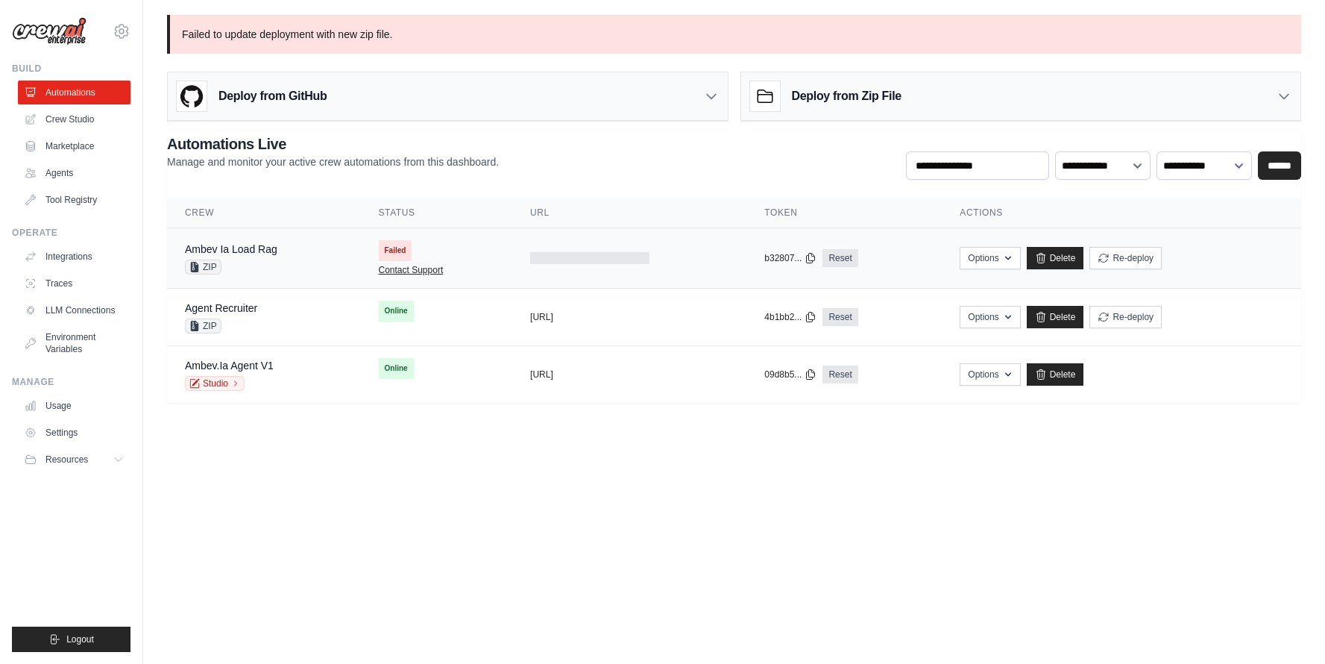
click at [399, 265] on link "Contact Support" at bounding box center [411, 270] width 65 height 12
click at [404, 244] on span "Failed" at bounding box center [396, 250] width 34 height 21
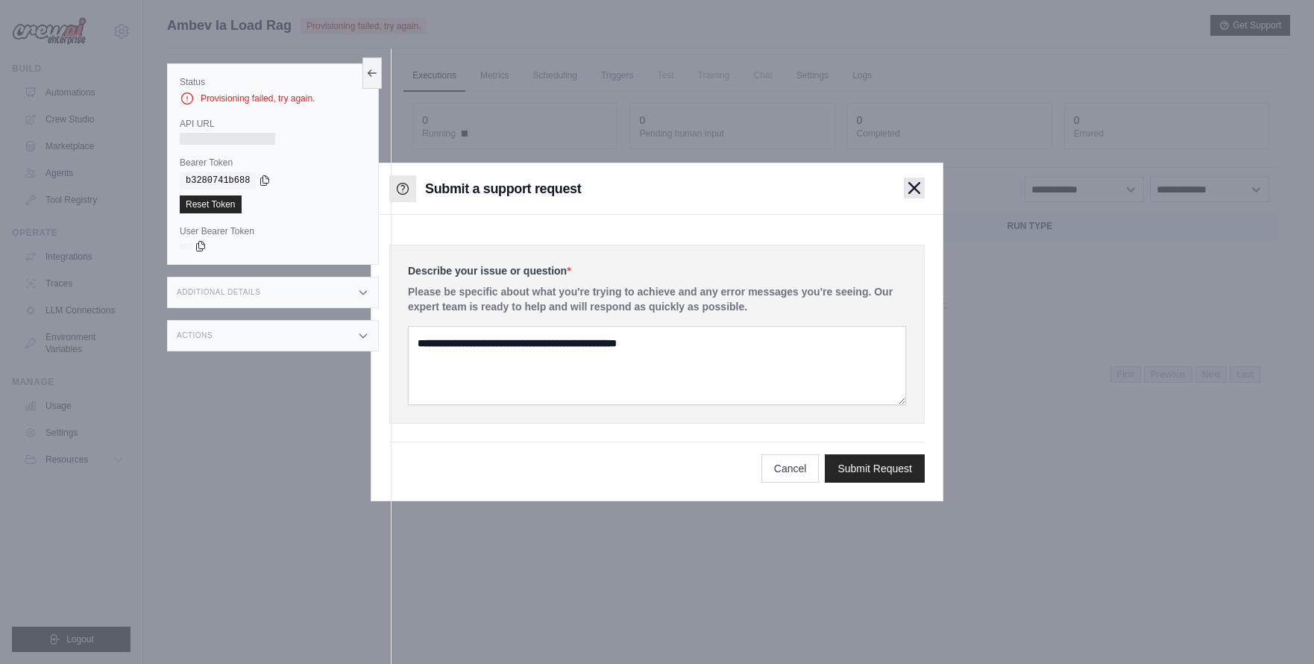
click at [915, 189] on icon "button" at bounding box center [914, 188] width 10 height 10
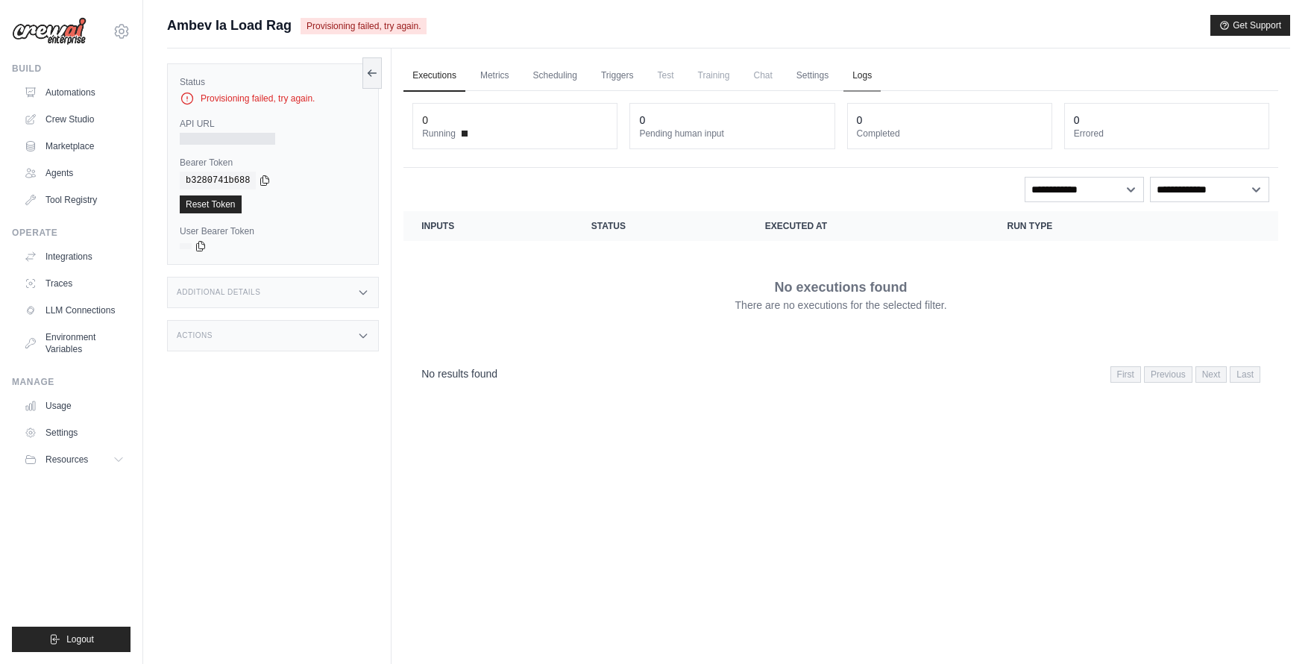
click at [866, 72] on link "Logs" at bounding box center [861, 75] width 37 height 31
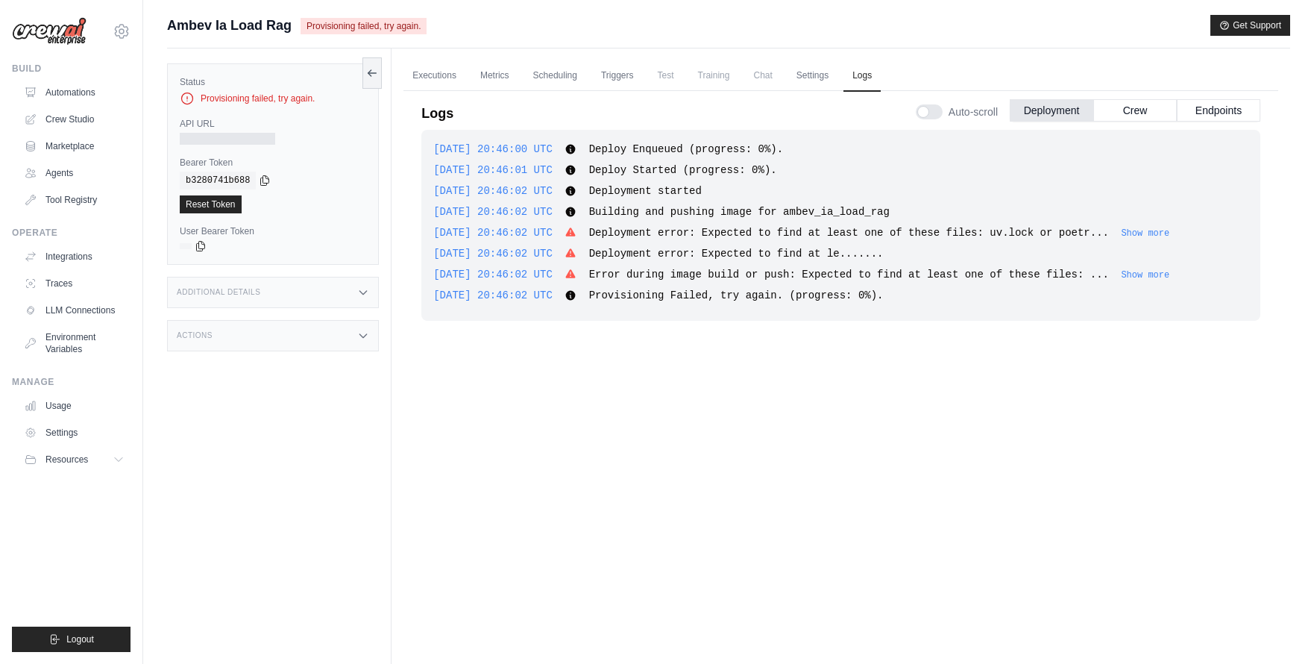
click at [844, 233] on span "Deployment error: Expected to find at least one of these files: uv.lock or poet…" at bounding box center [849, 233] width 520 height 12
click at [844, 234] on span "Deployment error: Expected to find at least one of these files: uv.lock or poet…" at bounding box center [849, 233] width 520 height 12
click at [1169, 228] on button "Show more" at bounding box center [1145, 233] width 48 height 12
click at [1134, 229] on span "Deployment error: Expected to find at least one of these files: uv.lock or poet…" at bounding box center [861, 233] width 545 height 12
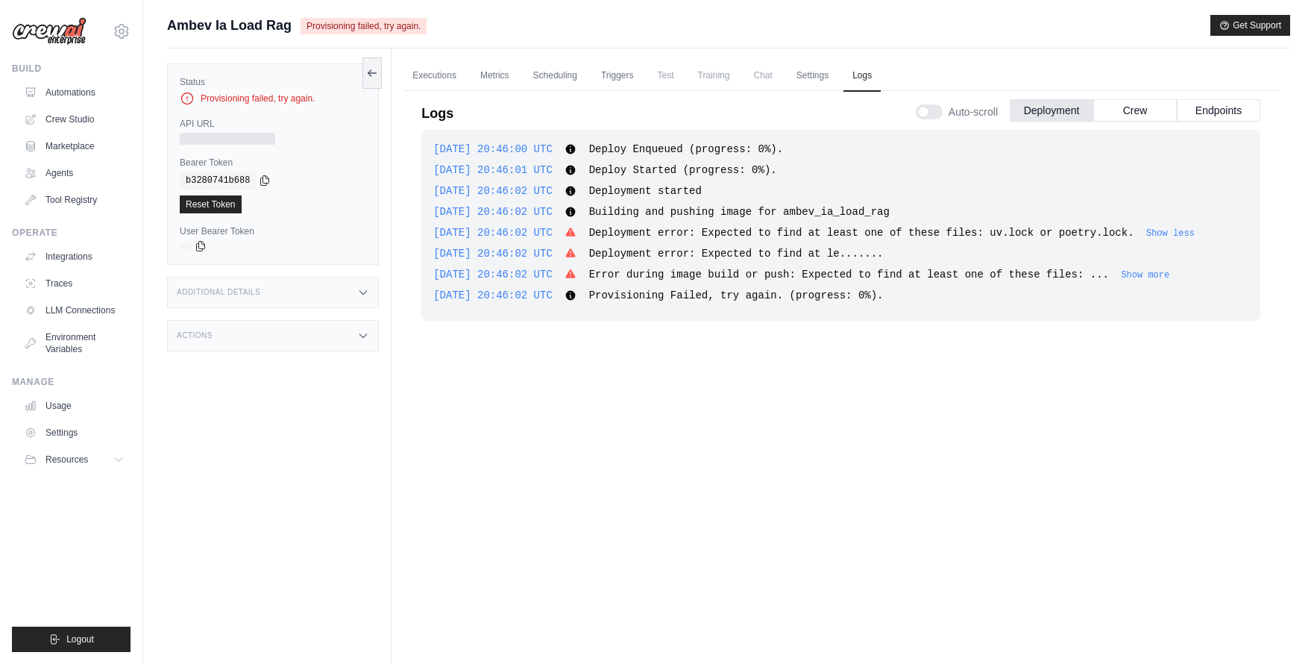
click at [615, 238] on div "2025-09-17 20:46:02 UTC Deployment error: Expected to find at least one of thes…" at bounding box center [840, 232] width 815 height 15
click at [44, 94] on link "Automations" at bounding box center [75, 93] width 113 height 24
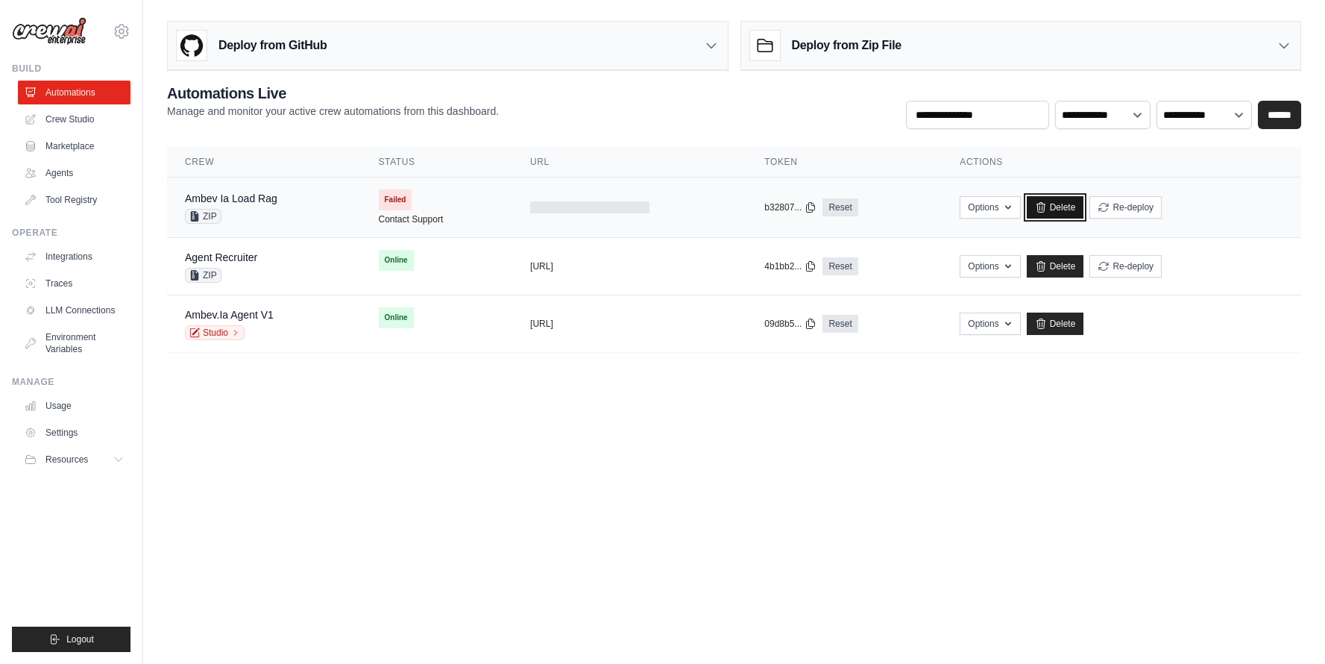
click at [1067, 209] on link "Delete" at bounding box center [1055, 207] width 57 height 22
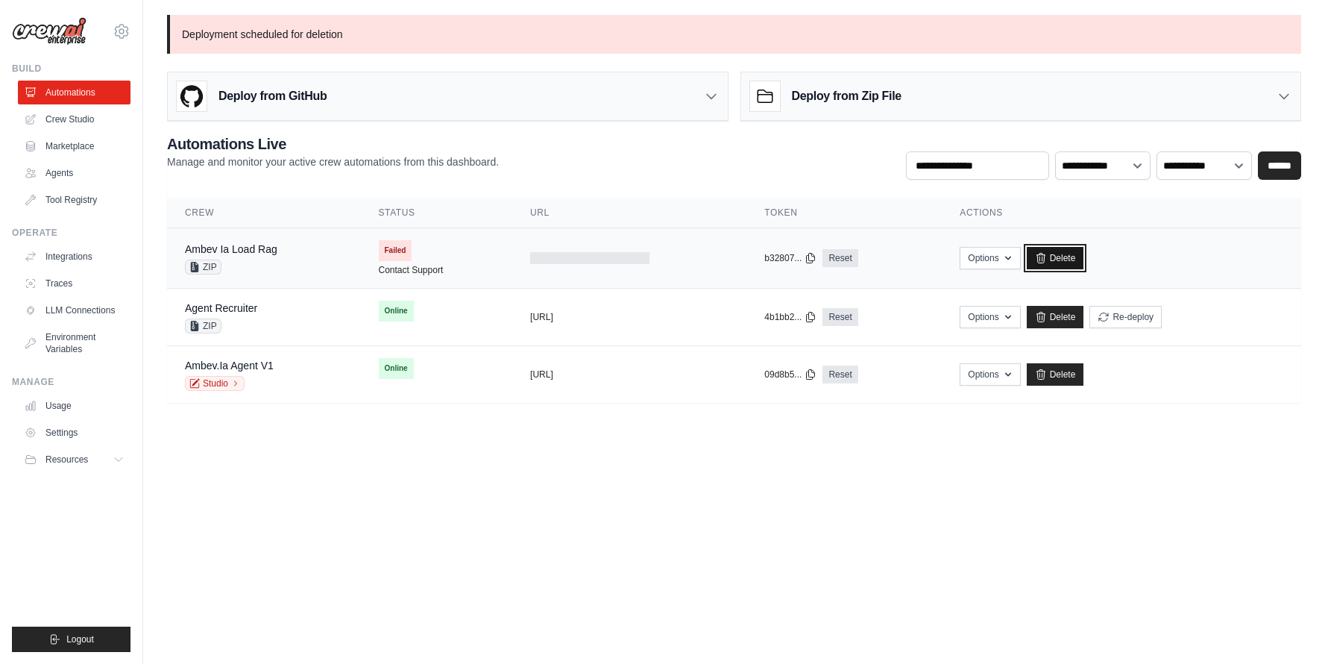
click at [1047, 256] on icon at bounding box center [1041, 258] width 12 height 12
